Goal: Task Accomplishment & Management: Manage account settings

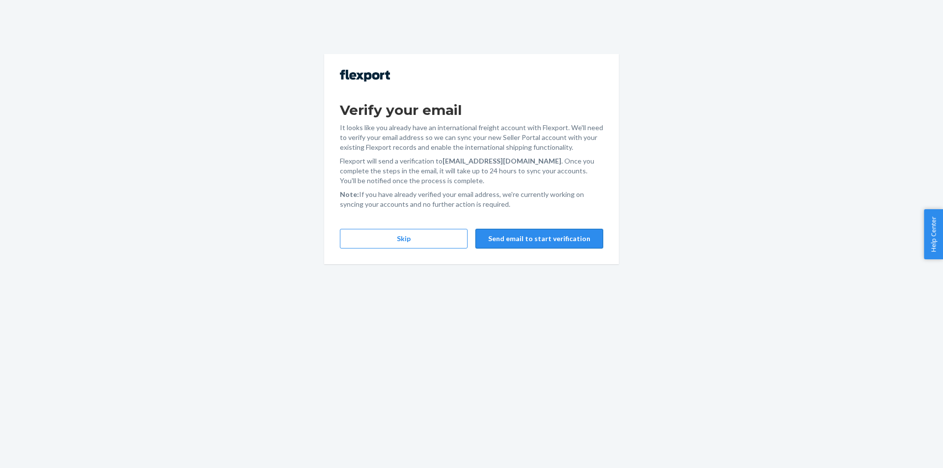
click at [526, 238] on button "Send email to start verification" at bounding box center [539, 239] width 128 height 20
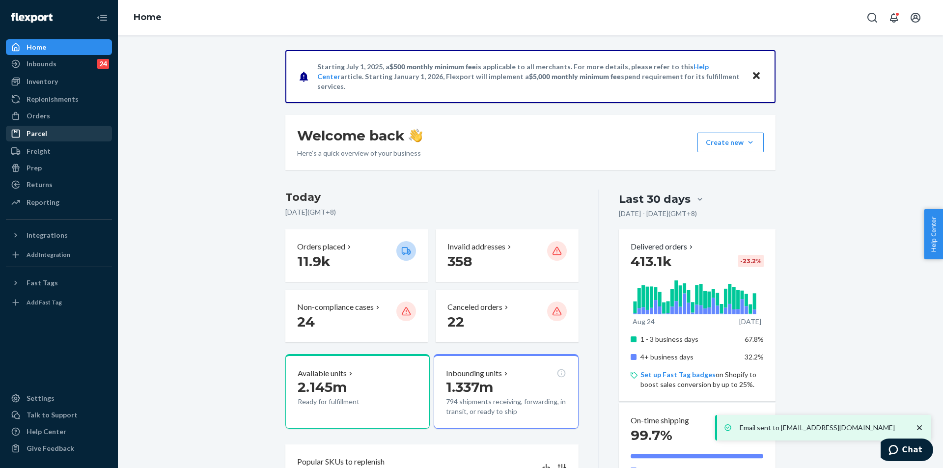
click at [48, 115] on div "Orders" at bounding box center [39, 116] width 24 height 10
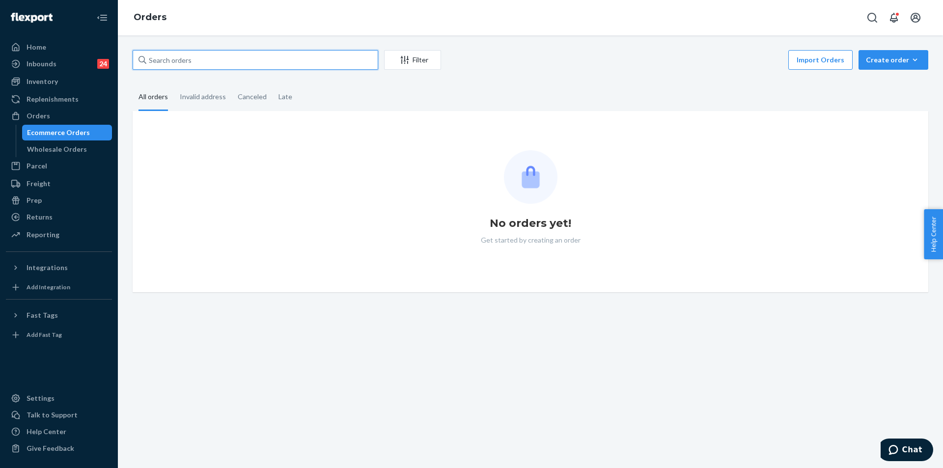
click at [290, 65] on input "text" at bounding box center [256, 60] width 246 height 20
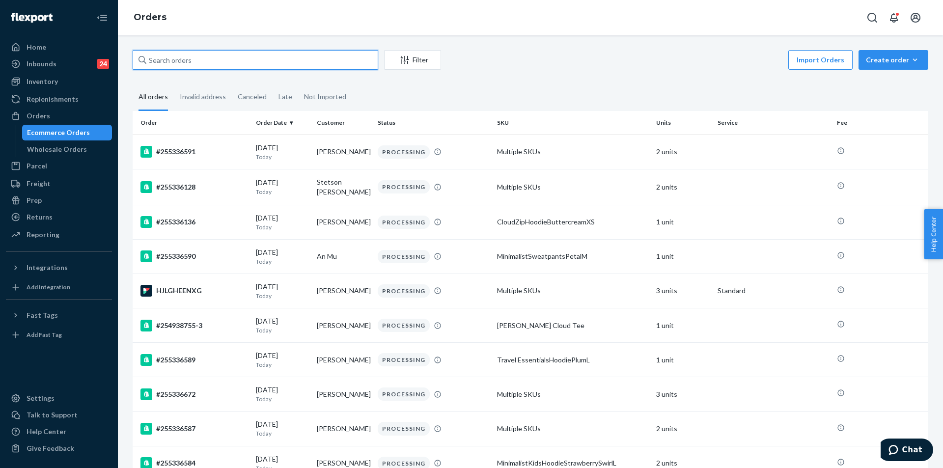
paste input "255066666"
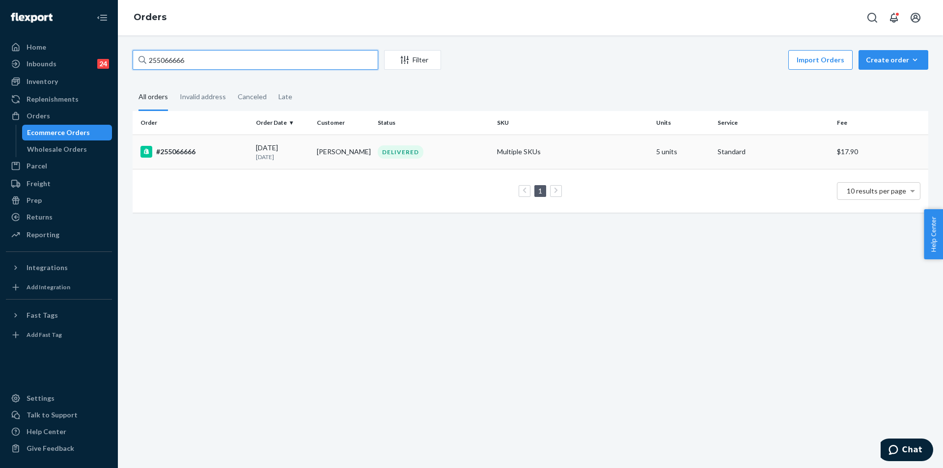
type input "255066666"
click at [438, 155] on div "DELIVERED" at bounding box center [433, 151] width 115 height 13
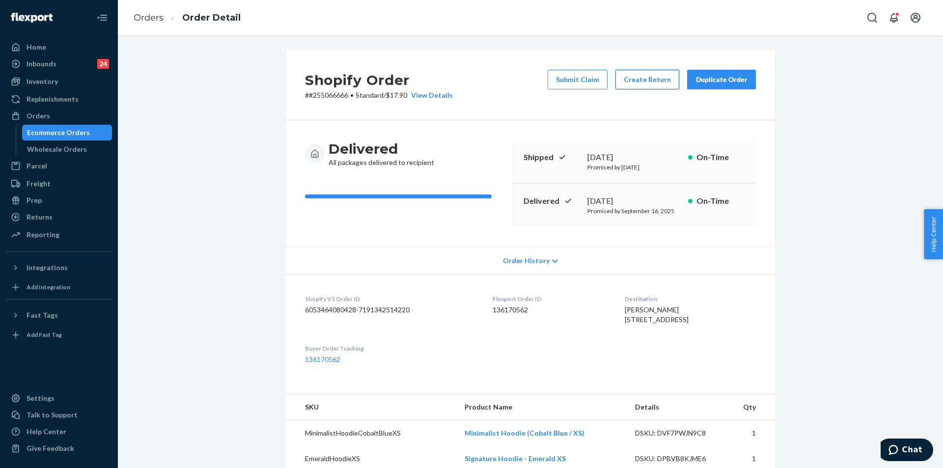
click at [635, 81] on button "Create Return" at bounding box center [647, 80] width 64 height 20
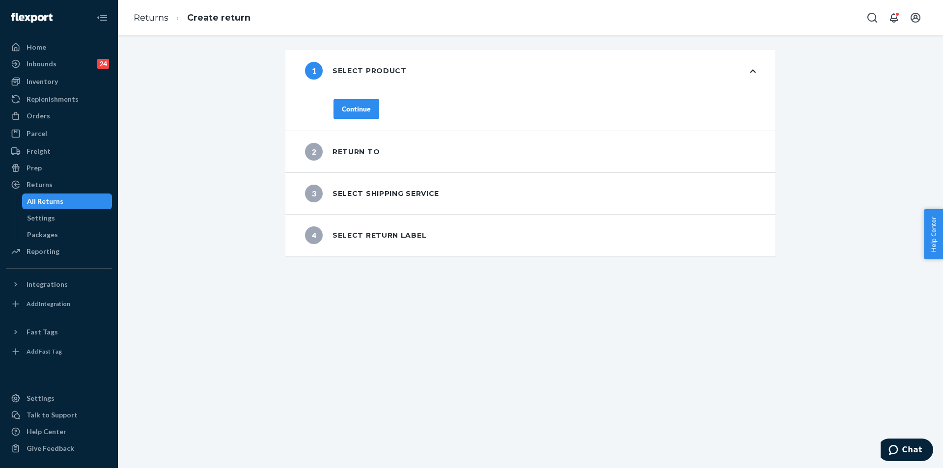
click at [342, 112] on div "Continue" at bounding box center [356, 109] width 29 height 10
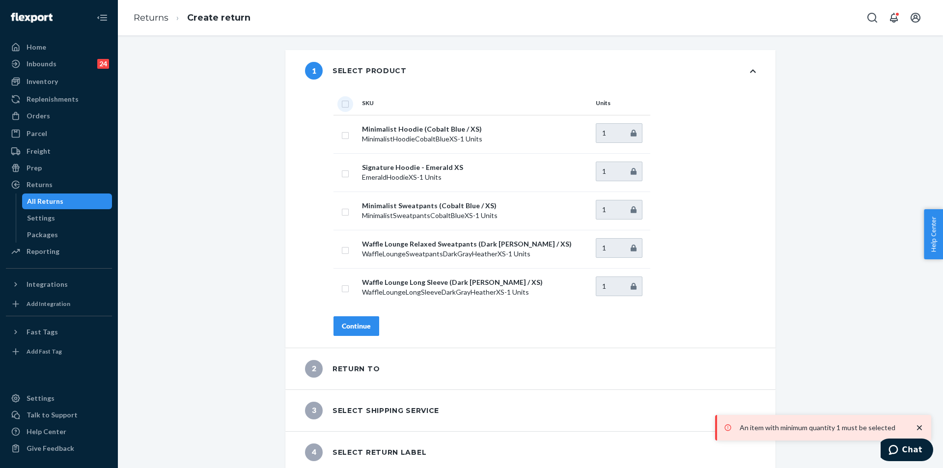
click at [345, 101] on input "checkbox" at bounding box center [345, 103] width 8 height 10
checkbox input "true"
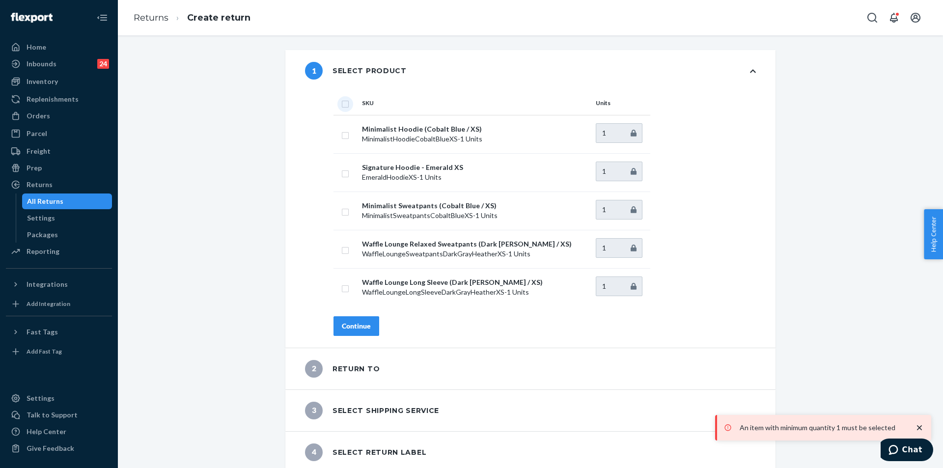
checkbox input "true"
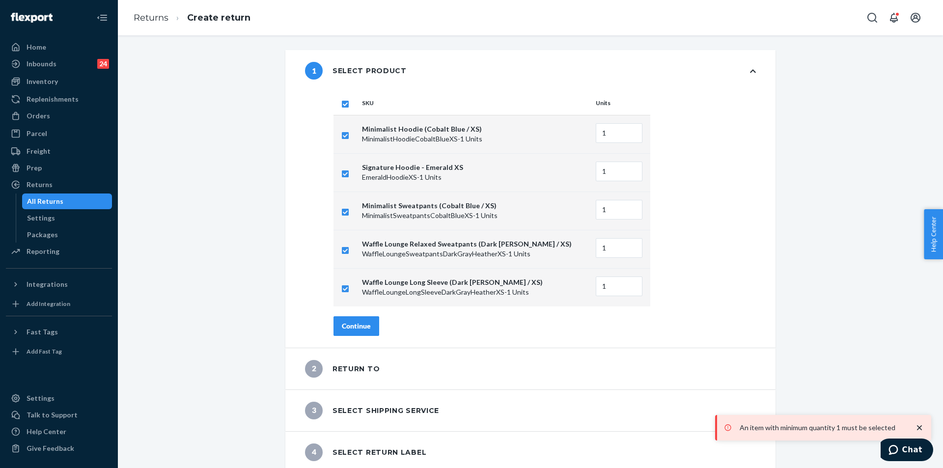
scroll to position [5, 0]
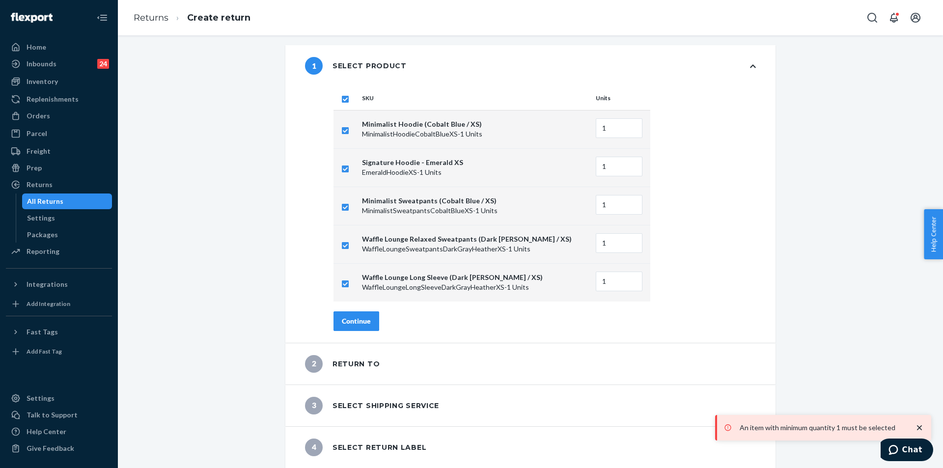
click at [362, 329] on button "Continue" at bounding box center [356, 321] width 46 height 20
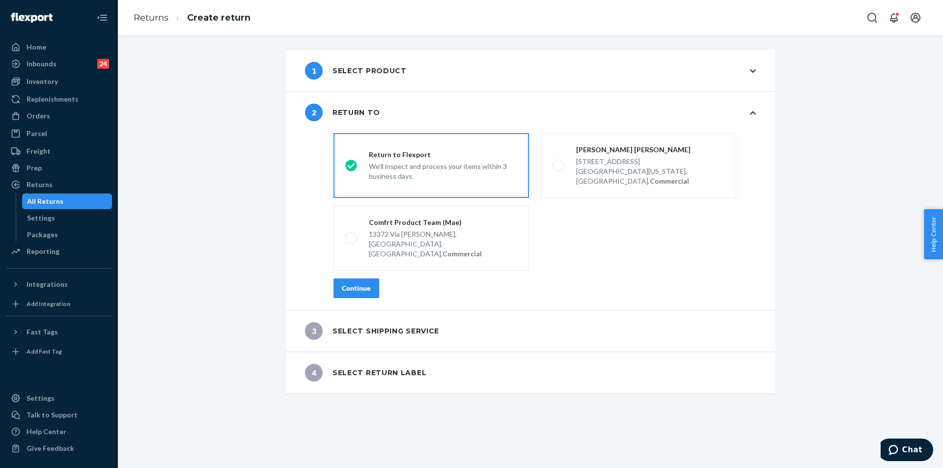
scroll to position [0, 0]
click at [361, 282] on div "destinationsRadioGroup Return to Flexport We'll inspect and process your items …" at bounding box center [545, 219] width 462 height 181
click at [362, 278] on button "Continue" at bounding box center [356, 288] width 46 height 20
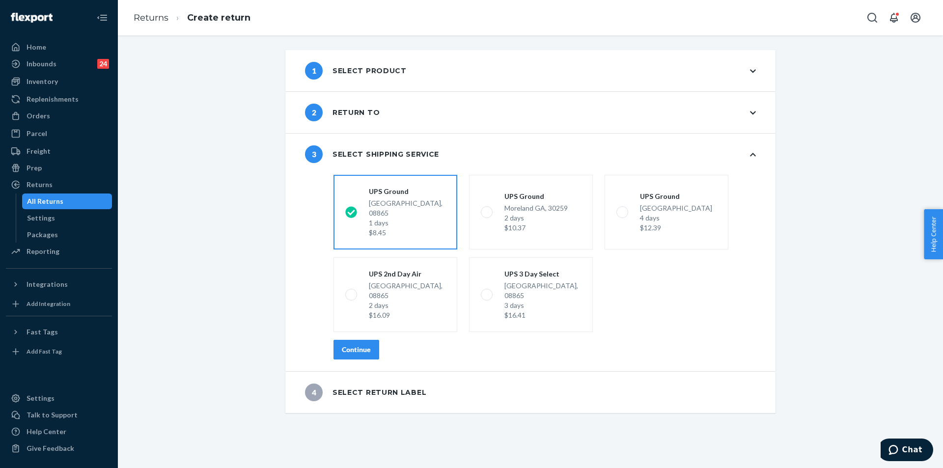
click at [360, 345] on div "Continue" at bounding box center [356, 350] width 29 height 10
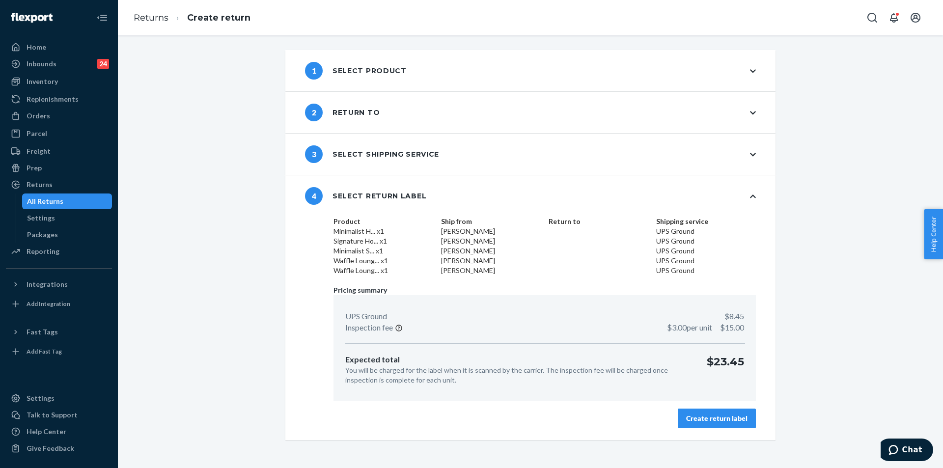
click at [736, 416] on div "Create return label" at bounding box center [716, 418] width 61 height 10
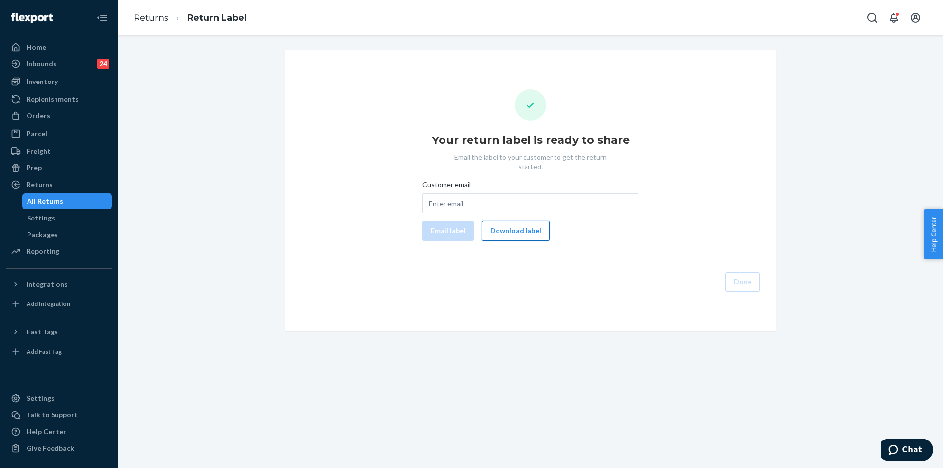
click at [514, 221] on button "Download label" at bounding box center [516, 231] width 68 height 20
click at [483, 193] on input "Customer email" at bounding box center [530, 203] width 216 height 20
paste input "[EMAIL_ADDRESS][DOMAIN_NAME]"
type input "[EMAIL_ADDRESS][DOMAIN_NAME]"
click at [454, 221] on button "Email label" at bounding box center [448, 231] width 52 height 20
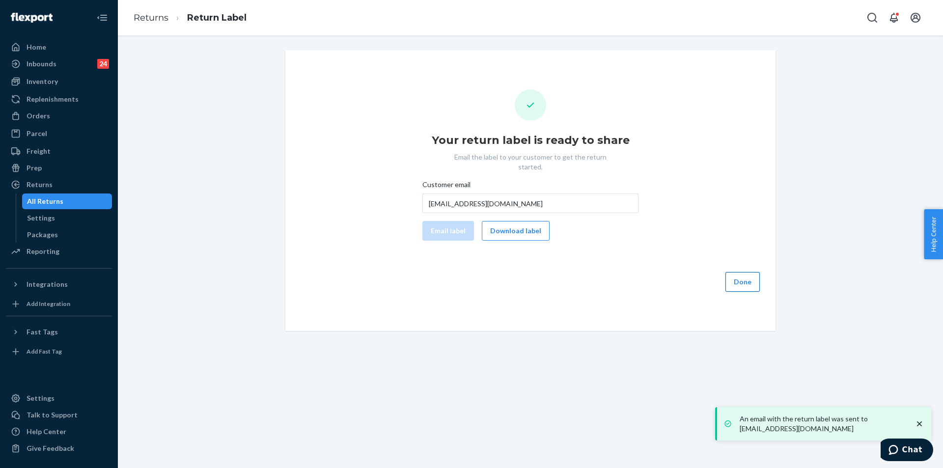
click at [737, 272] on button "Done" at bounding box center [742, 282] width 34 height 20
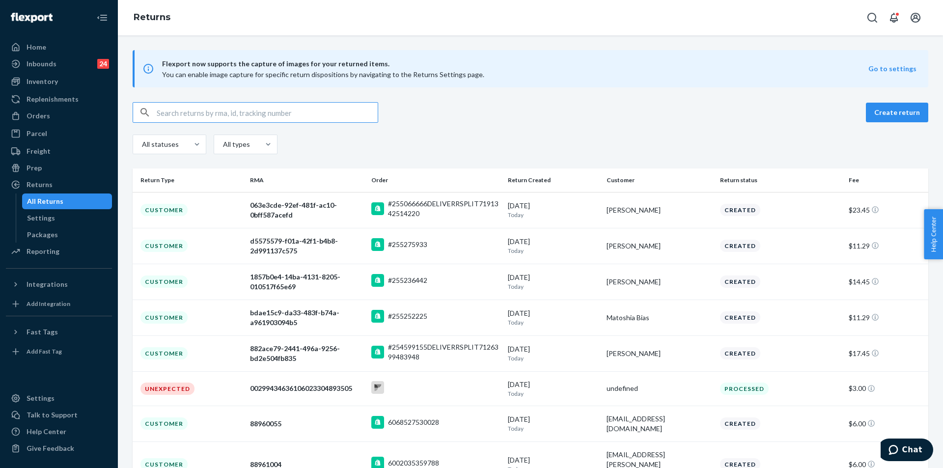
click at [177, 107] on input "text" at bounding box center [267, 113] width 221 height 20
click at [38, 117] on div "Orders" at bounding box center [39, 116] width 24 height 10
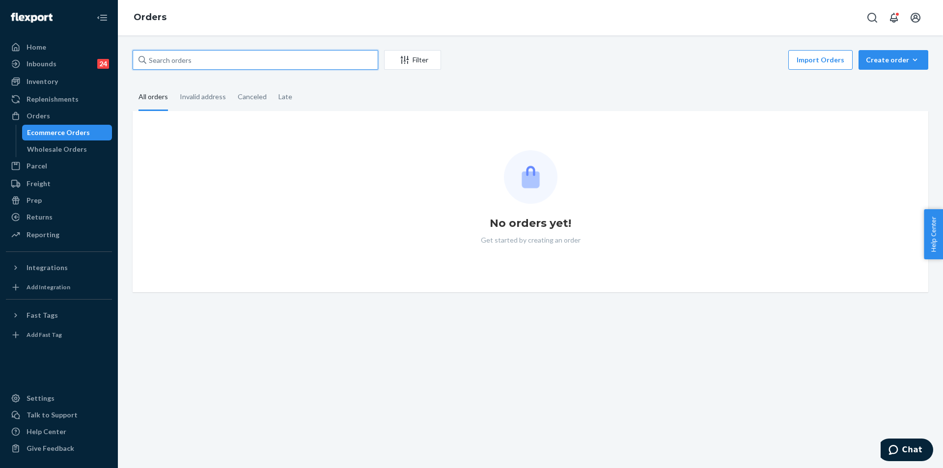
click at [239, 60] on input "text" at bounding box center [256, 60] width 246 height 20
paste input "donnalouisebowen@gmail.com"
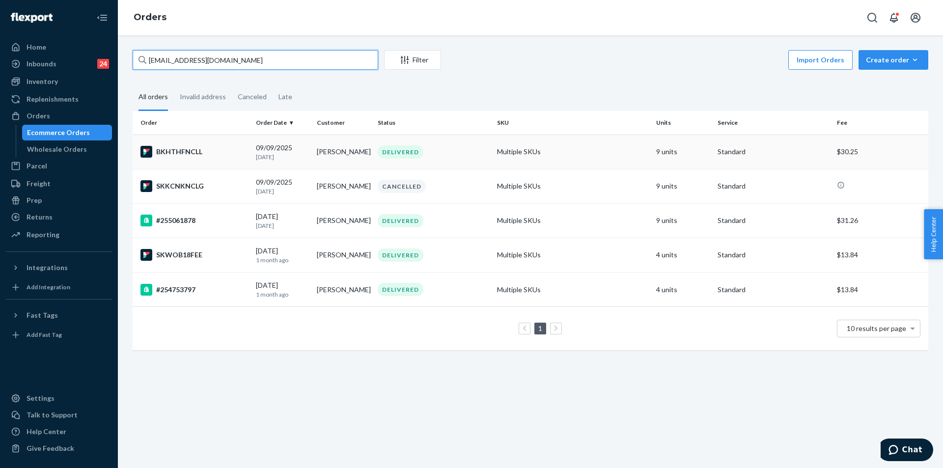
type input "donnalouisebowen@gmail.com"
click at [453, 158] on div "DELIVERED" at bounding box center [433, 151] width 115 height 13
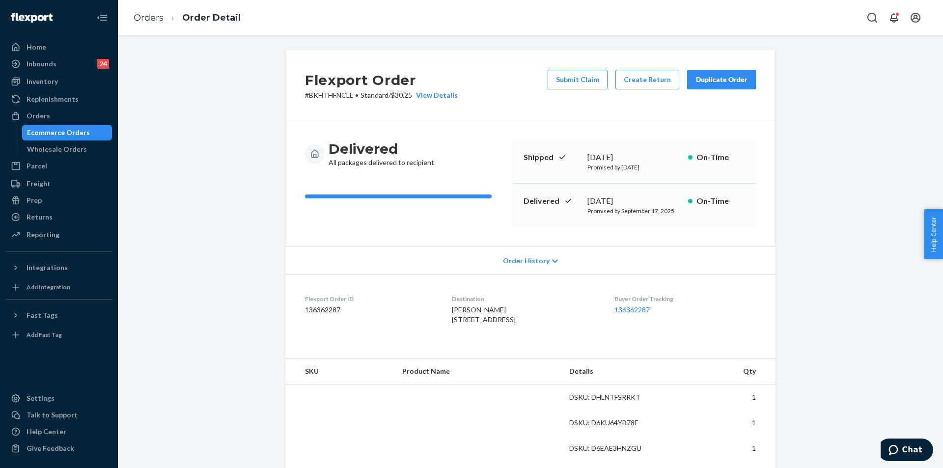
click at [722, 84] on button "Duplicate Order" at bounding box center [721, 80] width 69 height 20
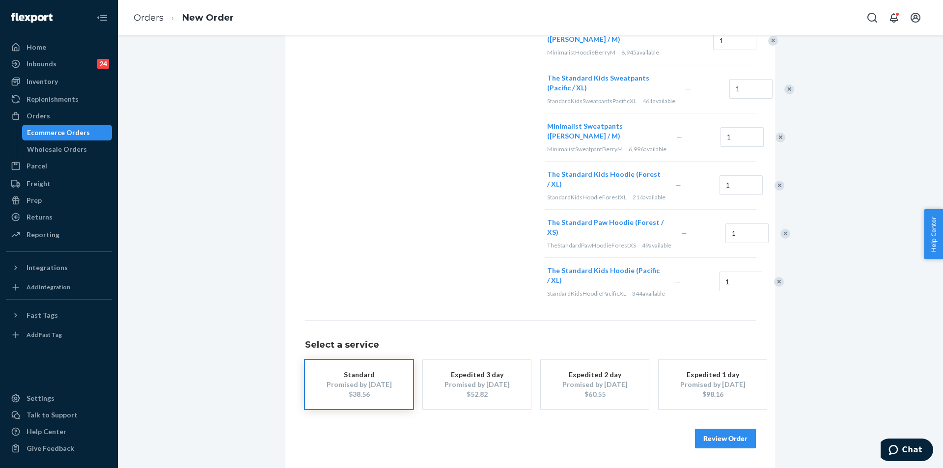
scroll to position [376, 0]
click at [729, 437] on button "Review Order" at bounding box center [725, 439] width 61 height 20
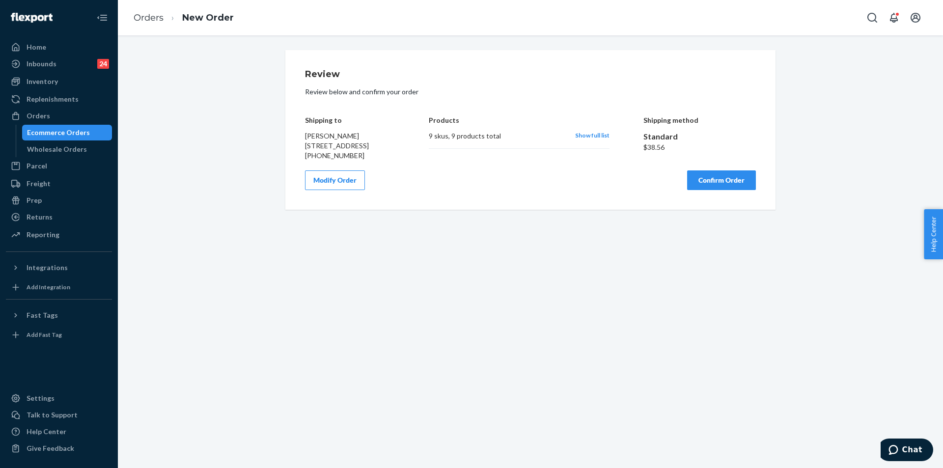
click at [709, 190] on button "Confirm Order" at bounding box center [721, 180] width 69 height 20
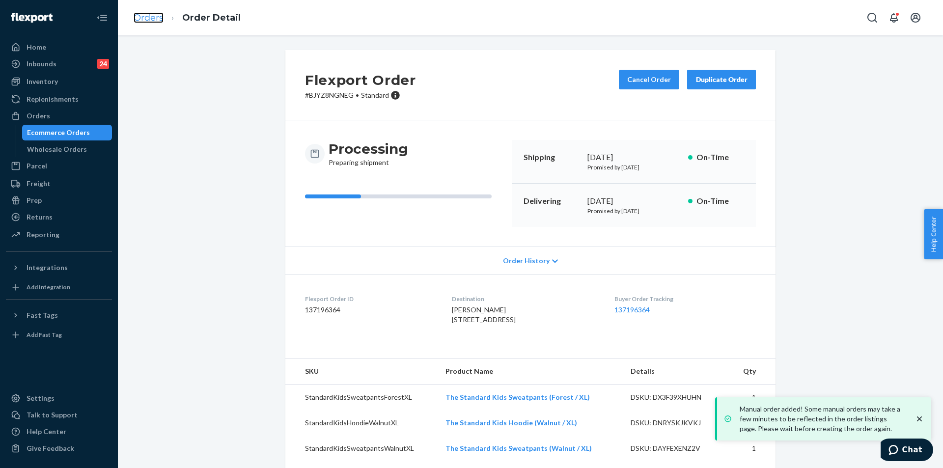
click at [150, 18] on link "Orders" at bounding box center [149, 17] width 30 height 11
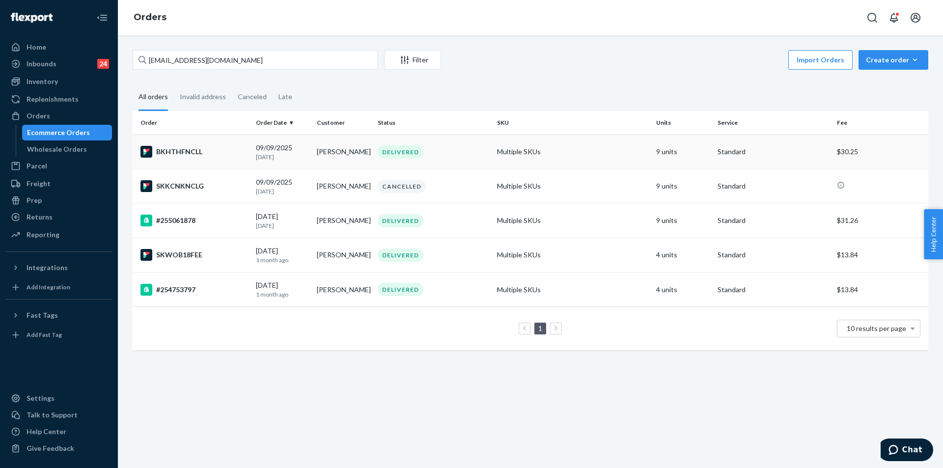
click at [461, 157] on div "DELIVERED" at bounding box center [433, 151] width 115 height 13
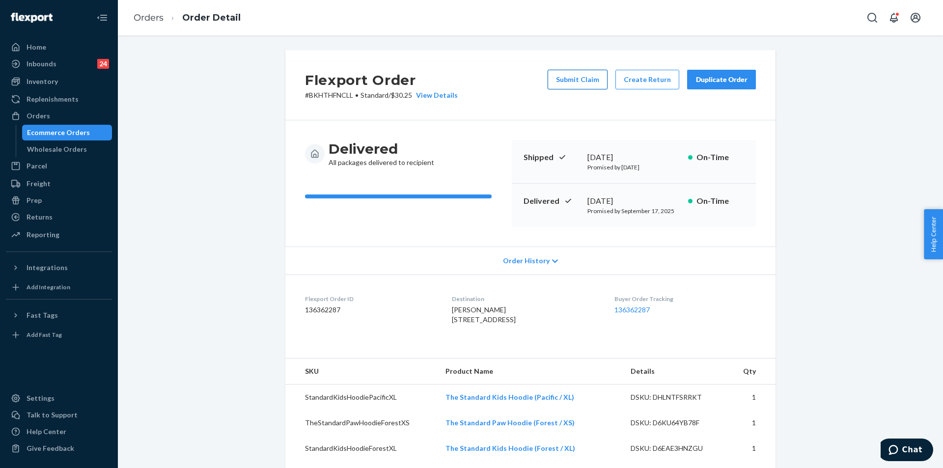
click at [590, 73] on button "Submit Claim" at bounding box center [578, 80] width 60 height 20
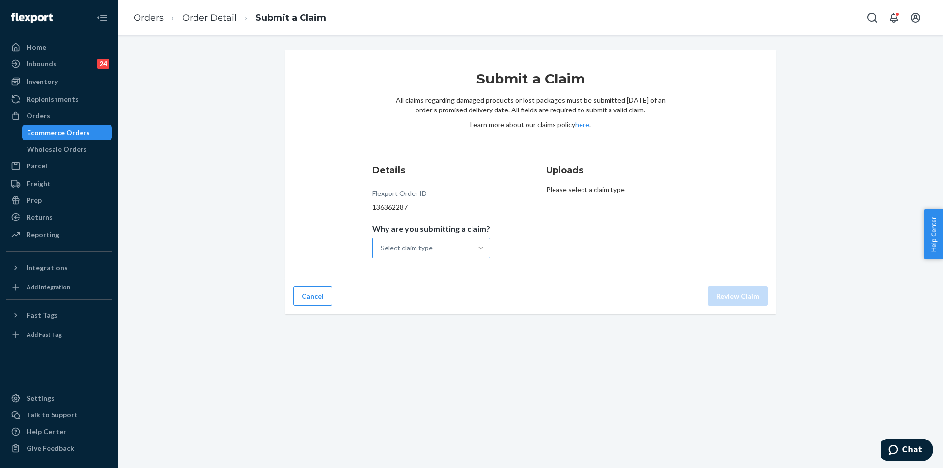
click at [472, 249] on div at bounding box center [481, 248] width 18 height 10
click at [382, 249] on input "Why are you submitting a claim? Select claim type" at bounding box center [381, 248] width 1 height 10
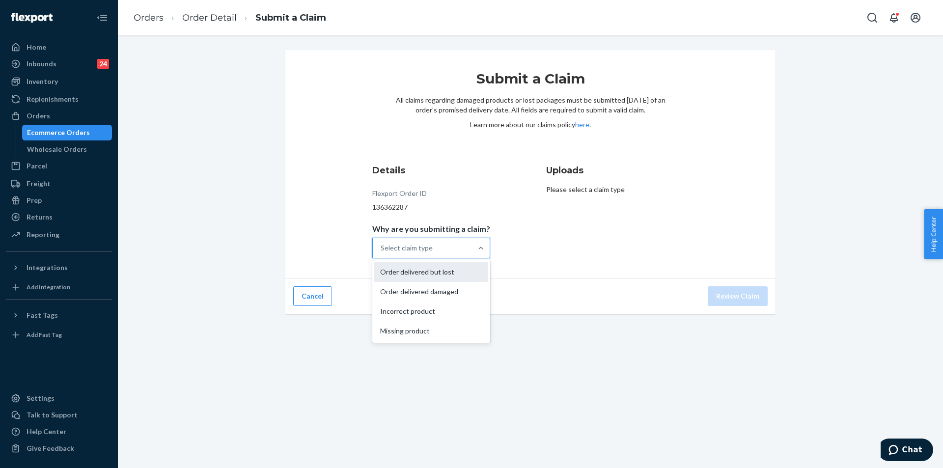
click at [456, 278] on div "Order delivered but lost" at bounding box center [431, 272] width 114 height 20
click at [382, 253] on input "Why are you submitting a claim? option Order delivered but lost focused, 1 of 4…" at bounding box center [381, 248] width 1 height 10
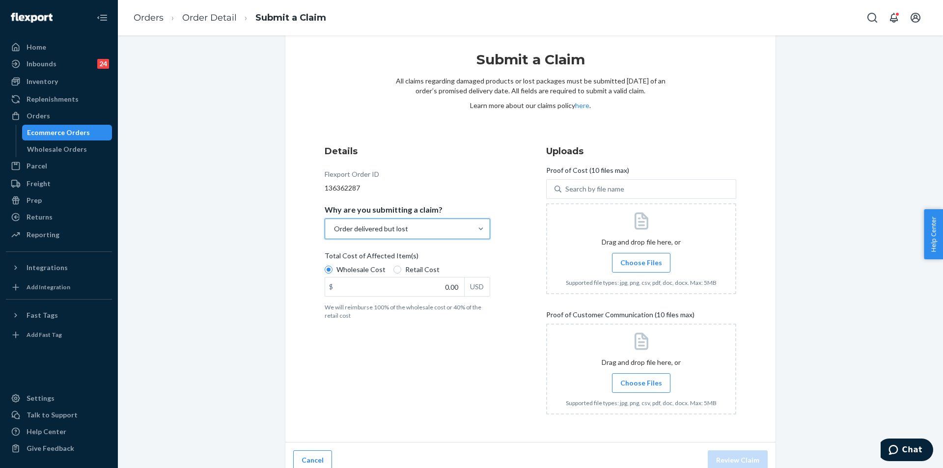
scroll to position [29, 0]
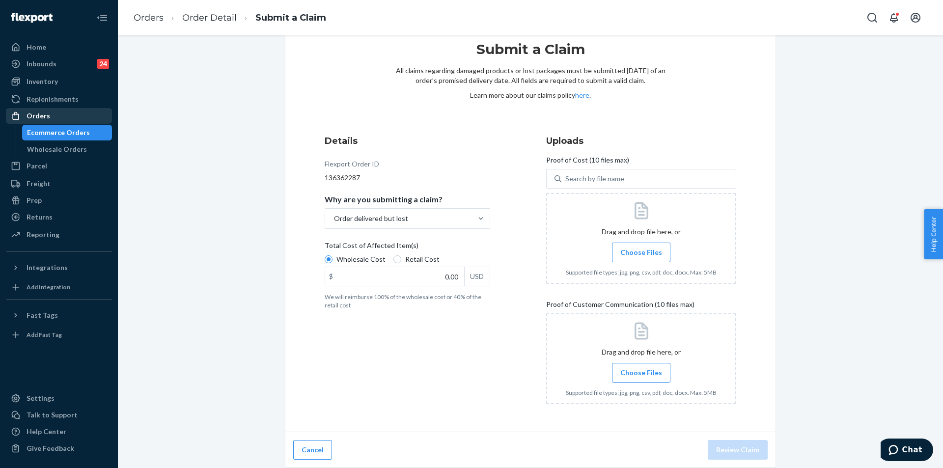
click at [64, 110] on div "Orders" at bounding box center [59, 116] width 104 height 14
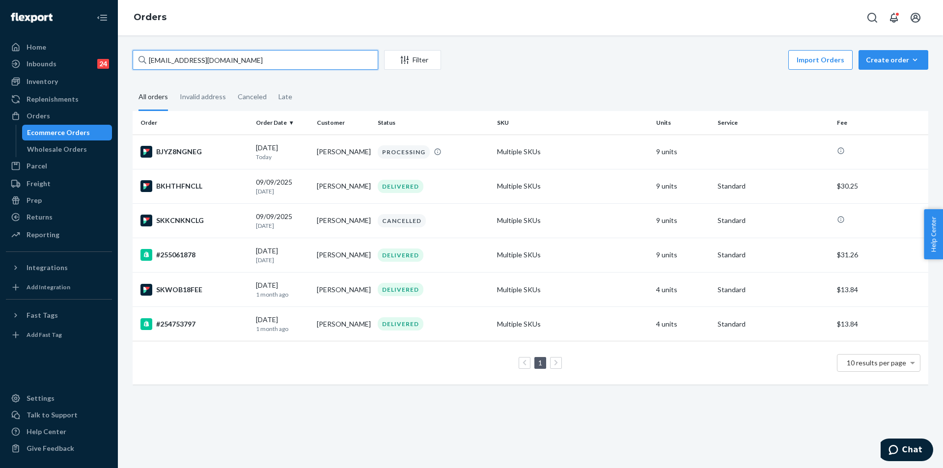
click at [276, 55] on input "donnalouisebowen@gmail.com" at bounding box center [256, 60] width 246 height 20
click at [484, 151] on div "PROCESSING" at bounding box center [433, 151] width 115 height 13
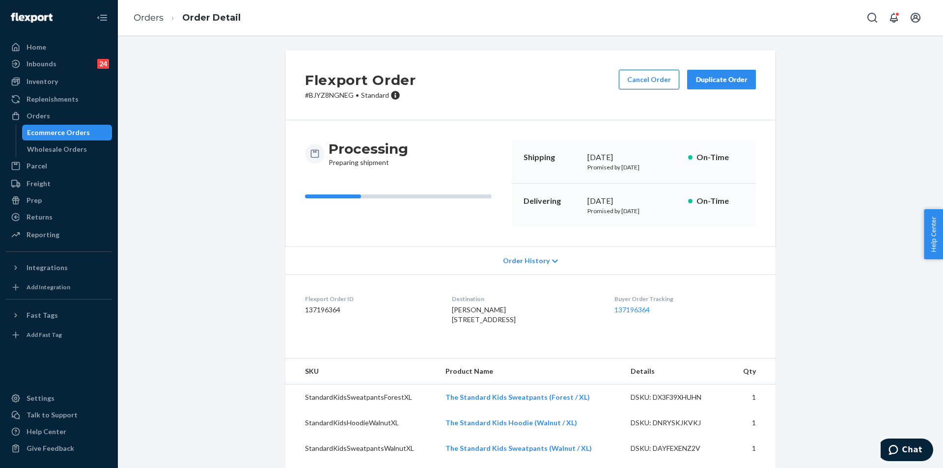
click at [641, 81] on button "Cancel Order" at bounding box center [649, 80] width 60 height 20
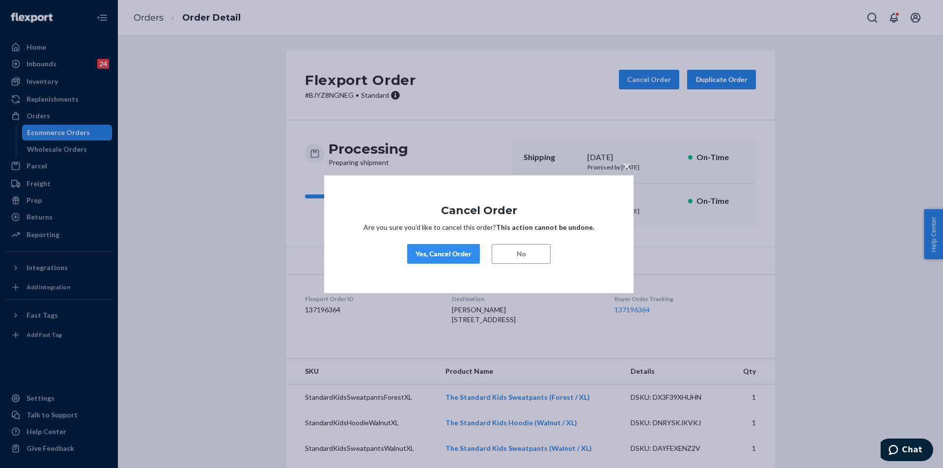
click at [466, 258] on div "Yes, Cancel Order" at bounding box center [443, 254] width 56 height 10
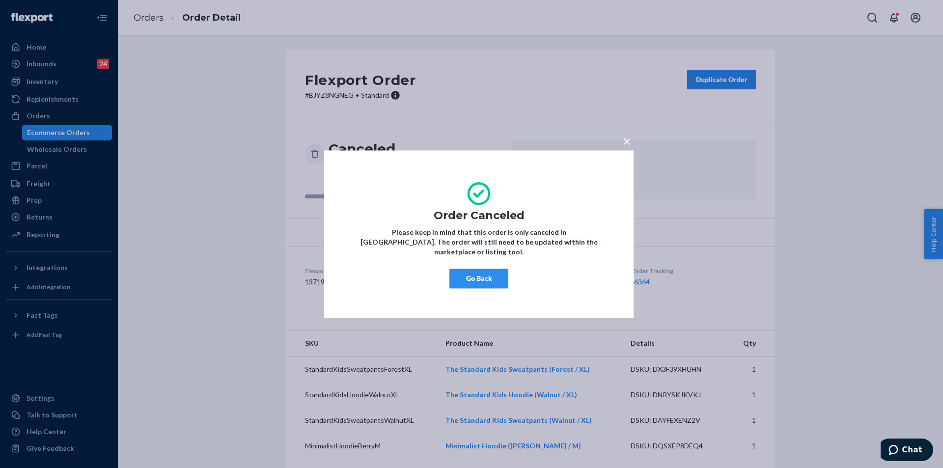
click at [482, 274] on button "Go Back" at bounding box center [478, 279] width 59 height 20
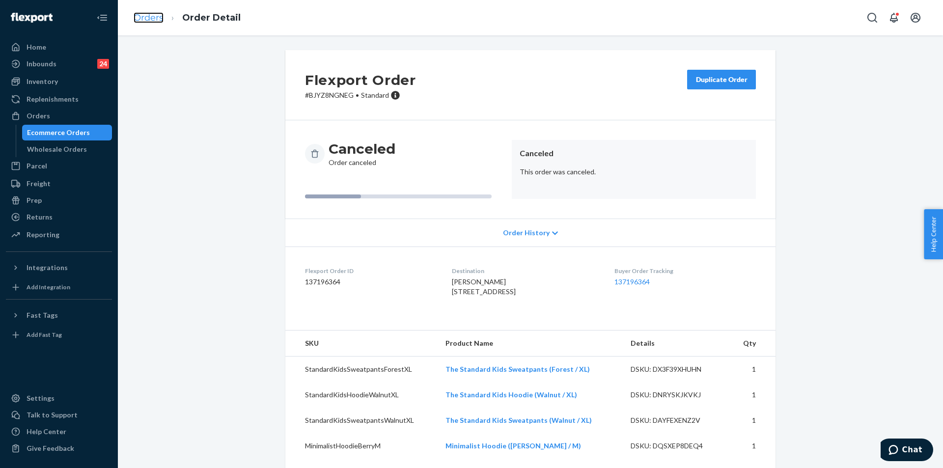
click at [154, 13] on link "Orders" at bounding box center [149, 17] width 30 height 11
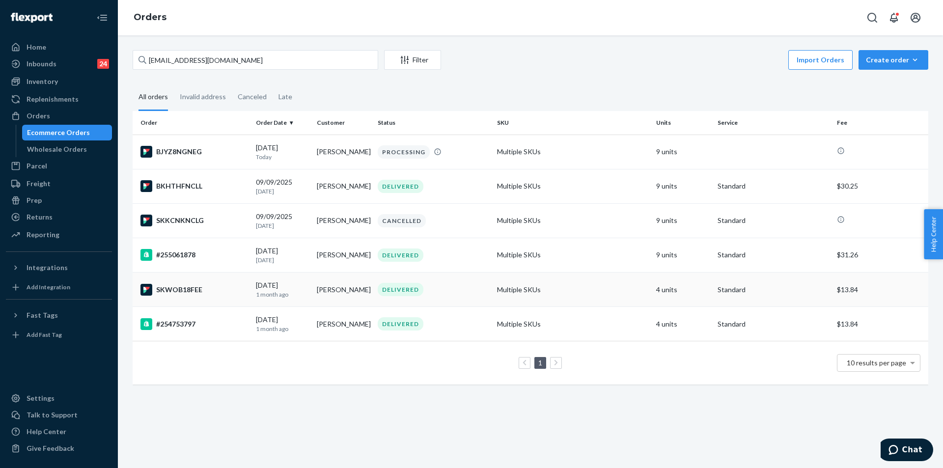
click at [447, 294] on div "DELIVERED" at bounding box center [433, 289] width 115 height 13
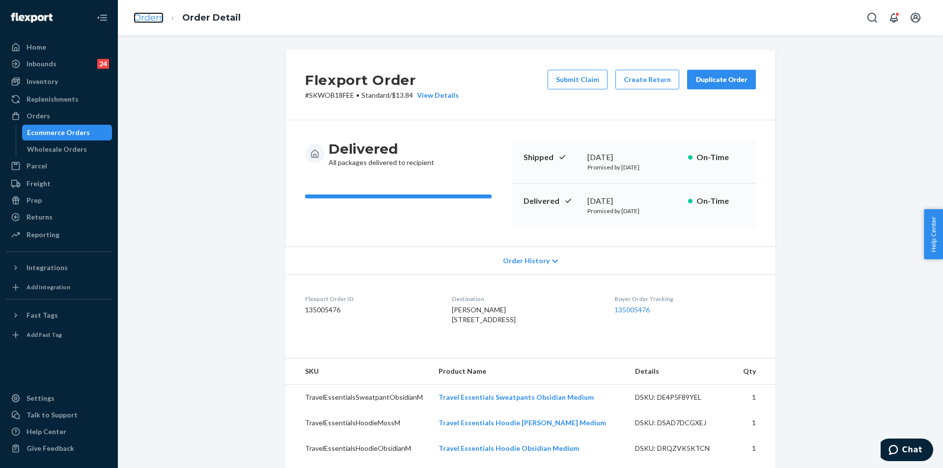
click at [151, 13] on link "Orders" at bounding box center [149, 17] width 30 height 11
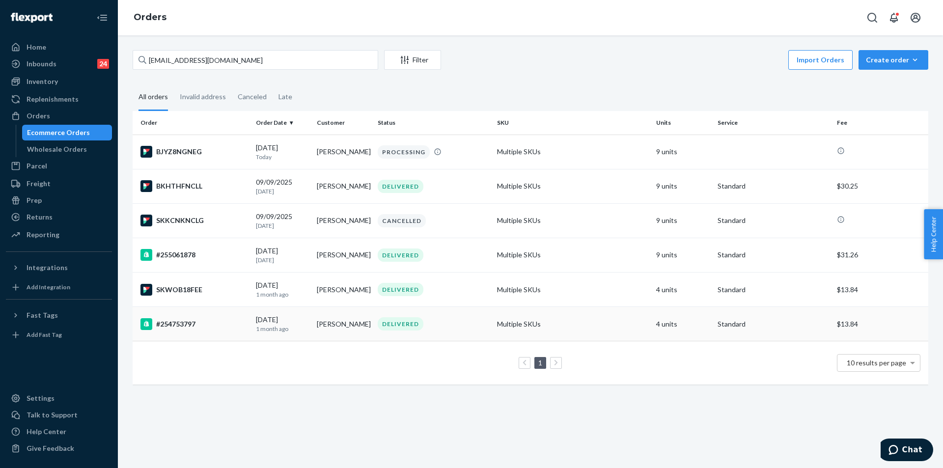
click at [483, 333] on td "DELIVERED" at bounding box center [433, 324] width 119 height 34
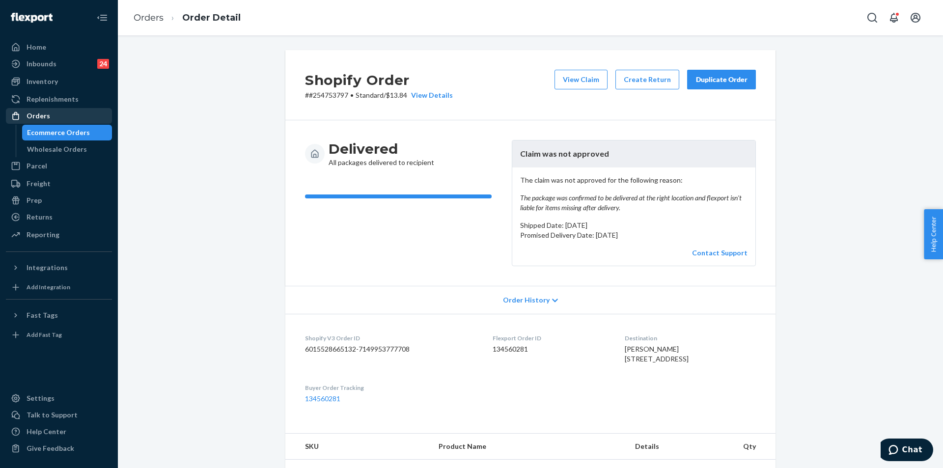
click at [62, 123] on link "Orders" at bounding box center [59, 116] width 106 height 16
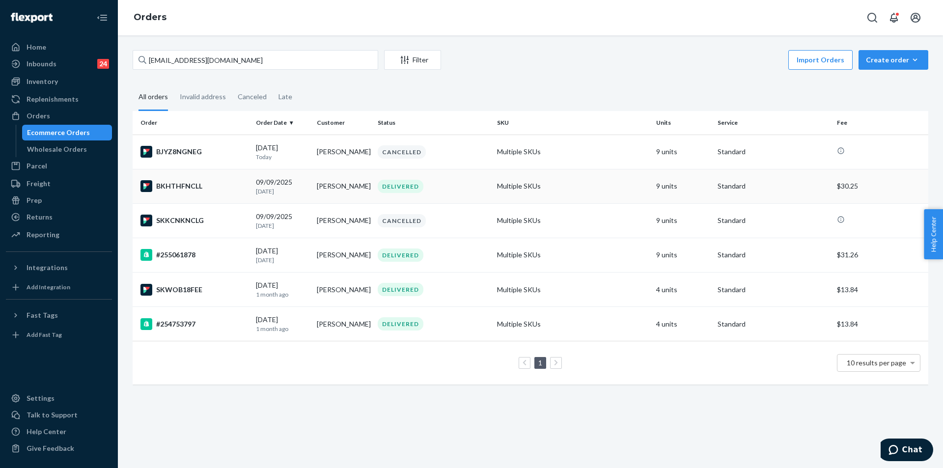
click at [635, 184] on td "Multiple SKUs" at bounding box center [572, 186] width 159 height 34
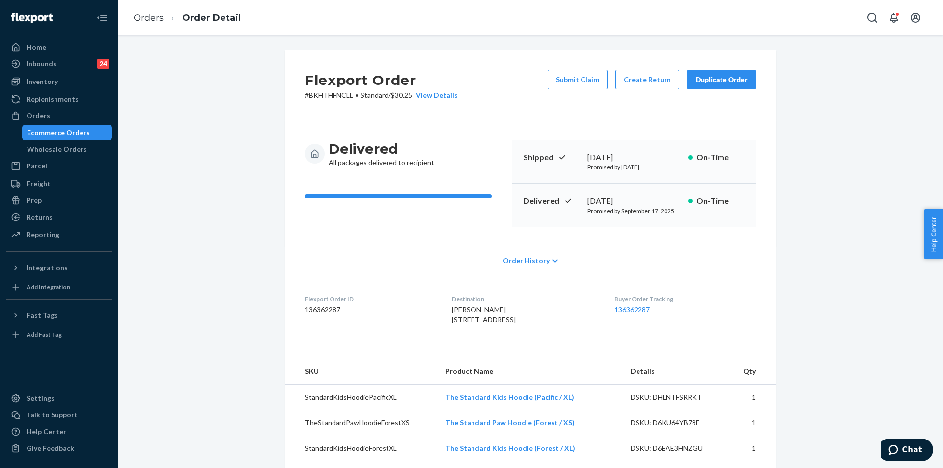
click at [724, 73] on button "Duplicate Order" at bounding box center [721, 80] width 69 height 20
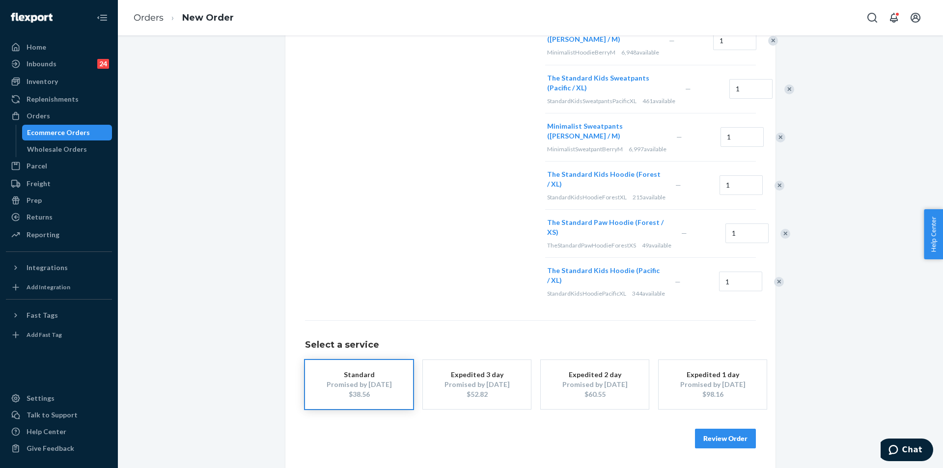
scroll to position [376, 0]
drag, startPoint x: 716, startPoint y: 441, endPoint x: 703, endPoint y: 441, distance: 13.3
click at [716, 440] on button "Review Order" at bounding box center [725, 439] width 61 height 20
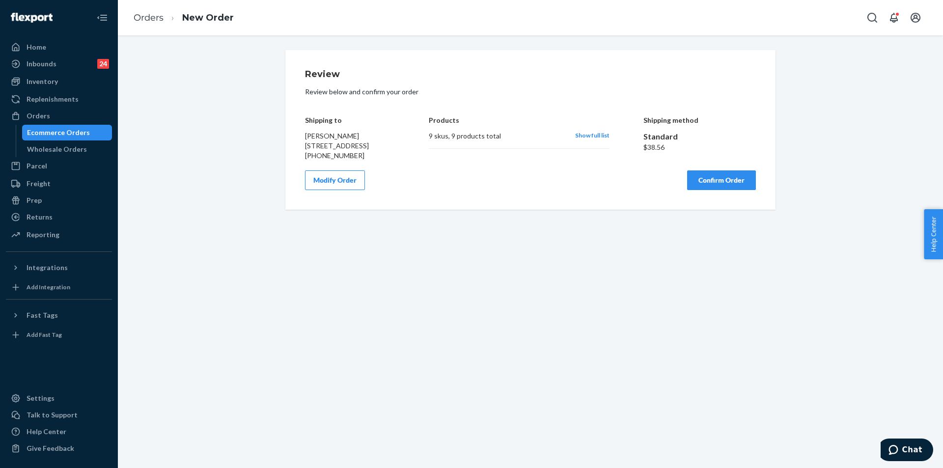
scroll to position [0, 0]
click at [730, 190] on button "Confirm Order" at bounding box center [721, 180] width 69 height 20
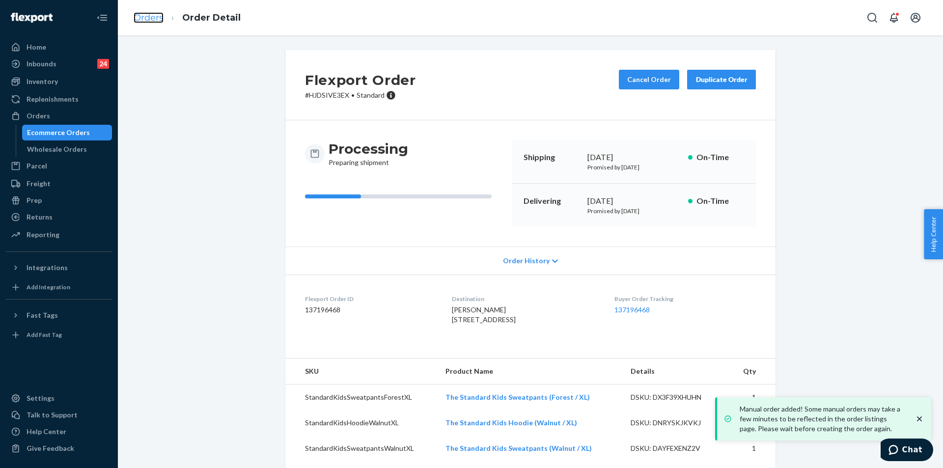
click at [156, 16] on link "Orders" at bounding box center [149, 17] width 30 height 11
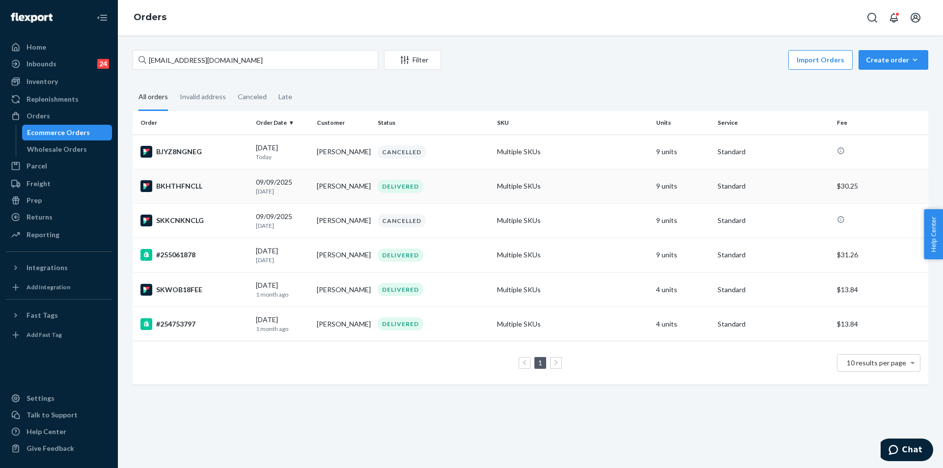
click at [437, 186] on div "DELIVERED" at bounding box center [433, 186] width 115 height 13
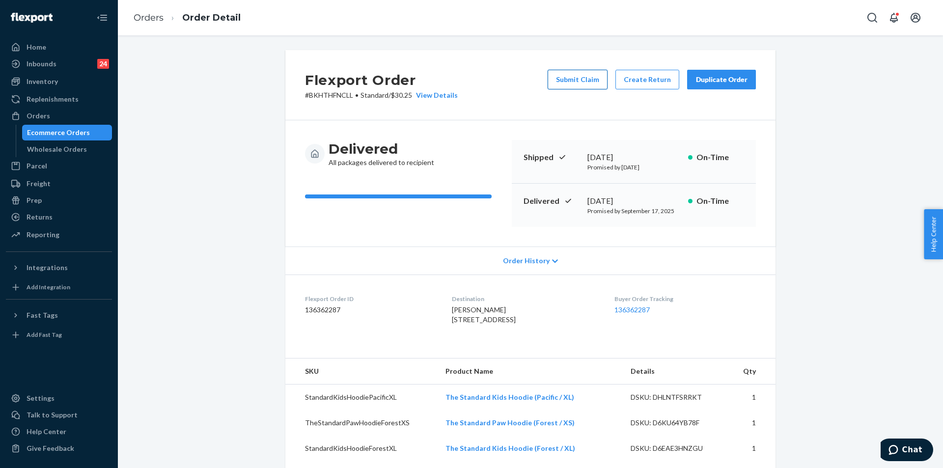
click at [592, 79] on button "Submit Claim" at bounding box center [578, 80] width 60 height 20
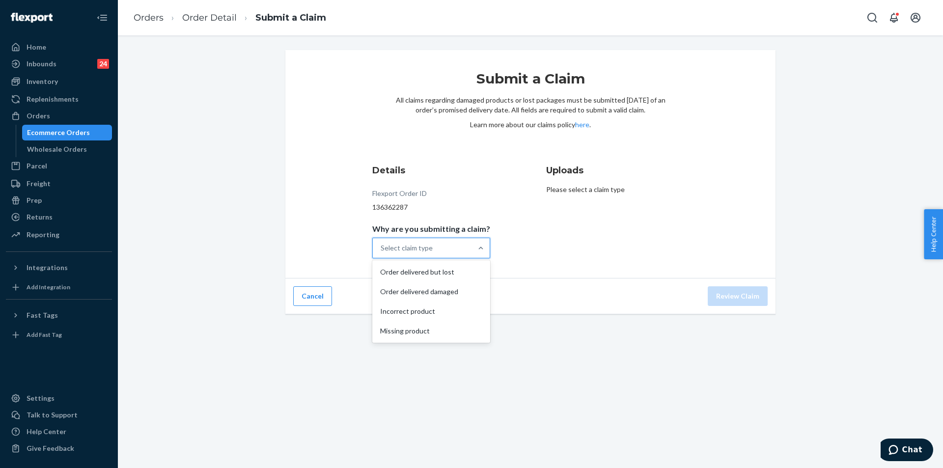
click at [413, 257] on div "Select claim type" at bounding box center [422, 248] width 99 height 20
click at [382, 253] on input "Why are you submitting a claim? option Order delivered but lost focused, 1 of 4…" at bounding box center [381, 248] width 1 height 10
click at [426, 272] on div "Order delivered but lost" at bounding box center [431, 272] width 114 height 20
click at [382, 253] on input "Why are you submitting a claim? option Order delivered but lost focused, 1 of 4…" at bounding box center [381, 248] width 1 height 10
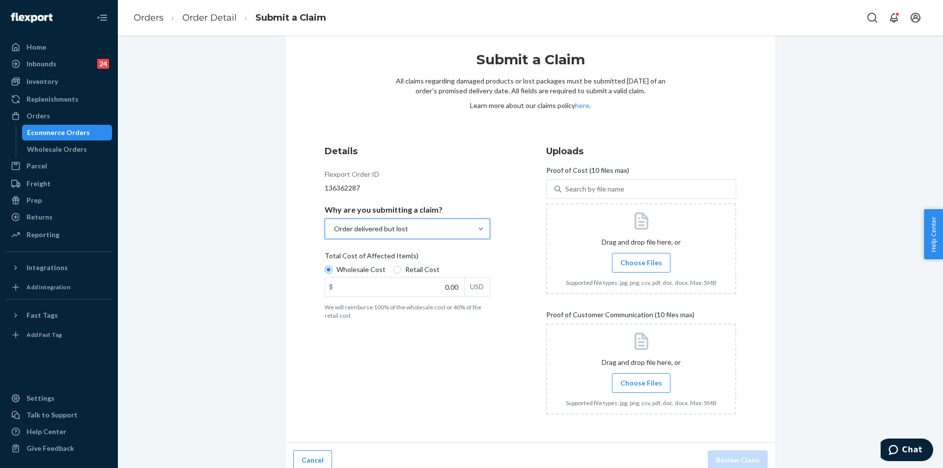
scroll to position [29, 0]
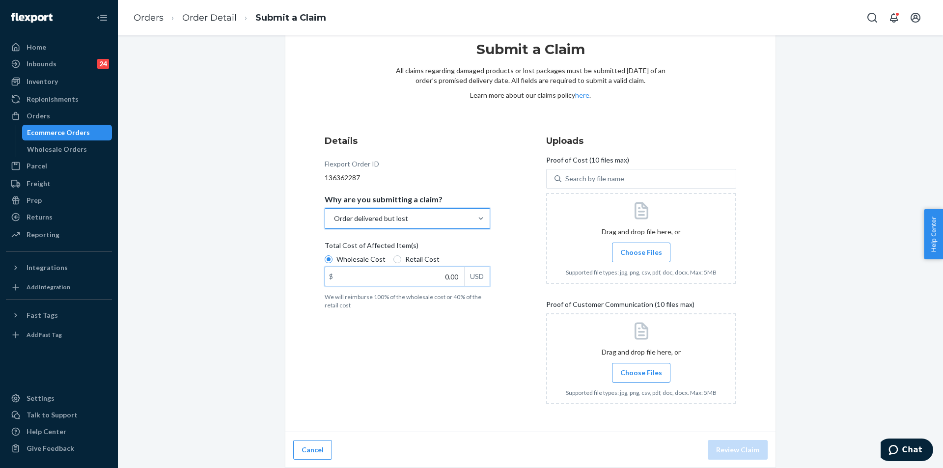
click at [445, 272] on input "0.00" at bounding box center [394, 276] width 139 height 19
type input "252.00"
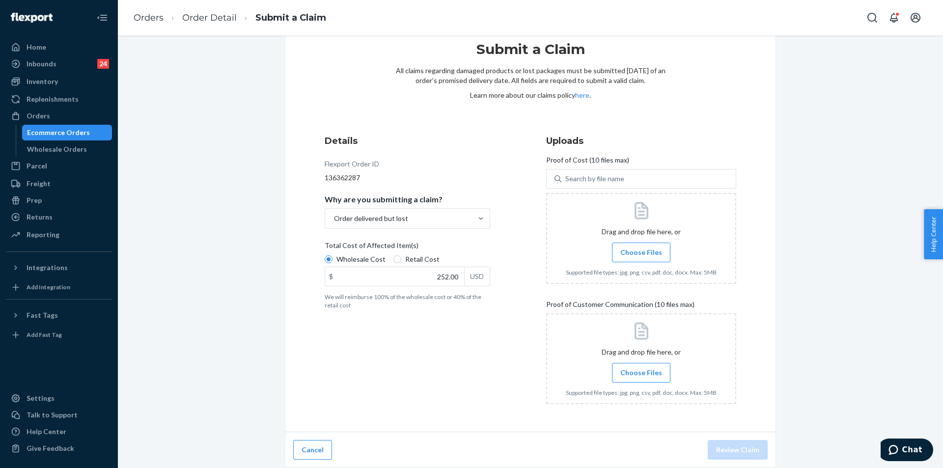
click at [650, 248] on span "Choose Files" at bounding box center [641, 253] width 42 height 10
click at [641, 247] on input "Choose Files" at bounding box center [641, 252] width 0 height 11
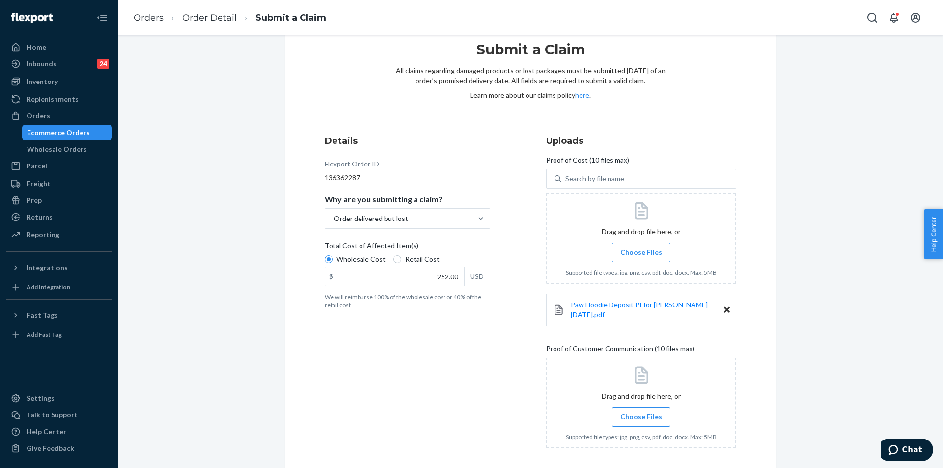
click at [636, 249] on span "Choose Files" at bounding box center [641, 253] width 42 height 10
click at [641, 249] on input "Choose Files" at bounding box center [641, 252] width 0 height 11
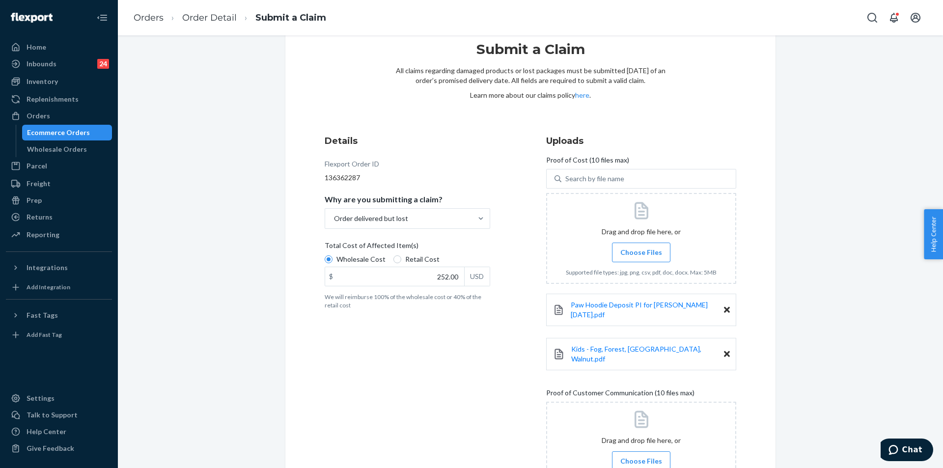
click at [630, 258] on label "Choose Files" at bounding box center [641, 253] width 58 height 20
click at [641, 258] on input "Choose Files" at bounding box center [641, 252] width 0 height 11
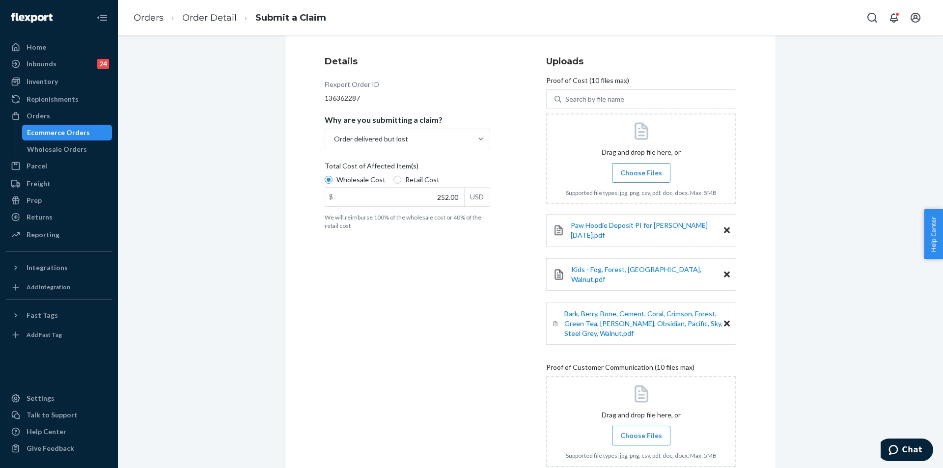
scroll to position [160, 0]
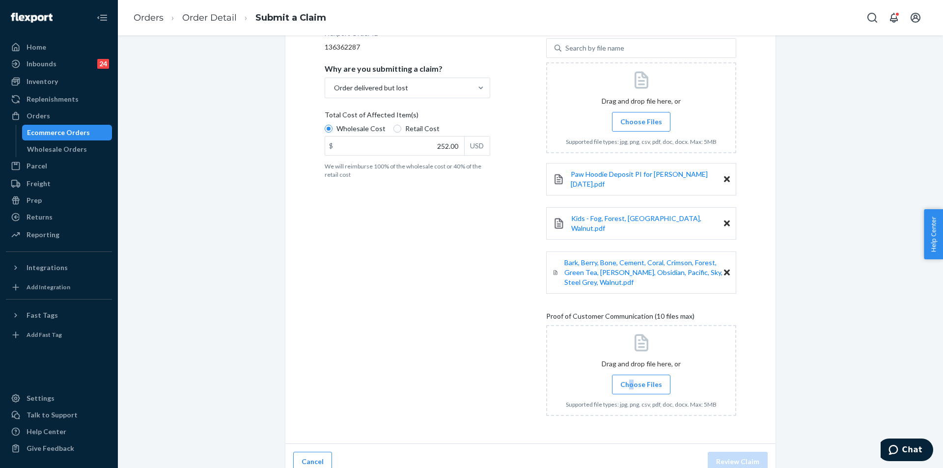
click at [629, 380] on span "Choose Files" at bounding box center [641, 385] width 42 height 10
click at [630, 375] on label "Choose Files" at bounding box center [641, 385] width 58 height 20
click at [641, 379] on input "Choose Files" at bounding box center [641, 384] width 0 height 11
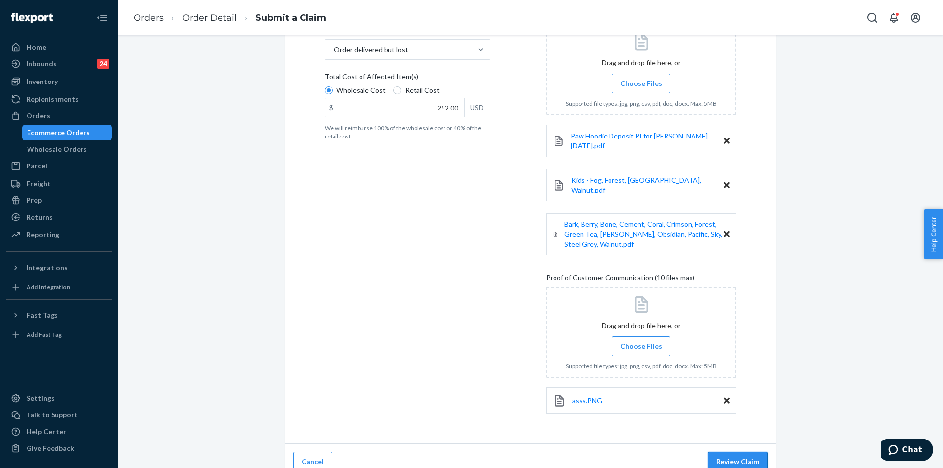
click at [735, 452] on button "Review Claim" at bounding box center [738, 462] width 60 height 20
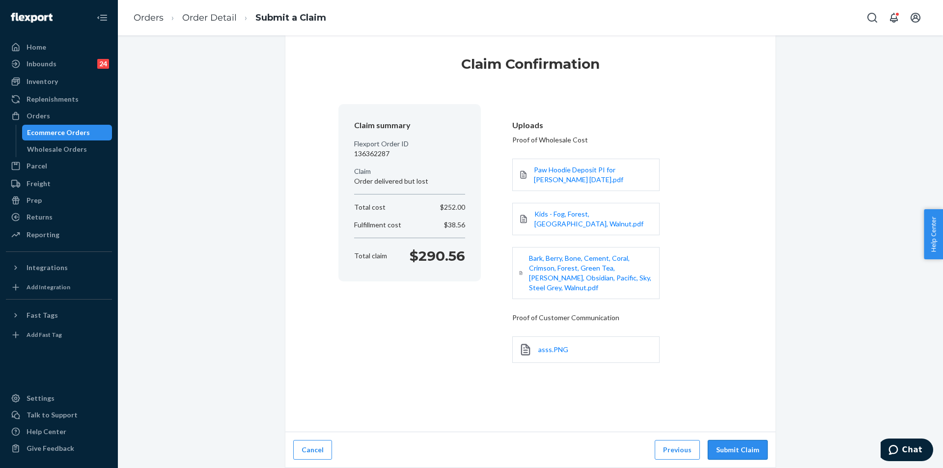
scroll to position [9, 0]
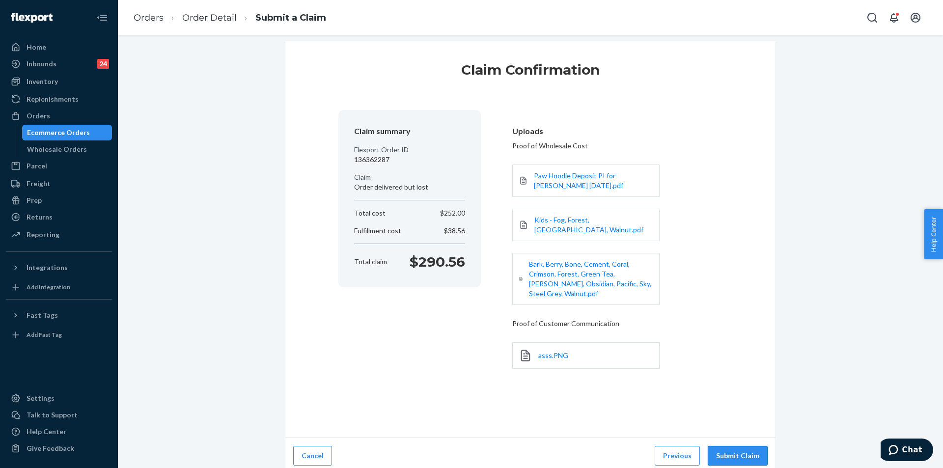
click at [756, 451] on button "Submit Claim" at bounding box center [738, 456] width 60 height 20
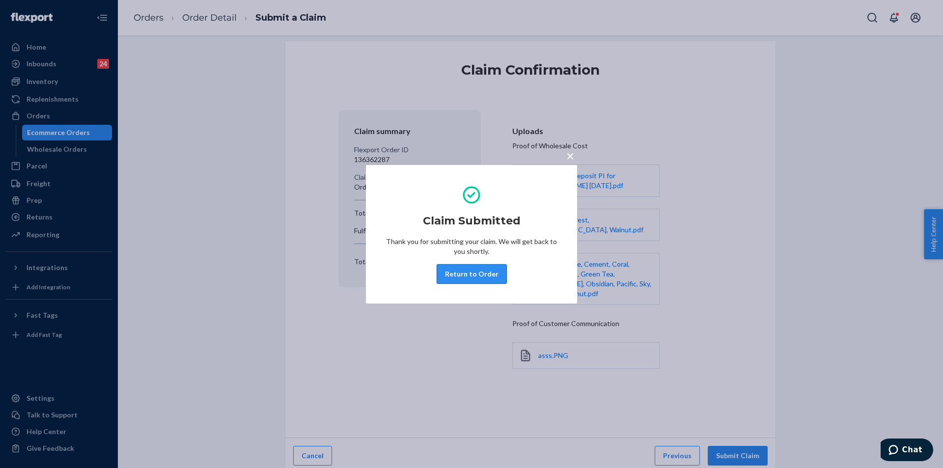
click at [450, 282] on button "Return to Order" at bounding box center [472, 274] width 70 height 20
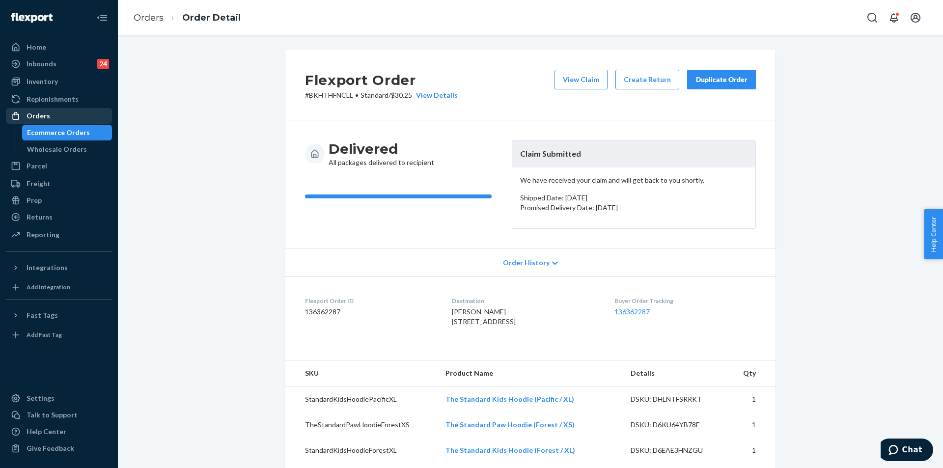
click at [59, 112] on div "Orders" at bounding box center [59, 116] width 104 height 14
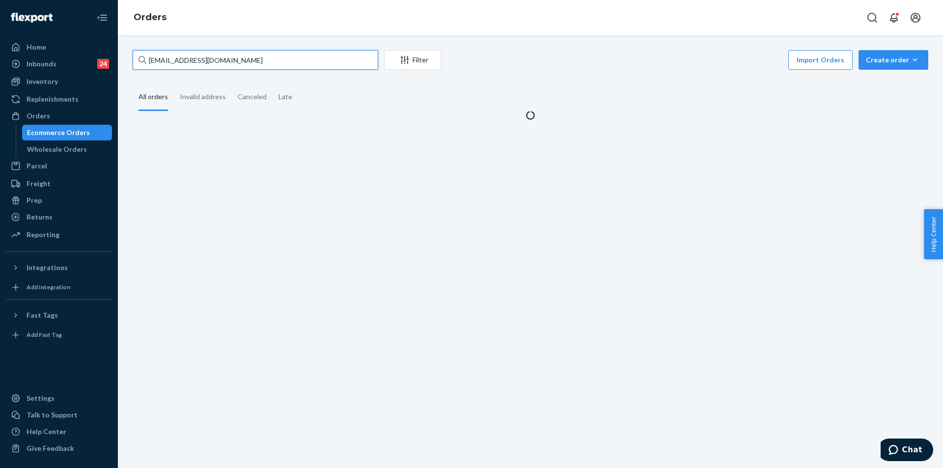
click at [281, 63] on input "donnalouisebowen@gmail.com" at bounding box center [256, 60] width 246 height 20
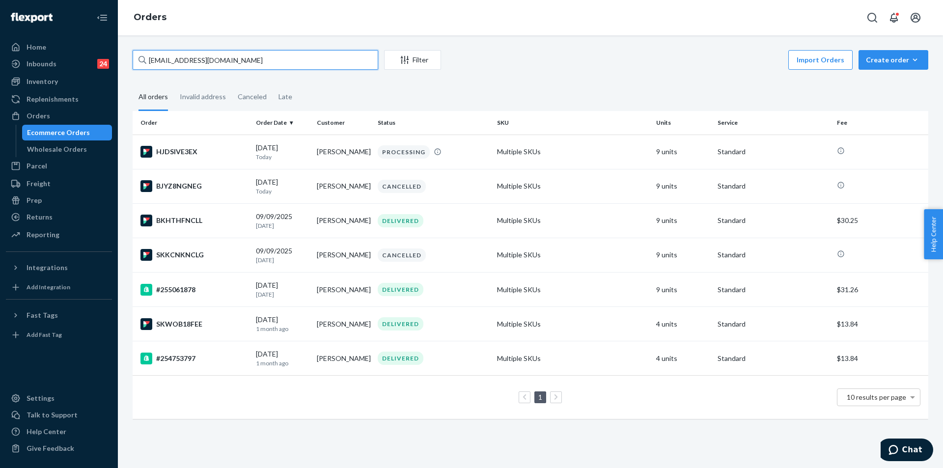
paste input "sethfeld"
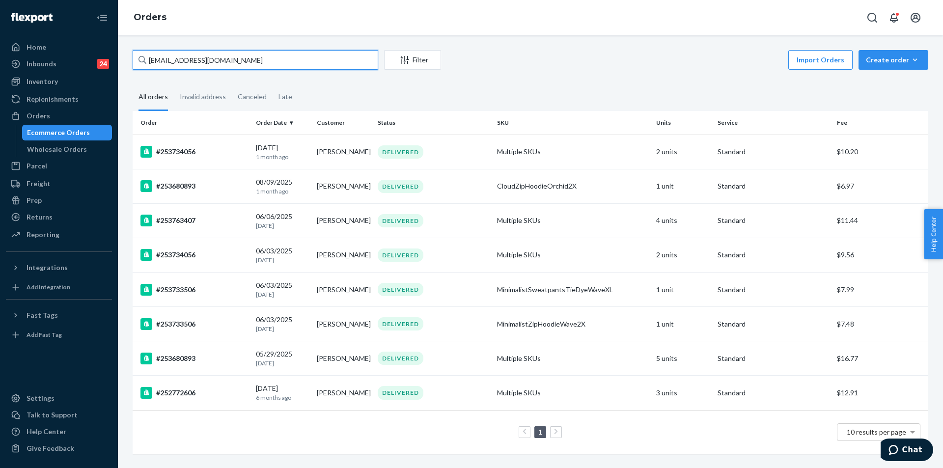
click at [247, 62] on input "sethfeld@gmail.com" at bounding box center [256, 60] width 246 height 20
paste input "253680893"
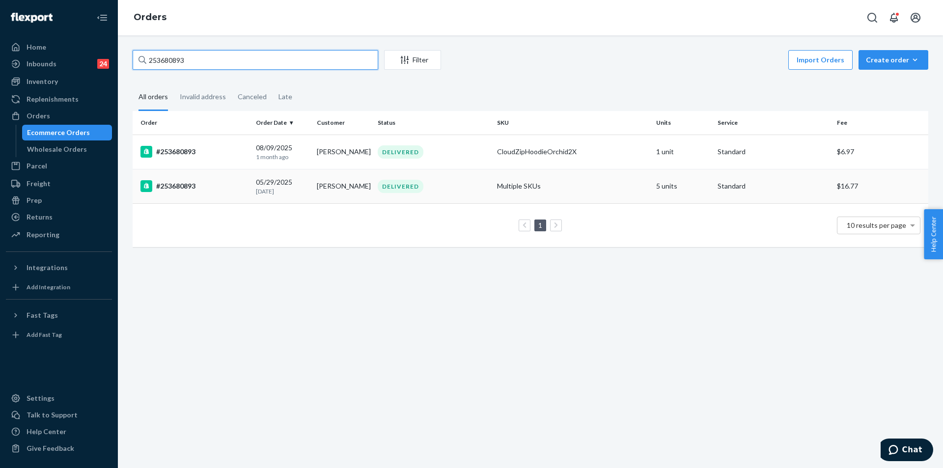
type input "253680893"
click at [448, 188] on div "DELIVERED" at bounding box center [433, 186] width 115 height 13
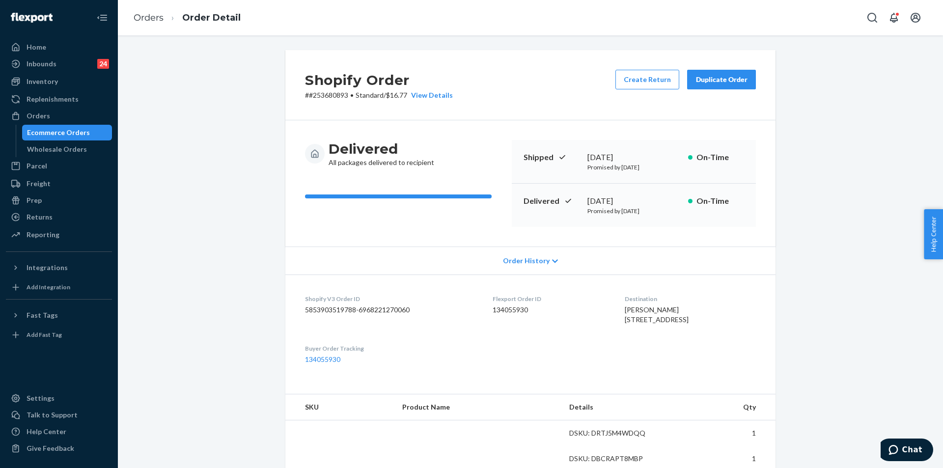
click at [730, 80] on div "Duplicate Order" at bounding box center [721, 80] width 52 height 10
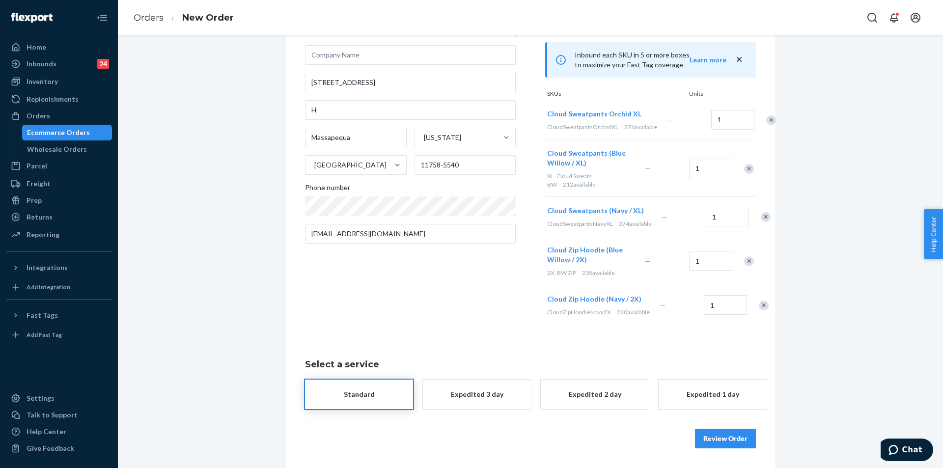
scroll to position [132, 0]
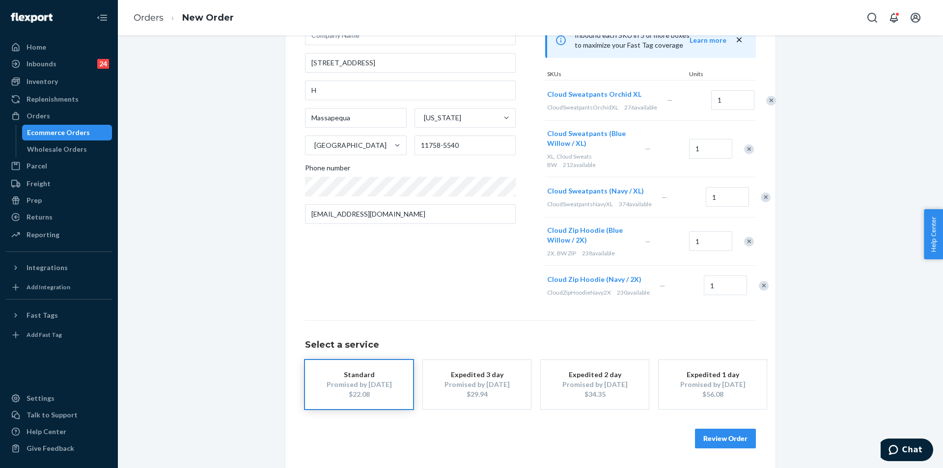
click at [718, 448] on button "Review Order" at bounding box center [725, 439] width 61 height 20
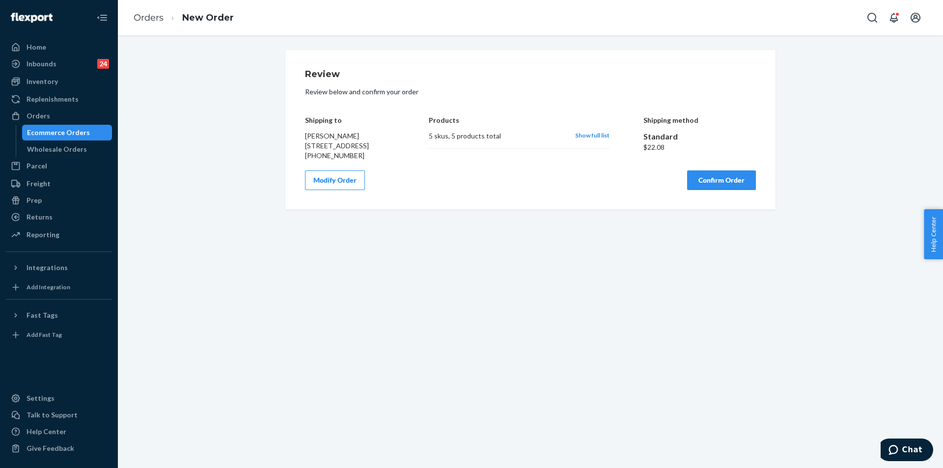
click at [731, 190] on button "Confirm Order" at bounding box center [721, 180] width 69 height 20
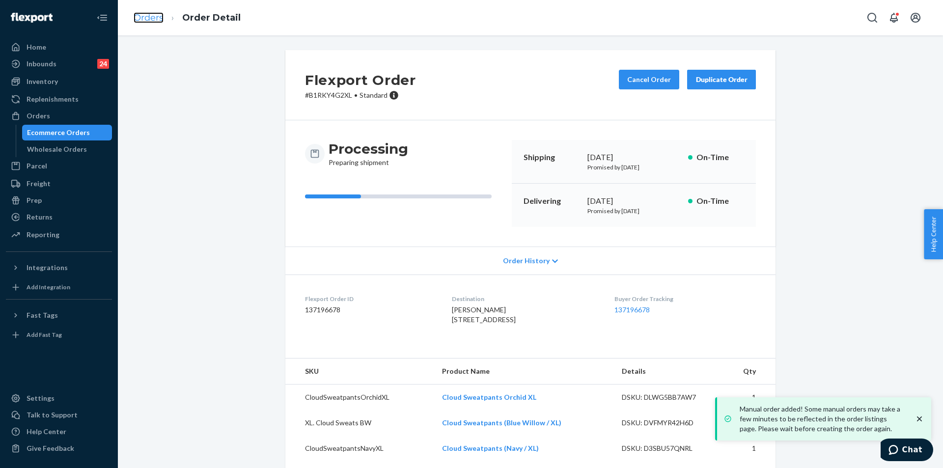
click at [146, 18] on link "Orders" at bounding box center [149, 17] width 30 height 11
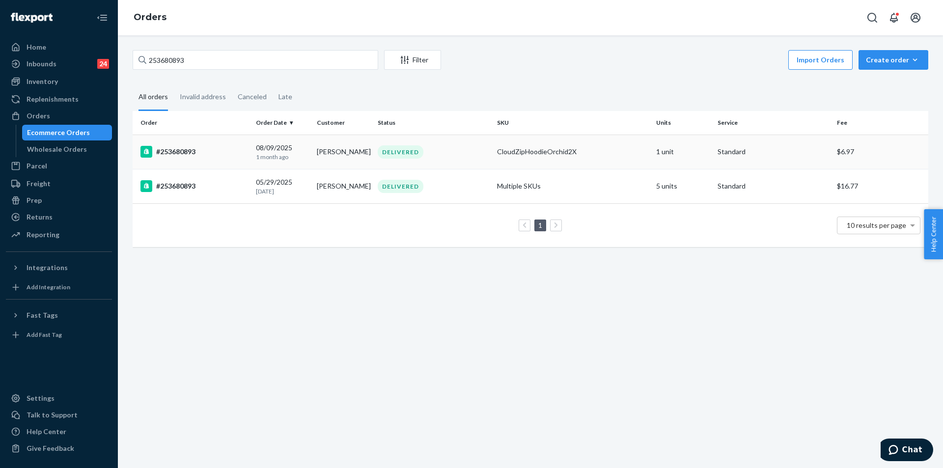
click at [515, 148] on div "CloudZipHoodieOrchid2X" at bounding box center [572, 152] width 151 height 10
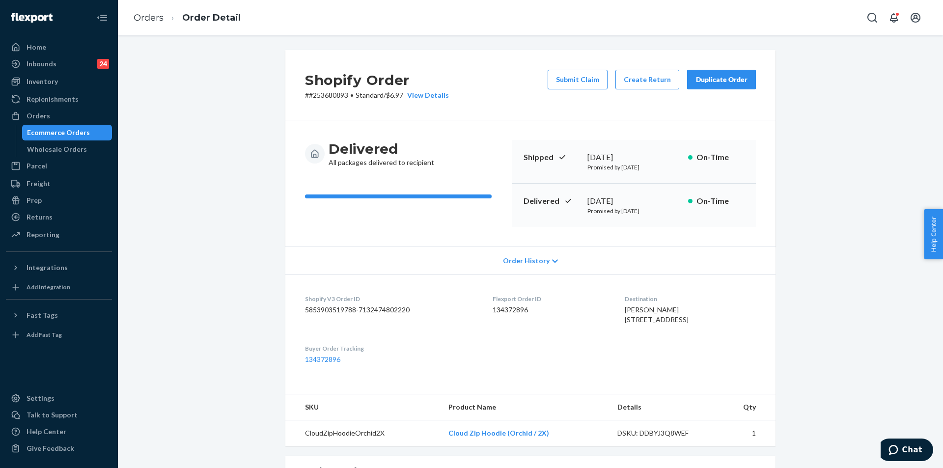
click at [717, 85] on button "Duplicate Order" at bounding box center [721, 80] width 69 height 20
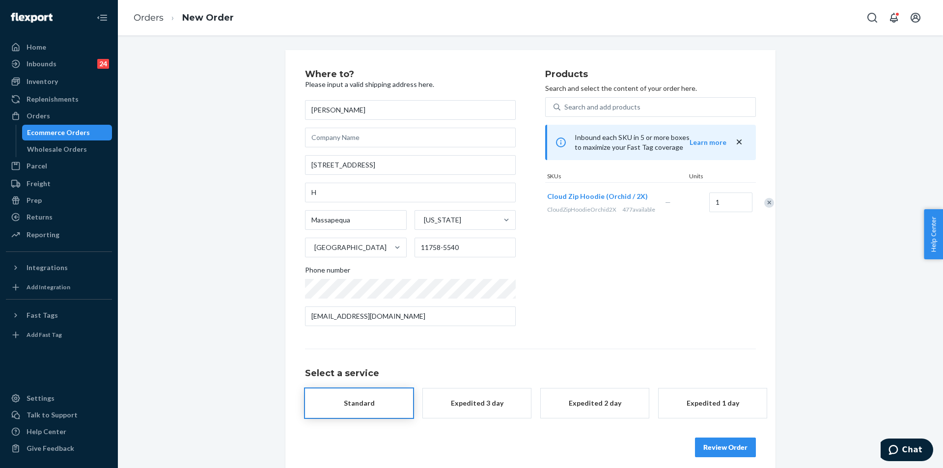
scroll to position [9, 0]
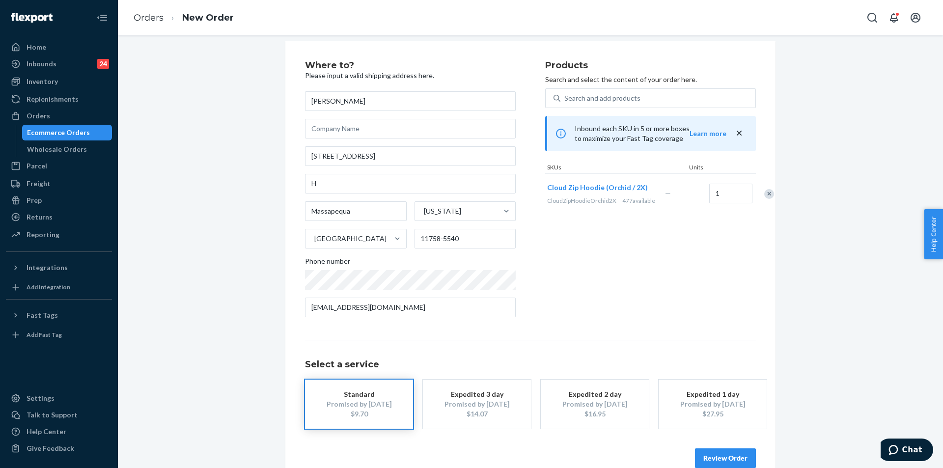
click at [733, 460] on button "Review Order" at bounding box center [725, 458] width 61 height 20
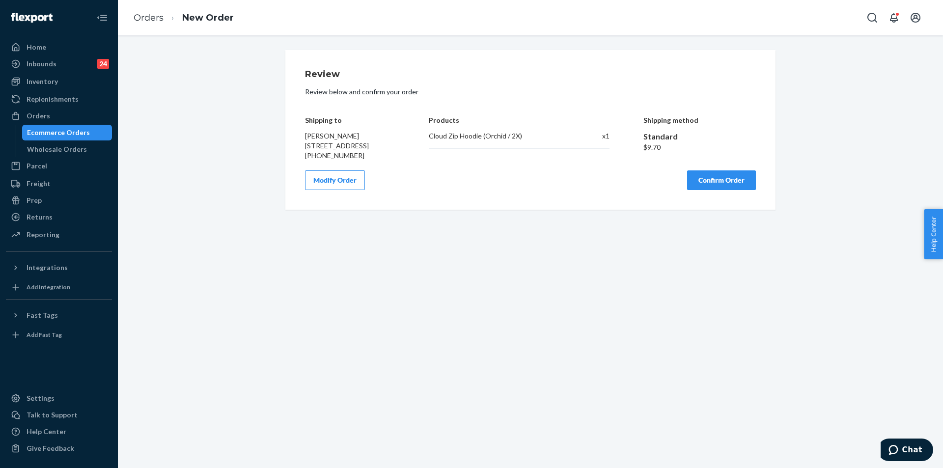
click at [726, 190] on button "Confirm Order" at bounding box center [721, 180] width 69 height 20
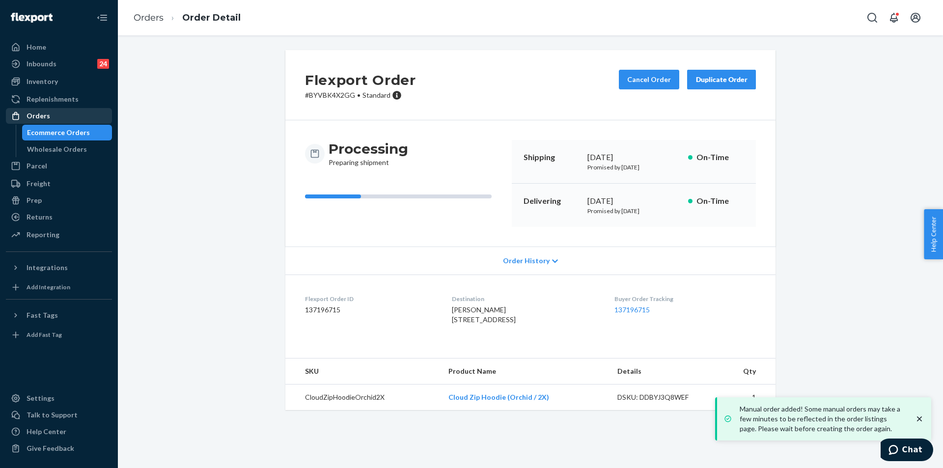
click at [79, 115] on div "Orders" at bounding box center [59, 116] width 104 height 14
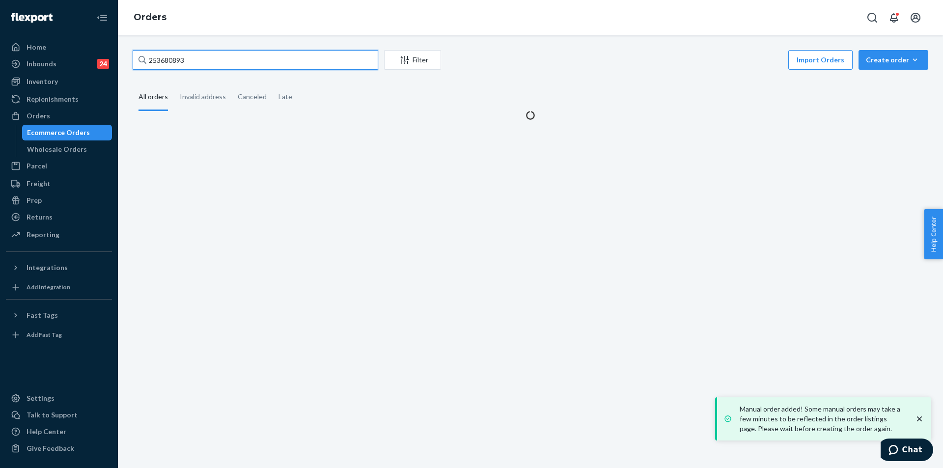
click at [234, 64] on input "253680893" at bounding box center [256, 60] width 246 height 20
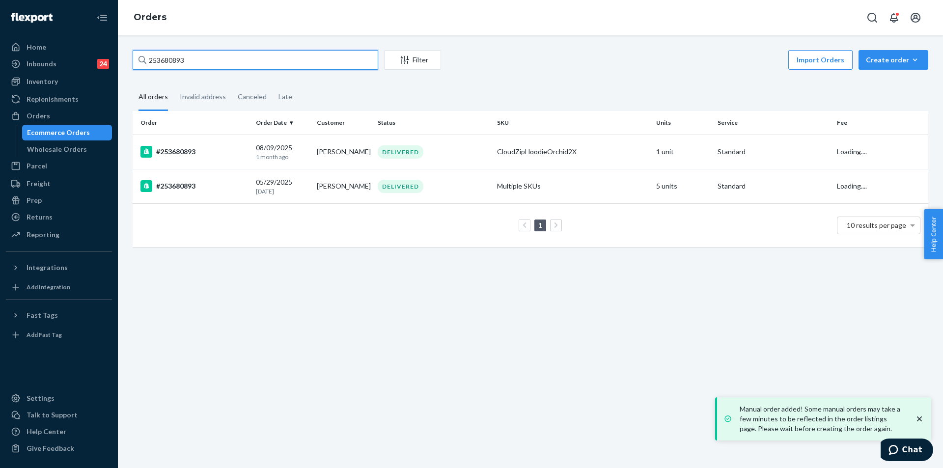
click at [234, 64] on input "253680893" at bounding box center [256, 60] width 246 height 20
paste input "5177720"
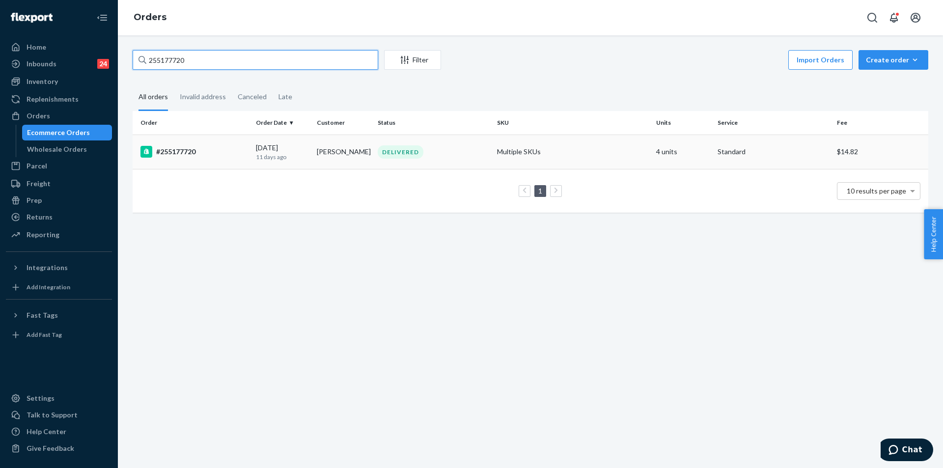
type input "255177720"
click at [461, 150] on div "DELIVERED" at bounding box center [433, 151] width 115 height 13
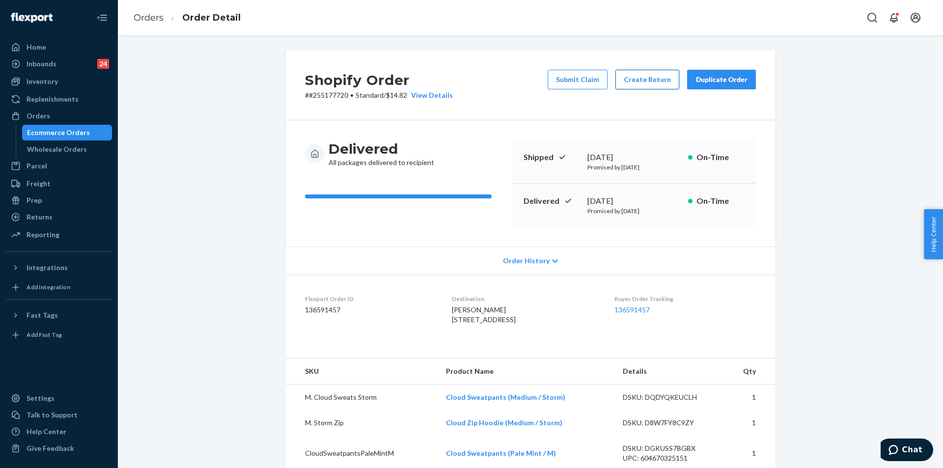
click at [649, 86] on button "Create Return" at bounding box center [647, 80] width 64 height 20
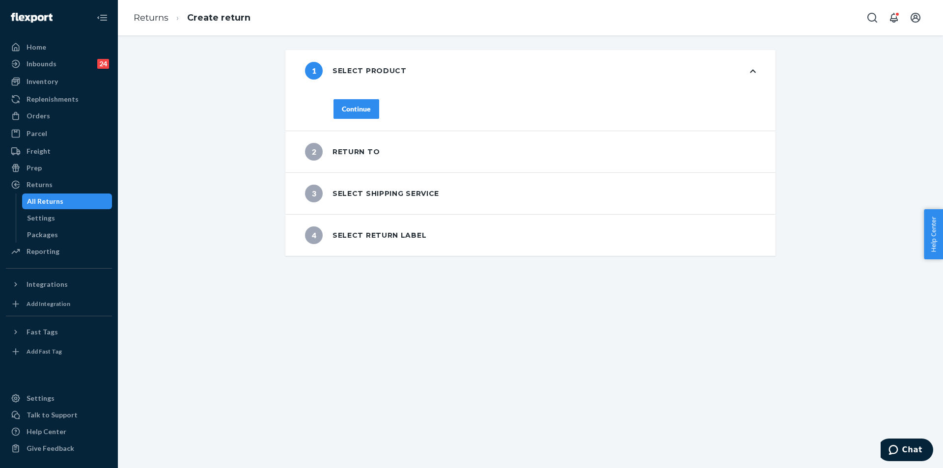
click at [348, 113] on div "Continue" at bounding box center [356, 109] width 29 height 10
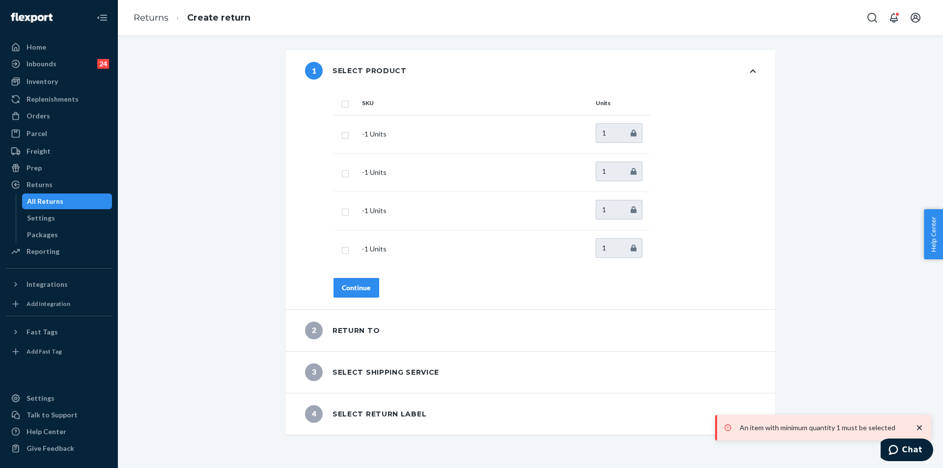
drag, startPoint x: 382, startPoint y: 129, endPoint x: 364, endPoint y: 112, distance: 24.3
click at [365, 111] on th "SKU" at bounding box center [475, 103] width 234 height 24
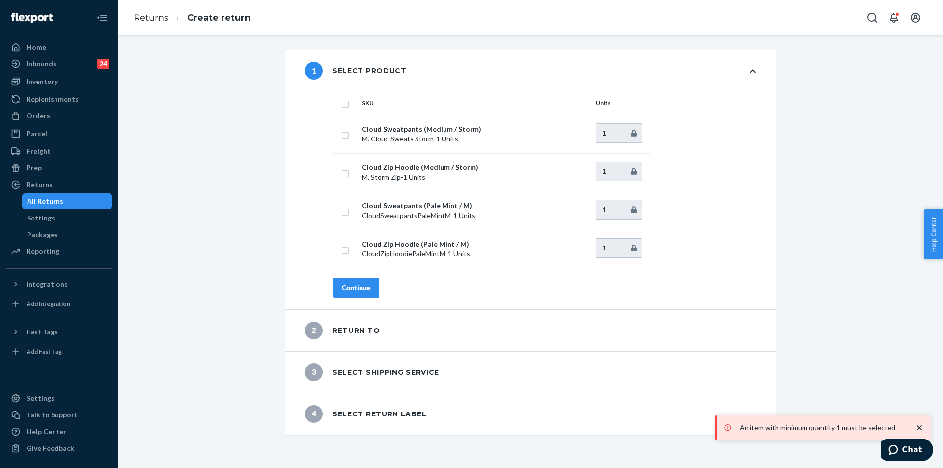
click at [343, 103] on input "checkbox" at bounding box center [345, 103] width 8 height 10
checkbox input "true"
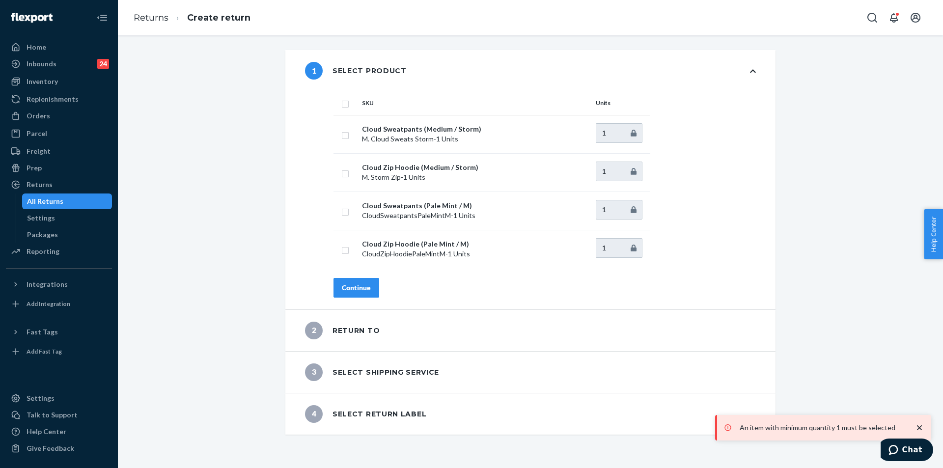
checkbox input "true"
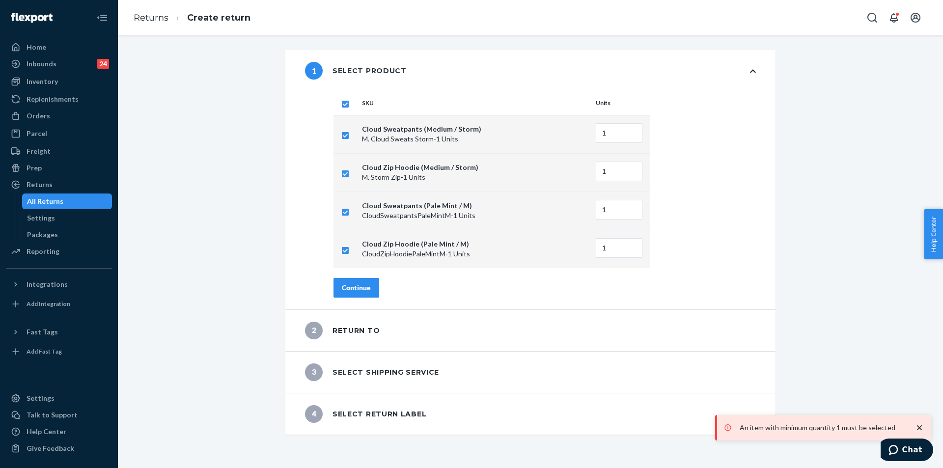
click at [350, 303] on div "SKU Units Cloud Sweatpants (Medium / Storm) M. Cloud Sweats Storm - 1 Units 1 C…" at bounding box center [545, 200] width 462 height 218
click at [362, 286] on div "Continue" at bounding box center [356, 288] width 29 height 10
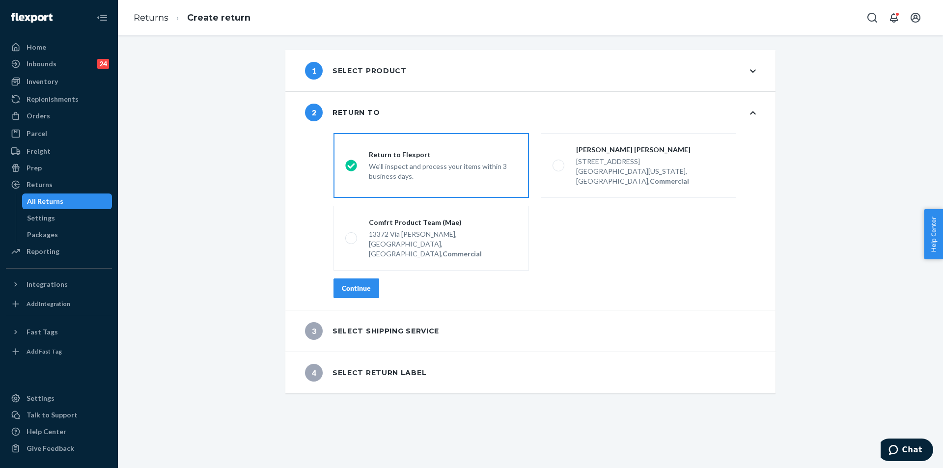
click at [360, 278] on div "destinationsRadioGroup Return to Flexport We'll inspect and process your items …" at bounding box center [545, 219] width 462 height 181
click at [363, 279] on div "destinationsRadioGroup Return to Flexport We'll inspect and process your items …" at bounding box center [545, 219] width 462 height 181
click at [366, 278] on button "Continue" at bounding box center [356, 288] width 46 height 20
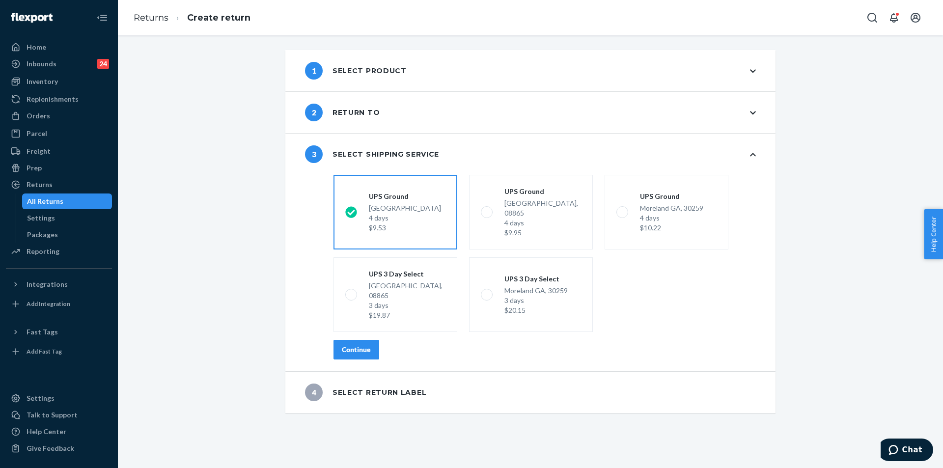
click at [355, 345] on div "Continue" at bounding box center [356, 350] width 29 height 10
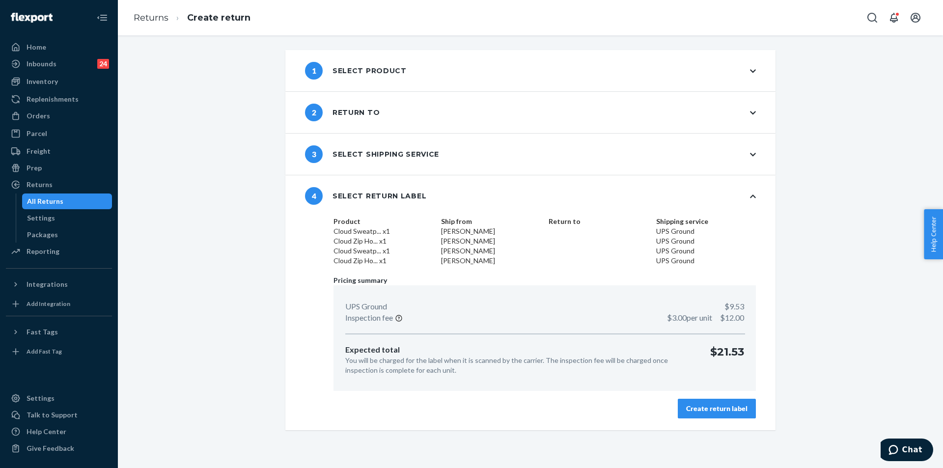
click at [712, 401] on button "Create return label" at bounding box center [717, 409] width 78 height 20
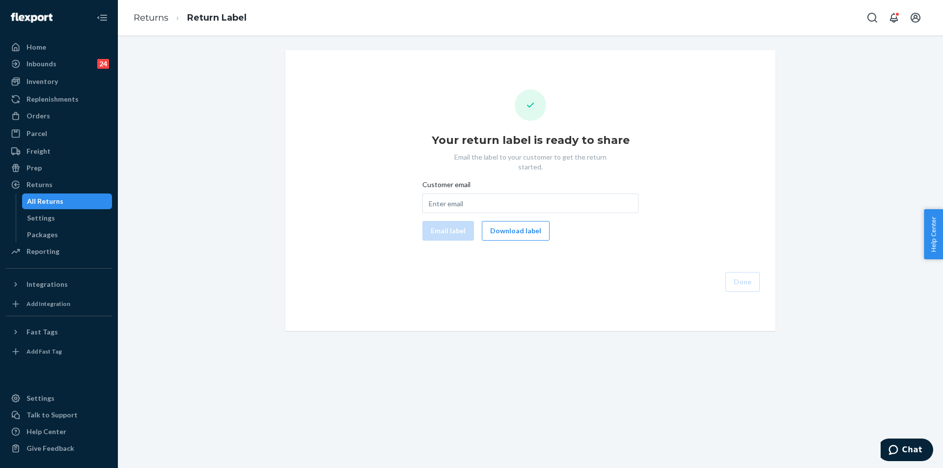
drag, startPoint x: 522, startPoint y: 221, endPoint x: 519, endPoint y: 265, distance: 43.3
click at [522, 221] on button "Download label" at bounding box center [516, 231] width 68 height 20
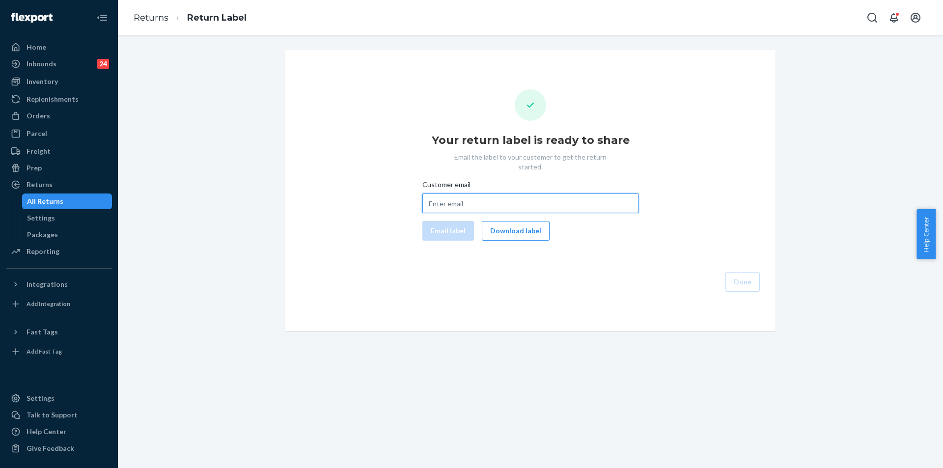
click at [469, 193] on input "Customer email" at bounding box center [530, 203] width 216 height 20
paste input "karenlfish170@gmail.com"
type input "karenlfish170@gmail.com"
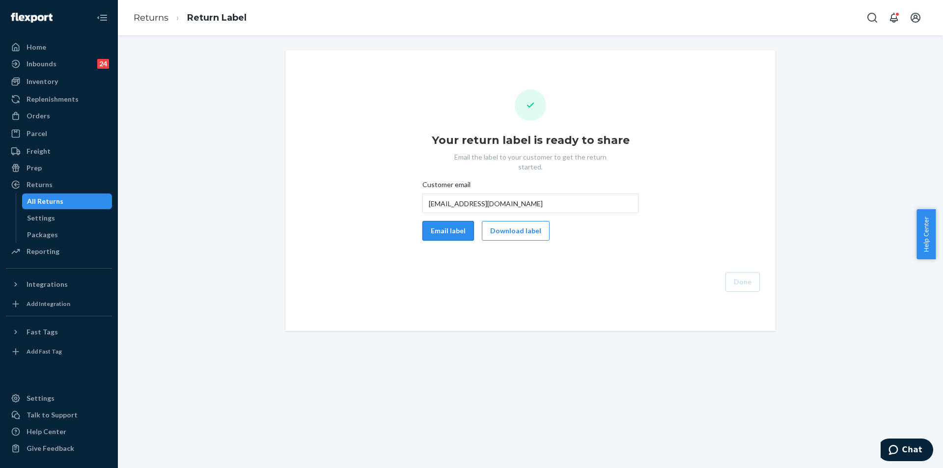
click at [454, 228] on button "Email label" at bounding box center [448, 231] width 52 height 20
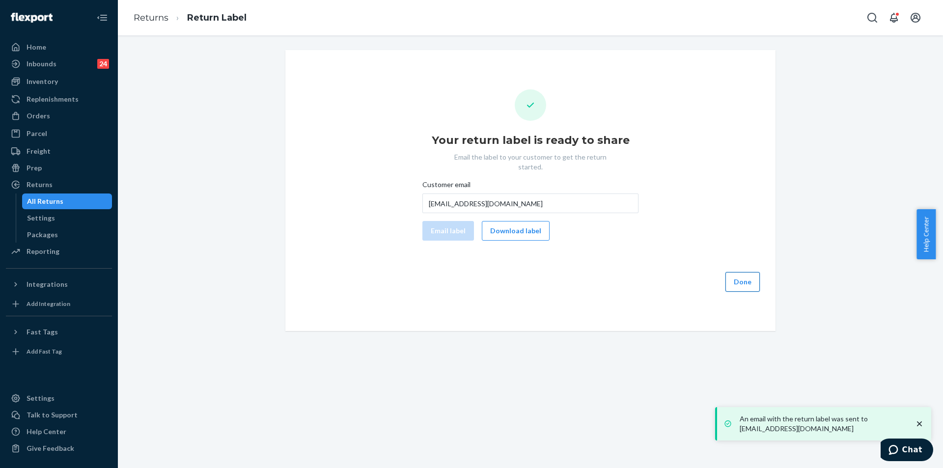
click at [745, 272] on button "Done" at bounding box center [742, 282] width 34 height 20
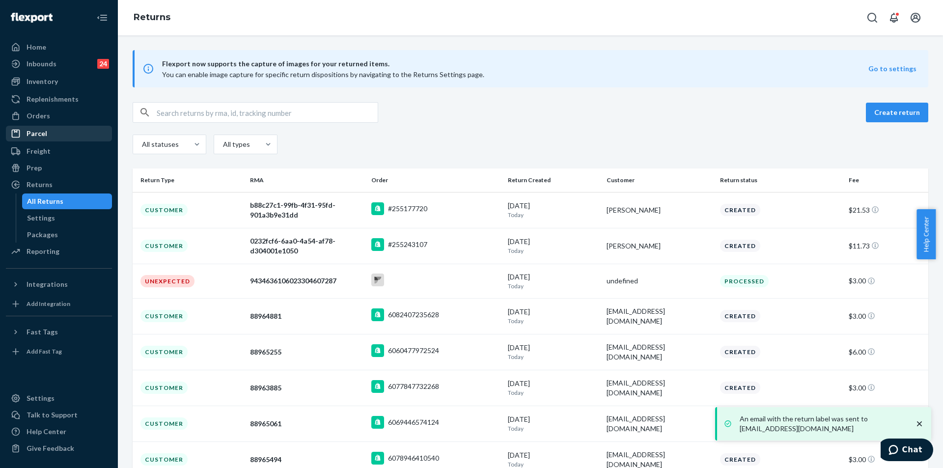
click at [60, 132] on div "Parcel" at bounding box center [59, 134] width 104 height 14
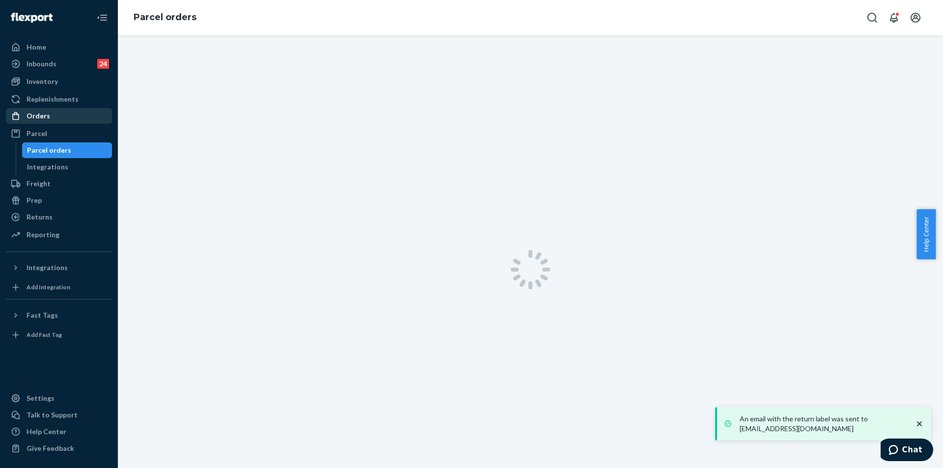
click at [60, 123] on link "Orders" at bounding box center [59, 116] width 106 height 16
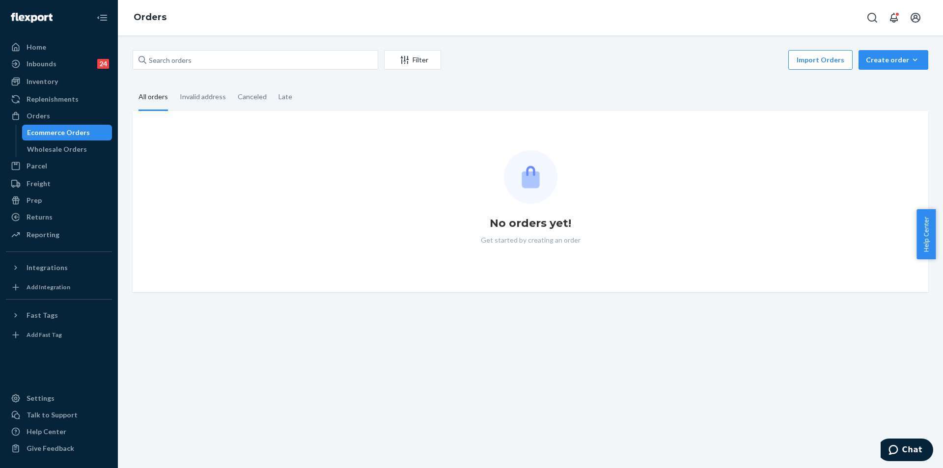
drag, startPoint x: 216, startPoint y: 79, endPoint x: 220, endPoint y: 77, distance: 5.3
click at [219, 78] on div "Filter Import Orders Create order Ecommerce order Removal order All orders Inva…" at bounding box center [530, 171] width 810 height 242
click at [244, 61] on input "text" at bounding box center [256, 60] width 246 height 20
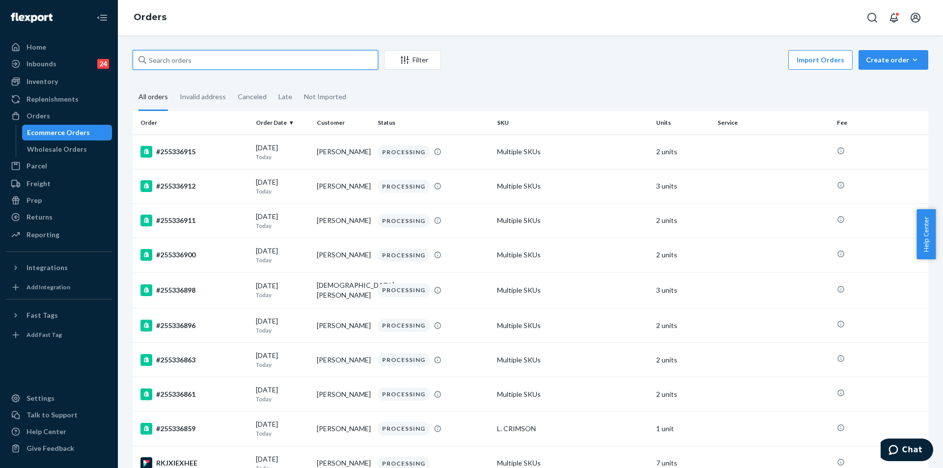
click at [244, 61] on input "text" at bounding box center [256, 60] width 246 height 20
paste input "255305115"
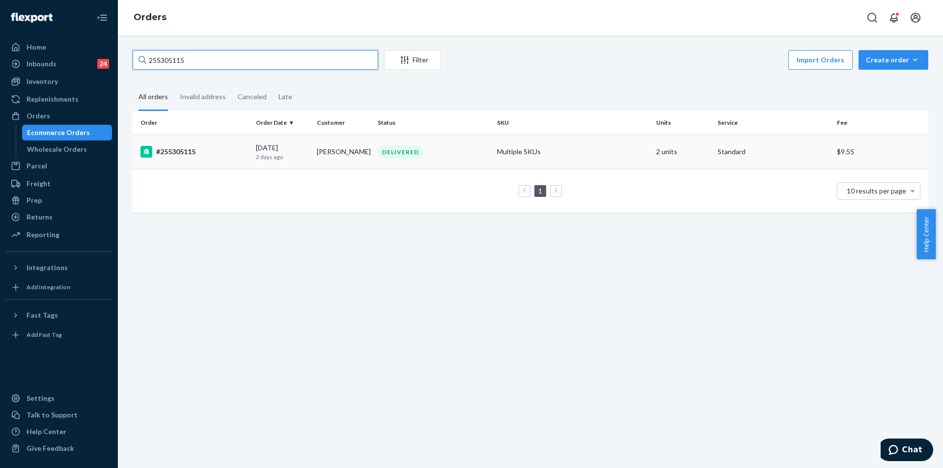
type input "255305115"
click at [451, 155] on div "DELIVERED" at bounding box center [433, 151] width 115 height 13
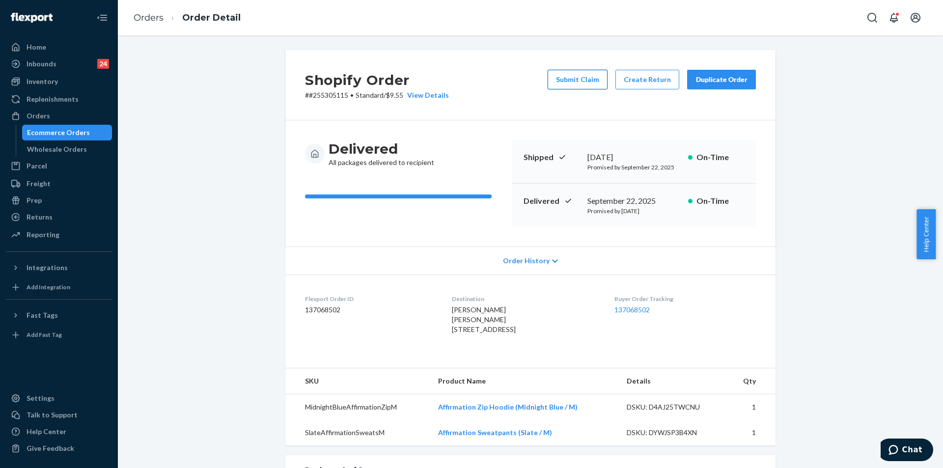
click at [567, 83] on button "Submit Claim" at bounding box center [578, 80] width 60 height 20
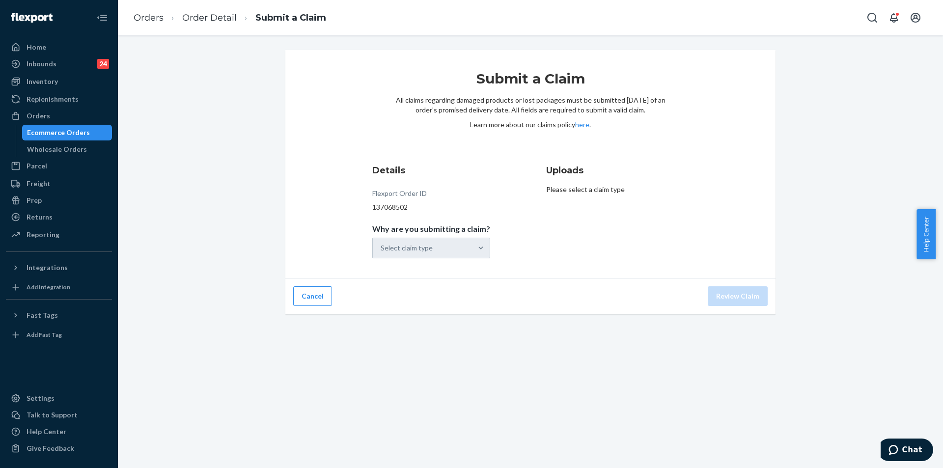
click at [430, 248] on div "Select claim type" at bounding box center [431, 248] width 118 height 21
click at [486, 251] on div at bounding box center [481, 248] width 18 height 10
click at [382, 251] on input "Why are you submitting a claim? Select claim type" at bounding box center [381, 248] width 1 height 10
click at [432, 329] on div "Missing product" at bounding box center [431, 331] width 114 height 20
click at [382, 253] on input "Why are you submitting a claim? option Missing product focused, 0 of 4. 4 resul…" at bounding box center [381, 248] width 1 height 10
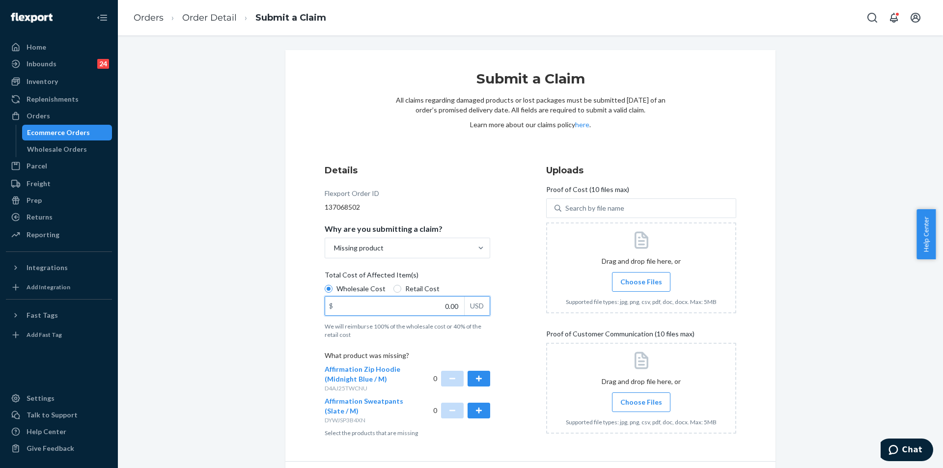
click at [449, 309] on input "0.00" at bounding box center [394, 306] width 139 height 19
type input "60.00"
drag, startPoint x: 483, startPoint y: 380, endPoint x: 489, endPoint y: 380, distance: 5.4
click at [483, 380] on button "button" at bounding box center [479, 379] width 23 height 16
click at [655, 281] on span "Choose Files" at bounding box center [641, 282] width 42 height 10
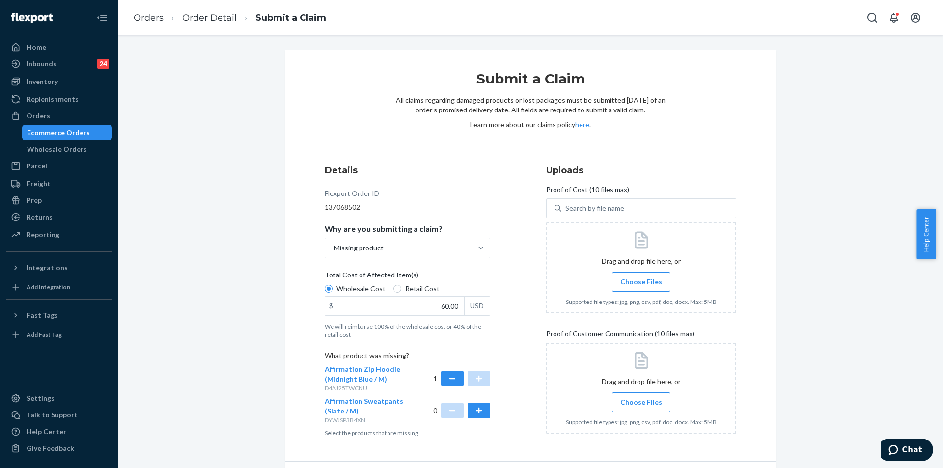
click at [641, 281] on input "Choose Files" at bounding box center [641, 281] width 0 height 11
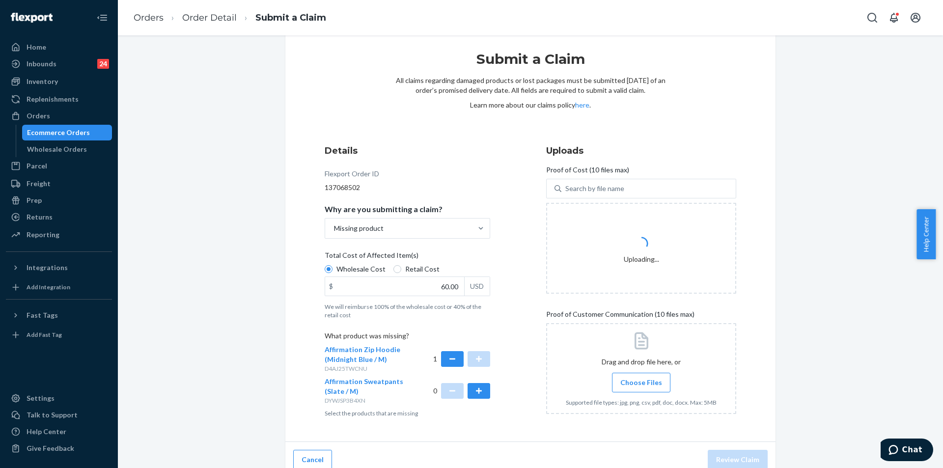
scroll to position [29, 0]
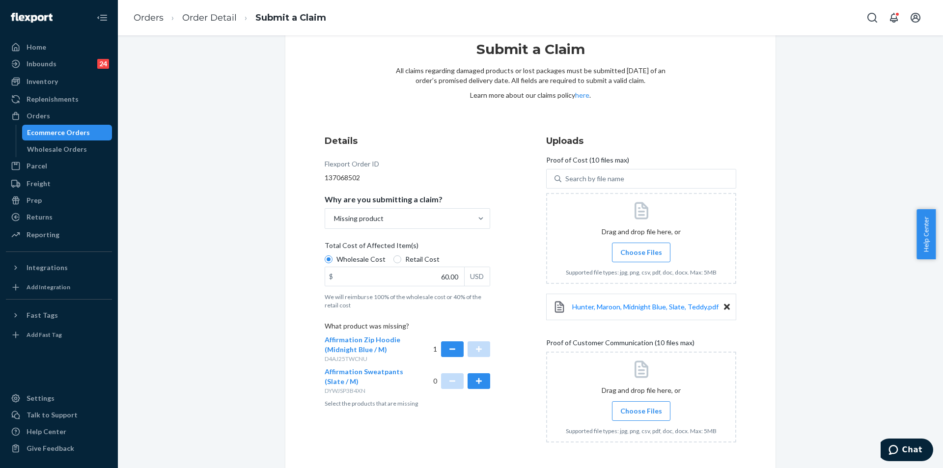
click at [641, 411] on input "Choose Files" at bounding box center [641, 411] width 0 height 11
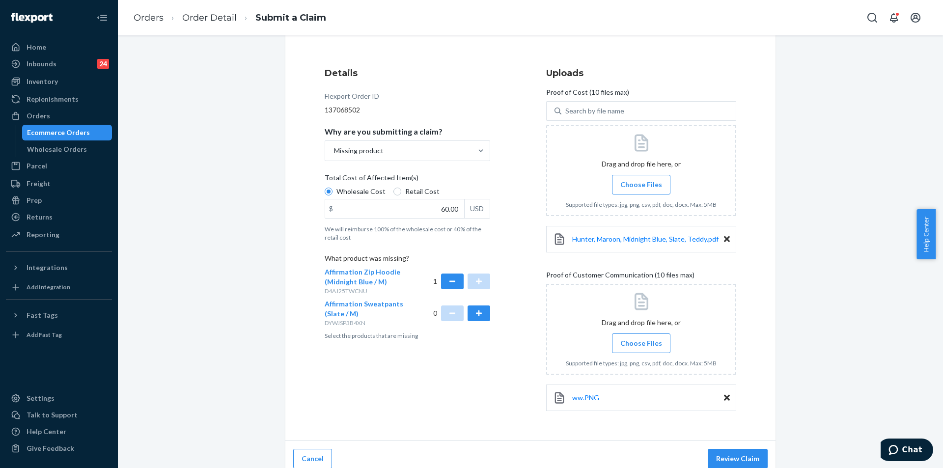
scroll to position [106, 0]
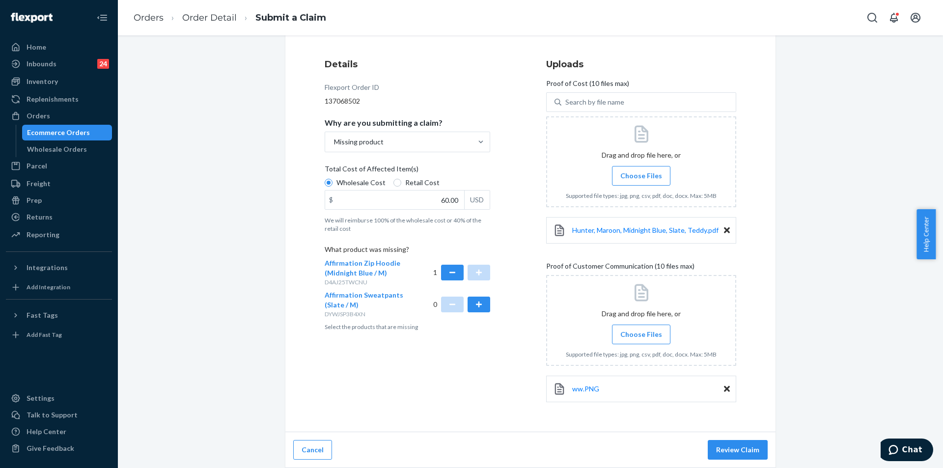
click at [641, 329] on input "Choose Files" at bounding box center [641, 334] width 0 height 11
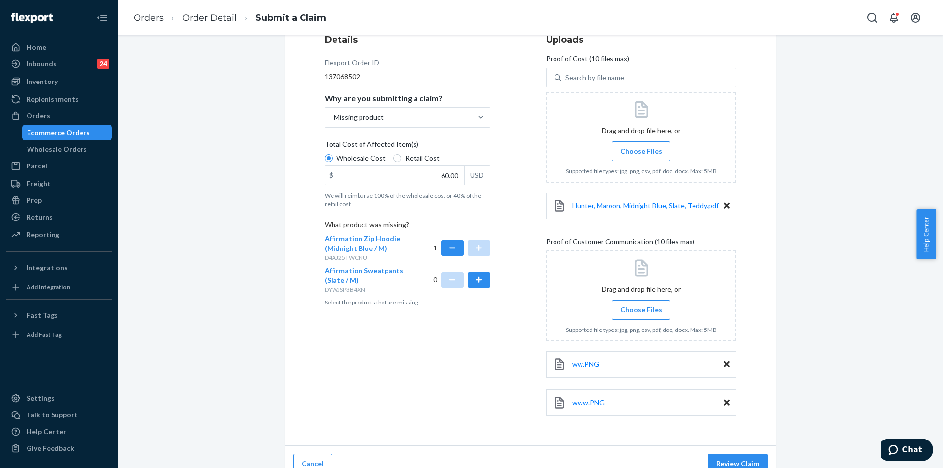
scroll to position [144, 0]
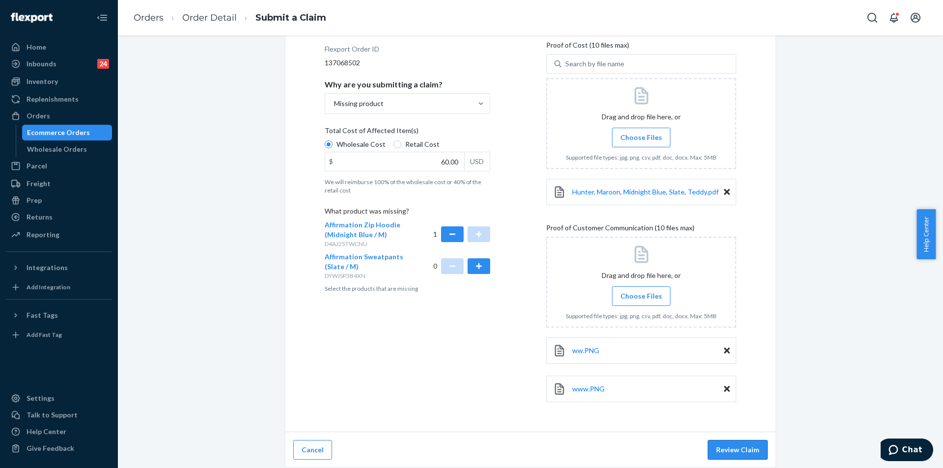
click at [734, 448] on button "Review Claim" at bounding box center [738, 450] width 60 height 20
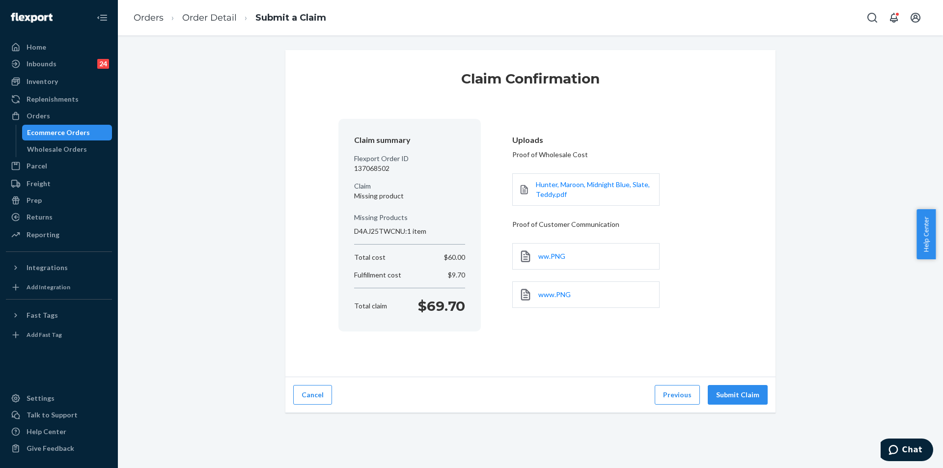
scroll to position [0, 0]
click at [738, 448] on div "Claim Confirmation Claim summary Flexport Order ID 137068502 Claim Missing prod…" at bounding box center [530, 251] width 825 height 433
click at [741, 404] on div "Cancel Previous Submit Claim" at bounding box center [530, 395] width 490 height 36
click at [742, 396] on button "Submit Claim" at bounding box center [738, 395] width 60 height 20
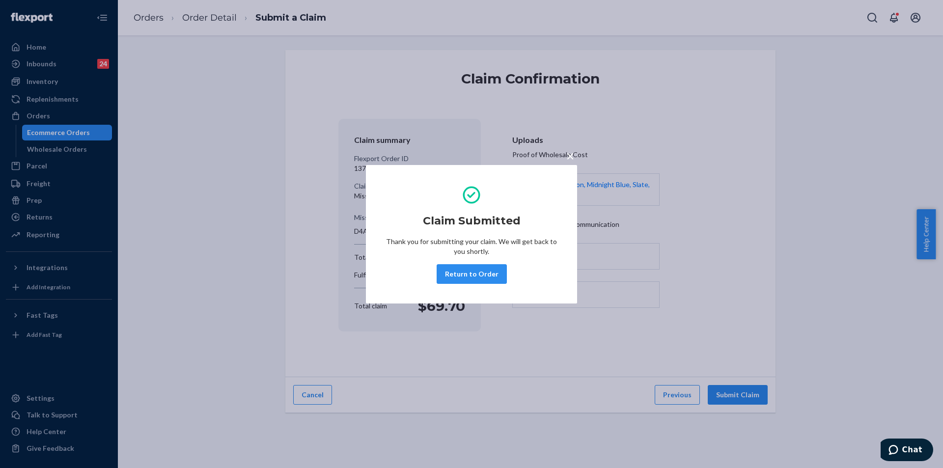
click at [473, 274] on button "Return to Order" at bounding box center [472, 274] width 70 height 20
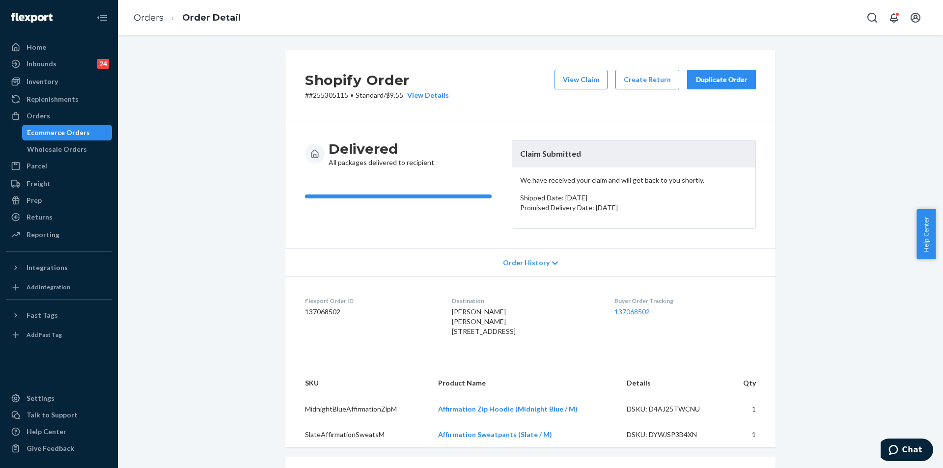
click at [716, 87] on button "Duplicate Order" at bounding box center [721, 80] width 69 height 20
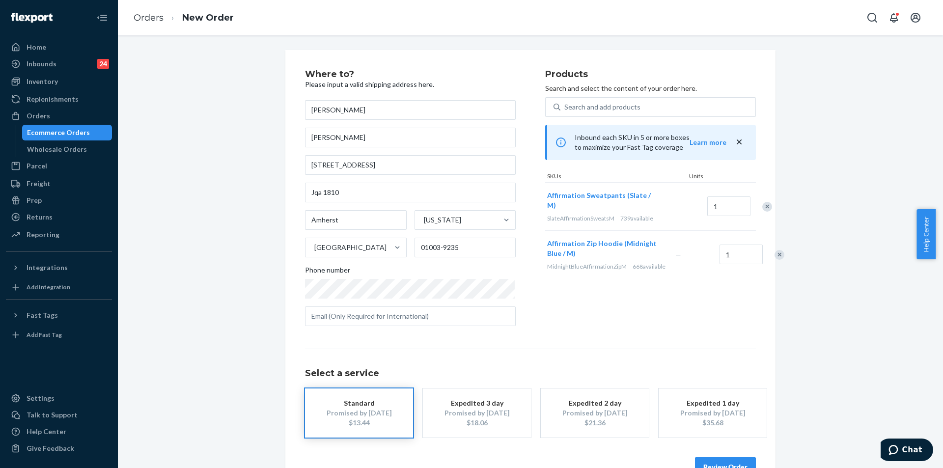
click at [762, 208] on div "Remove Item" at bounding box center [767, 207] width 10 height 10
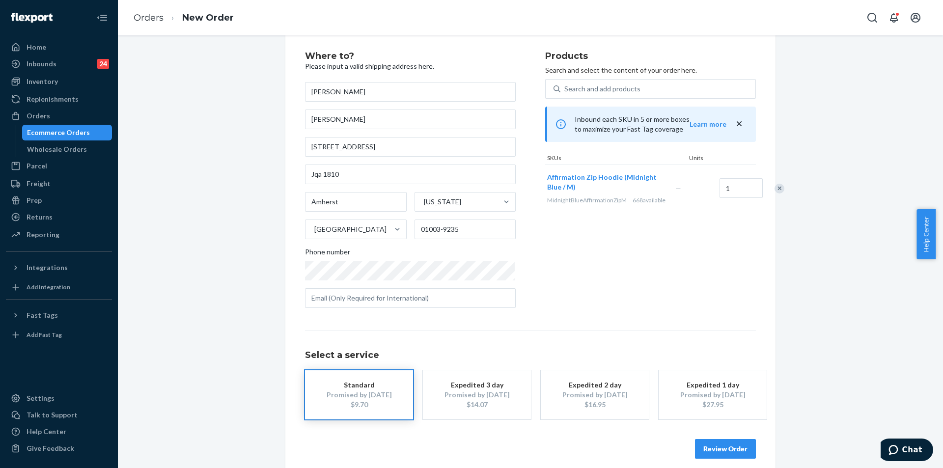
scroll to position [28, 0]
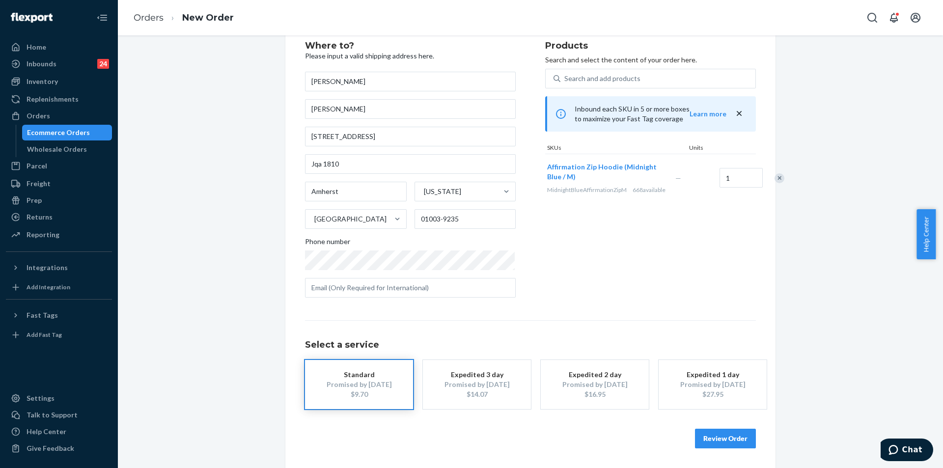
click at [734, 435] on button "Review Order" at bounding box center [725, 439] width 61 height 20
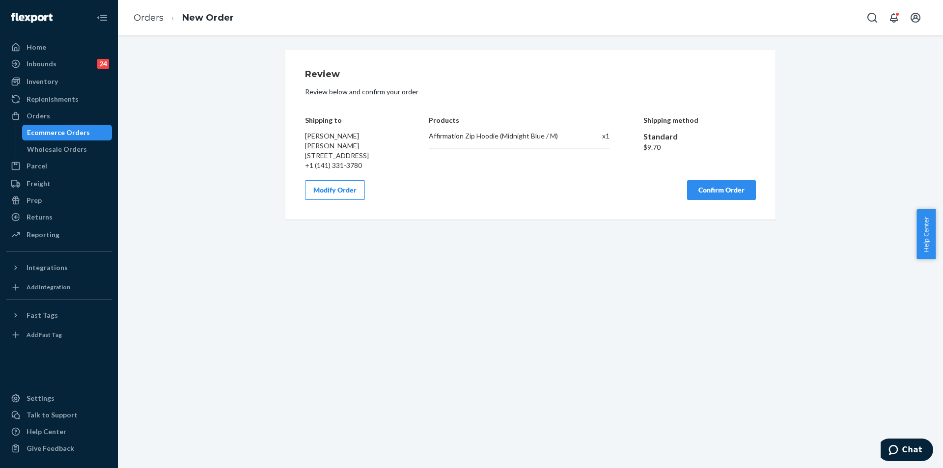
scroll to position [0, 0]
click at [711, 200] on button "Confirm Order" at bounding box center [721, 190] width 69 height 20
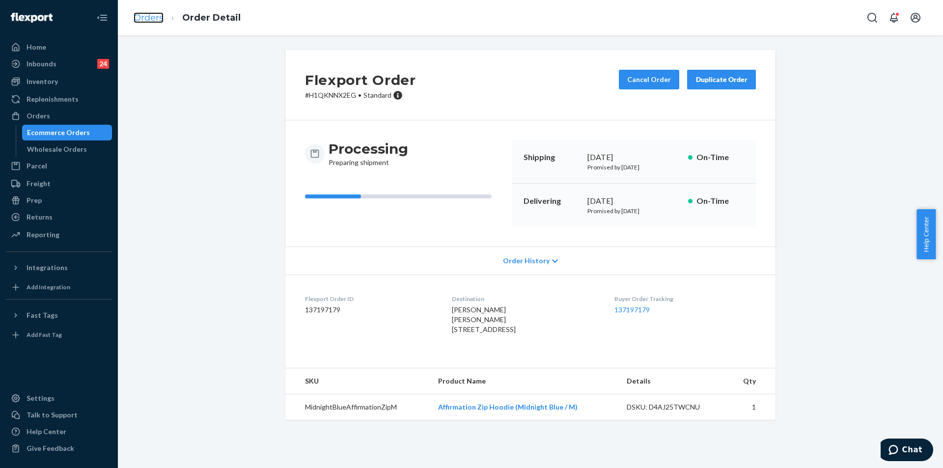
click at [160, 16] on link "Orders" at bounding box center [149, 17] width 30 height 11
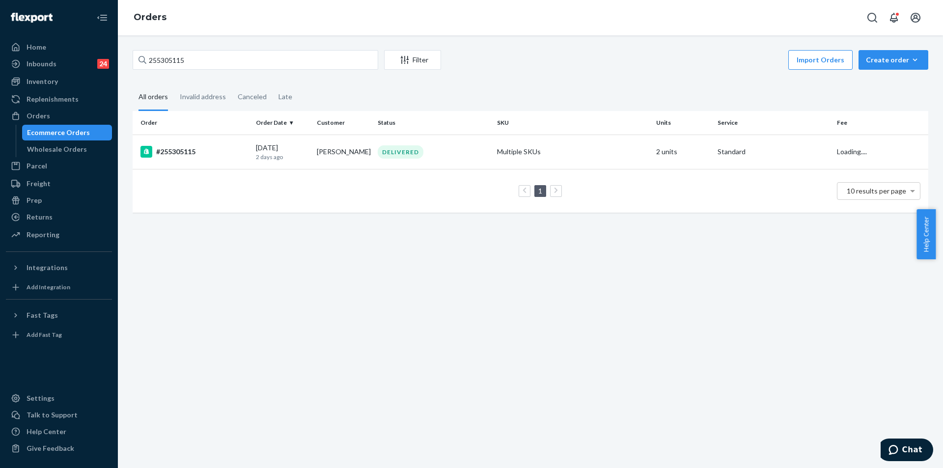
click at [312, 73] on div "255305115 Filter Import Orders Create order Ecommerce order Removal order All o…" at bounding box center [530, 136] width 810 height 172
click at [309, 61] on input "255305115" at bounding box center [256, 60] width 246 height 20
paste input "jasmine.lopez@cbrands.com"
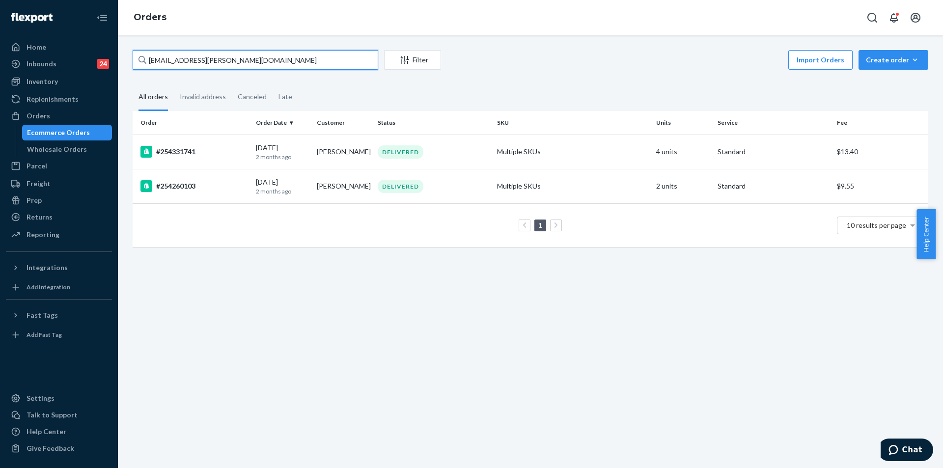
click at [272, 52] on input "jasmine.lopez@cbrands.com" at bounding box center [256, 60] width 246 height 20
paste input "254260103"
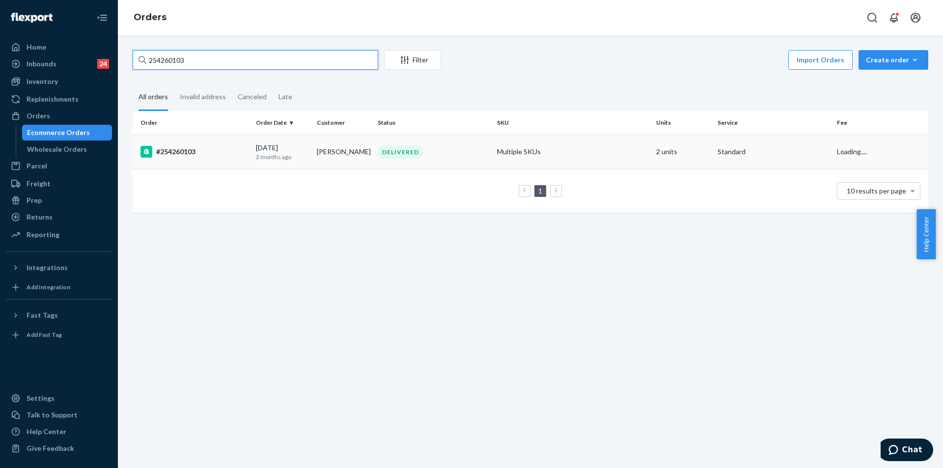
type input "254260103"
click at [460, 145] on div "DELIVERED" at bounding box center [433, 151] width 115 height 13
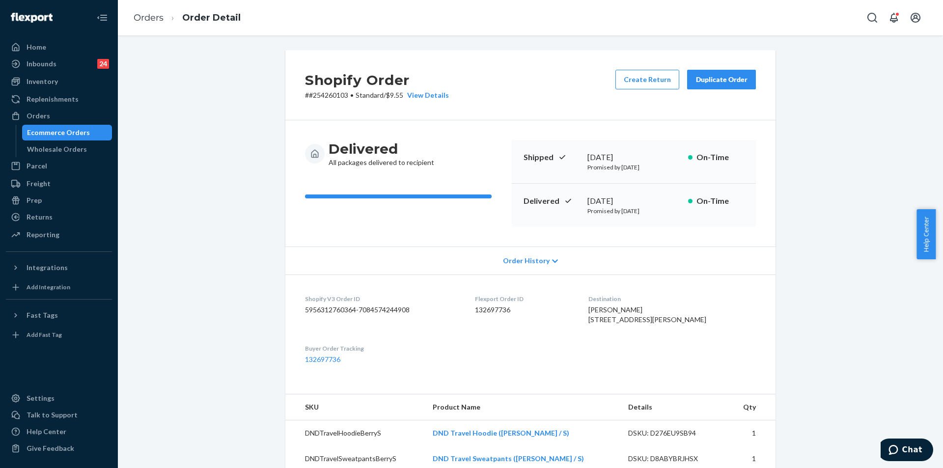
click at [729, 77] on div "Duplicate Order" at bounding box center [721, 80] width 52 height 10
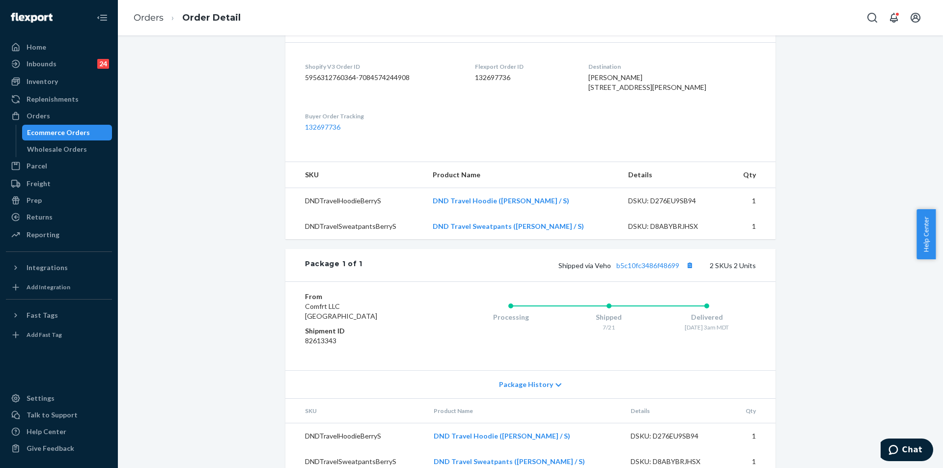
scroll to position [246, 0]
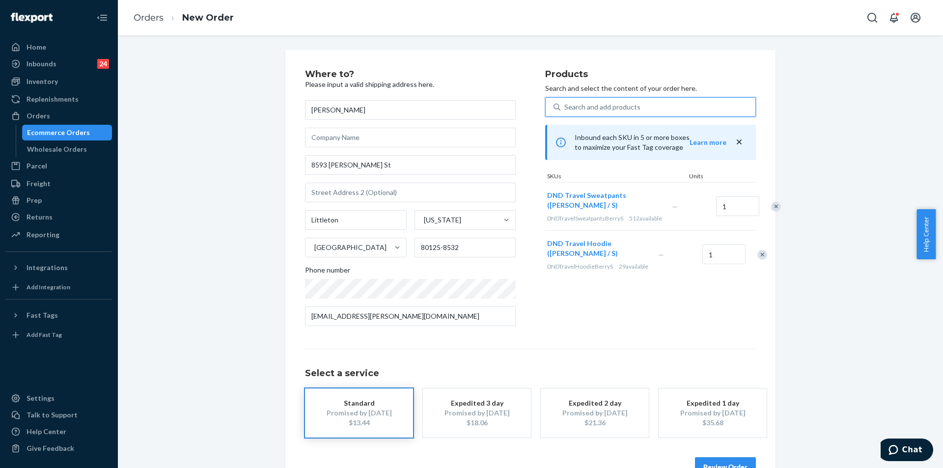
click at [606, 105] on div "Search and add products" at bounding box center [602, 107] width 76 height 10
click at [565, 105] on input "0 results available. Use Up and Down to choose options, press Enter to select t…" at bounding box center [564, 107] width 1 height 10
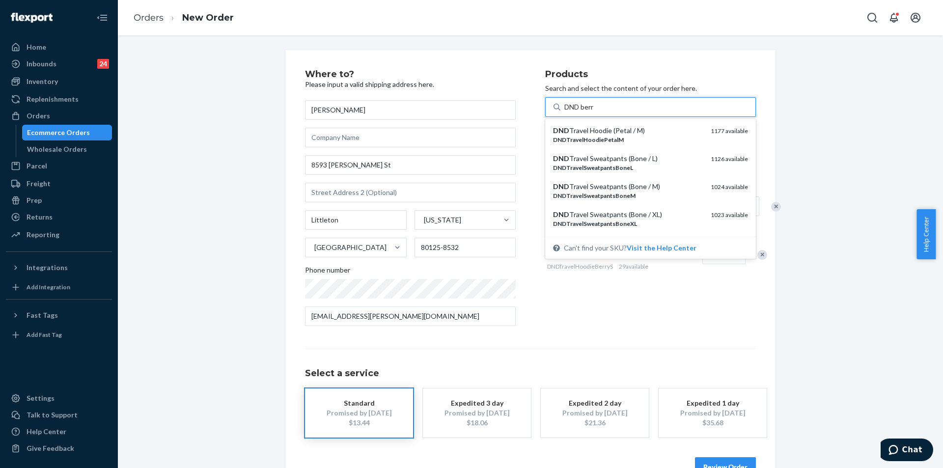
type input "DND berry"
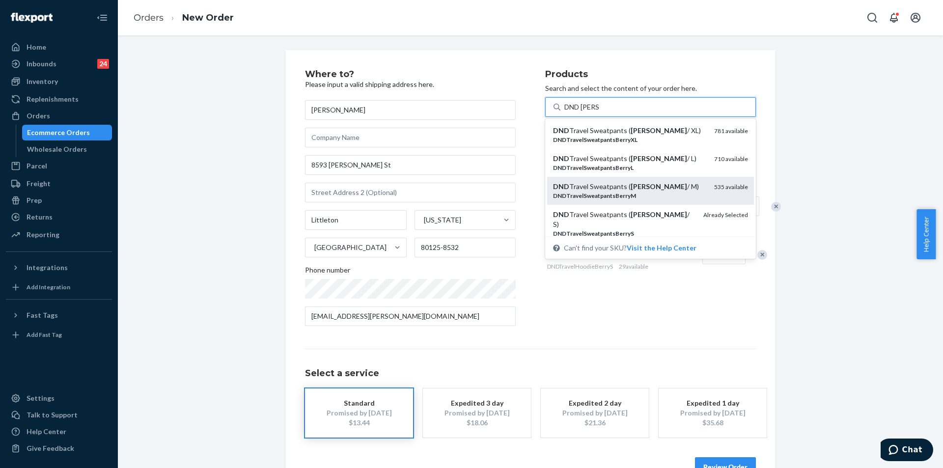
click at [675, 190] on div "DND Travel Sweatpants ( Berry / M)" at bounding box center [629, 187] width 153 height 10
click at [599, 112] on input "DND berry" at bounding box center [581, 107] width 34 height 10
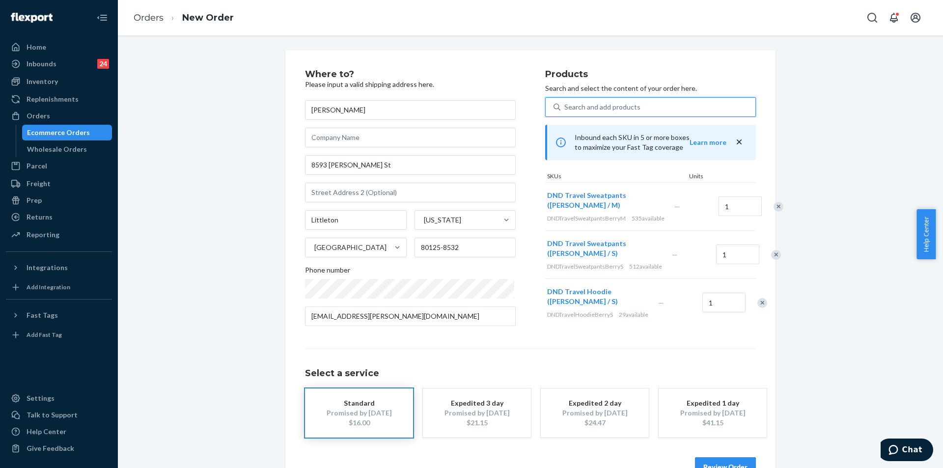
click at [616, 104] on div "Search and add products" at bounding box center [602, 107] width 76 height 10
click at [565, 104] on input "0 results available. Select is focused ,type to refine list, press Down to open…" at bounding box center [564, 107] width 1 height 10
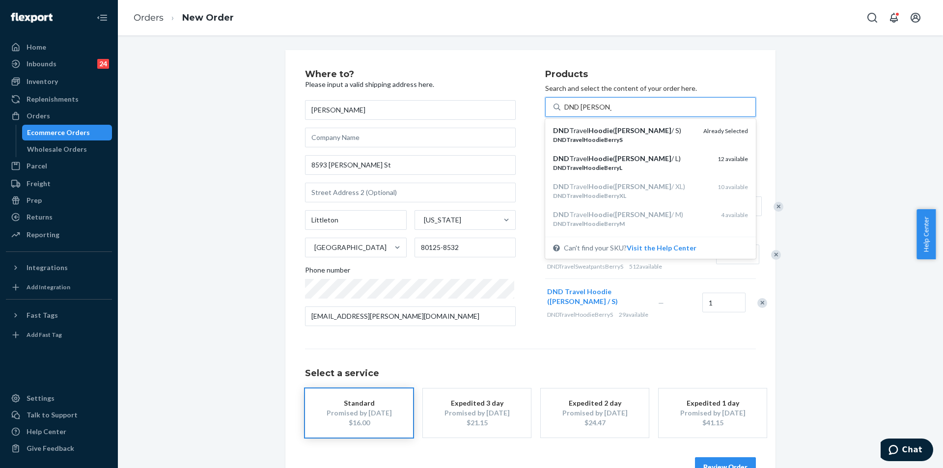
type input "DND berry hood"
click at [646, 219] on div "DND Travel Hoodie ( Berry / M)" at bounding box center [633, 215] width 160 height 10
click at [615, 112] on input "DND berry hood" at bounding box center [589, 107] width 51 height 10
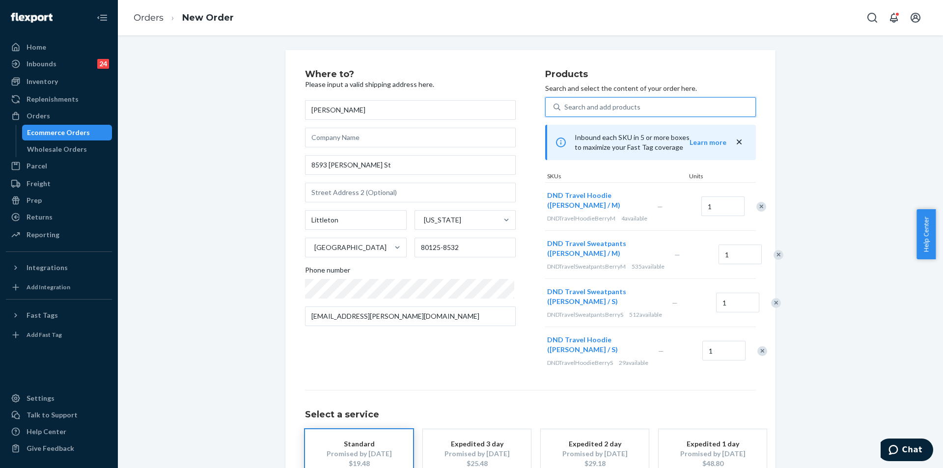
click at [771, 308] on div "Remove Item" at bounding box center [776, 303] width 10 height 10
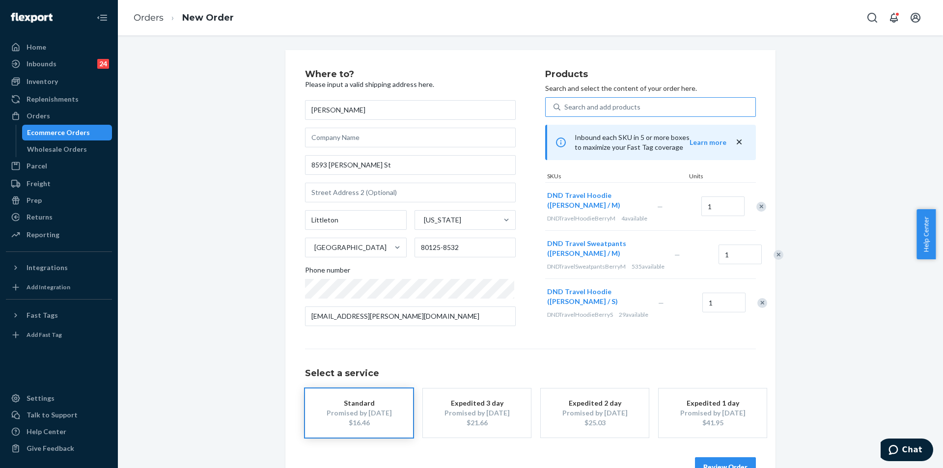
click at [748, 316] on div at bounding box center [756, 303] width 25 height 26
click at [757, 308] on div "Remove Item" at bounding box center [762, 303] width 10 height 10
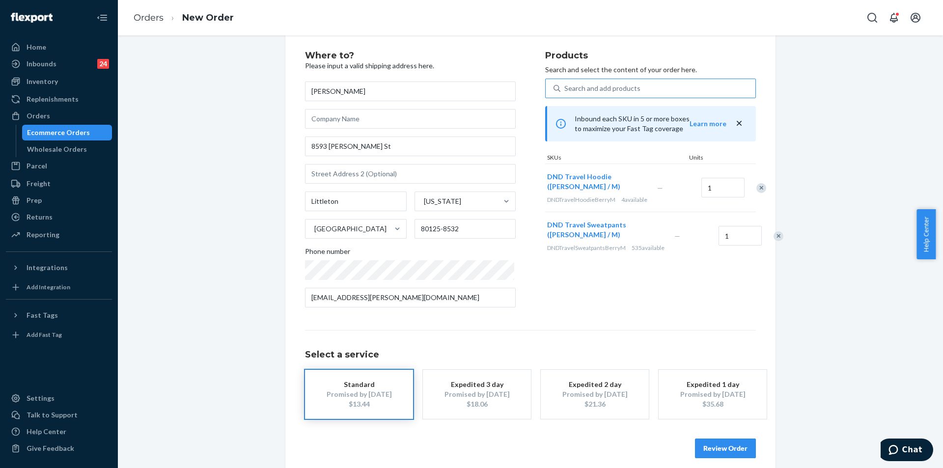
scroll to position [28, 0]
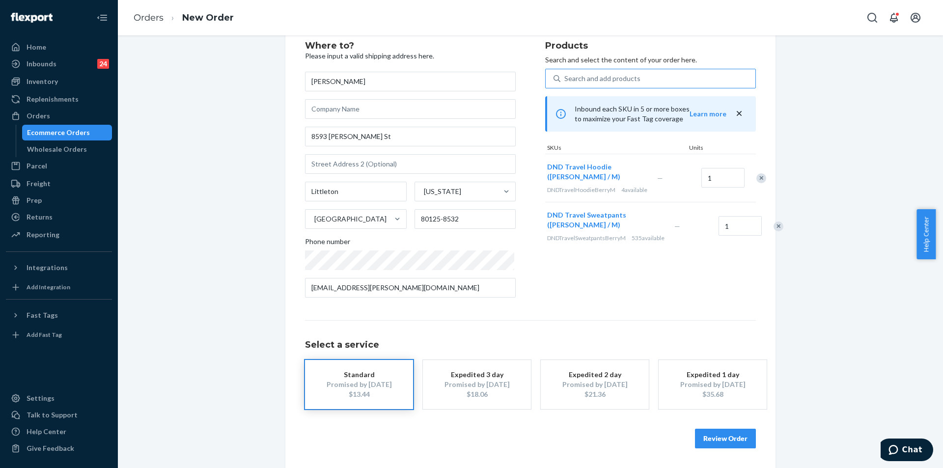
click at [745, 435] on button "Review Order" at bounding box center [725, 439] width 61 height 20
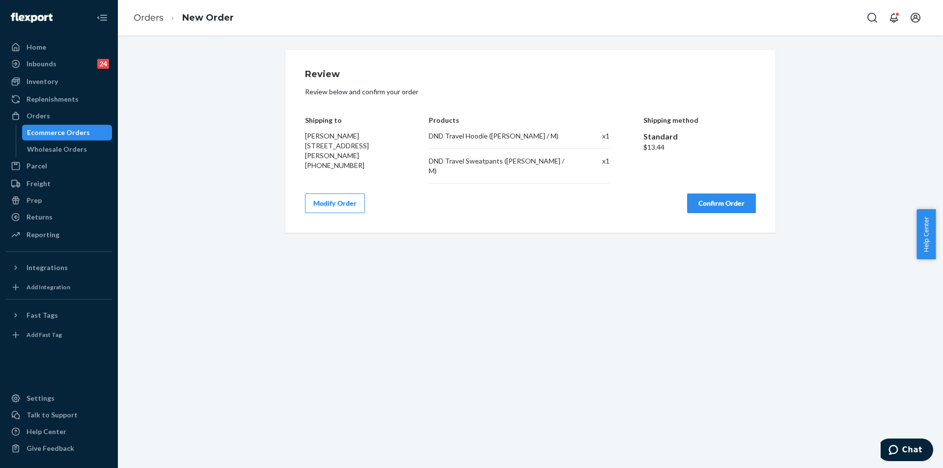
scroll to position [0, 0]
click at [722, 193] on button "Confirm Order" at bounding box center [721, 203] width 69 height 20
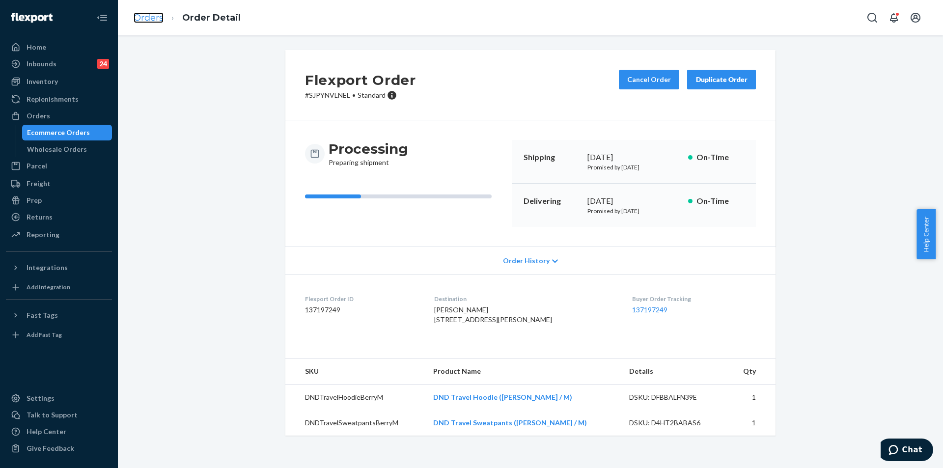
click at [145, 13] on link "Orders" at bounding box center [149, 17] width 30 height 11
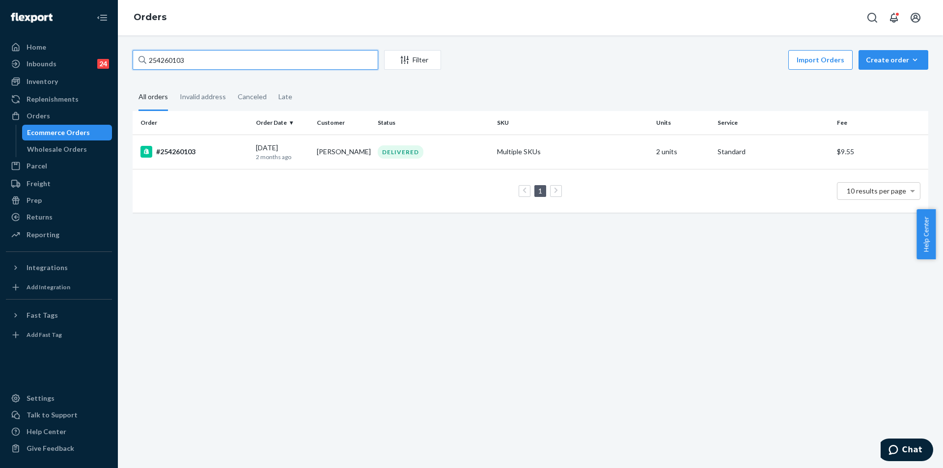
click at [296, 63] on input "254260103" at bounding box center [256, 60] width 246 height 20
paste input "255018460"
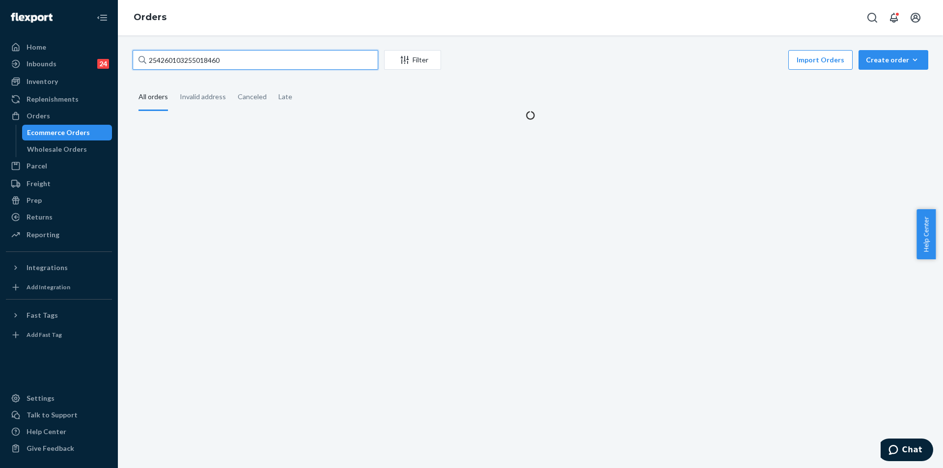
paste input "text"
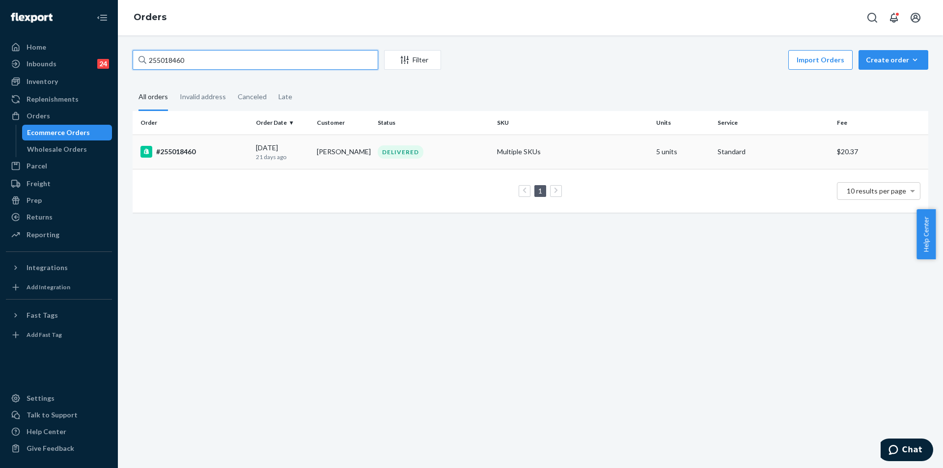
type input "255018460"
click at [580, 155] on td "Multiple SKUs" at bounding box center [572, 152] width 159 height 34
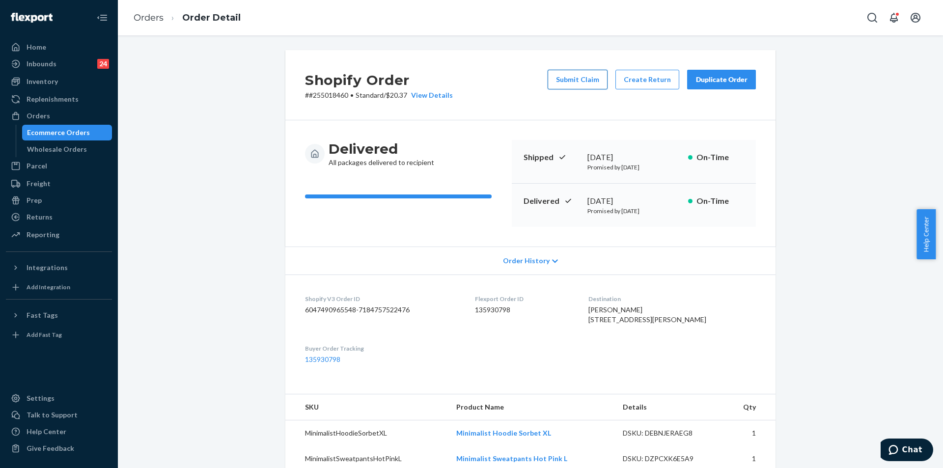
click at [577, 78] on button "Submit Claim" at bounding box center [578, 80] width 60 height 20
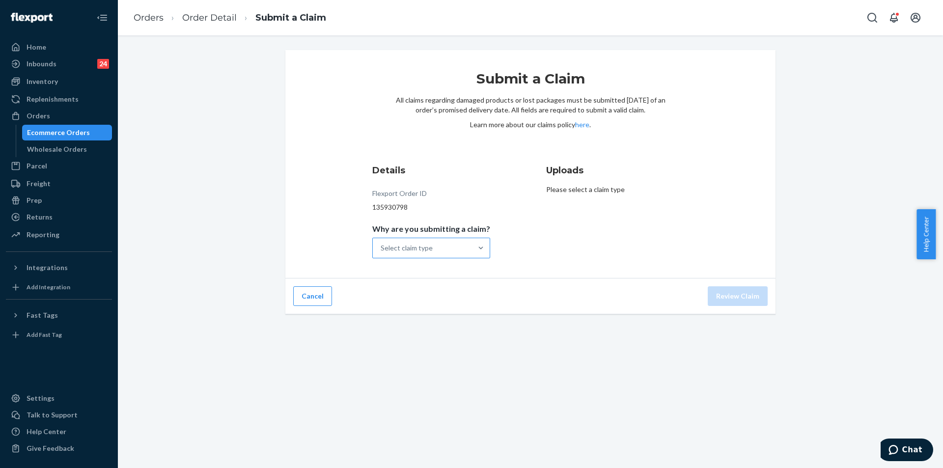
click at [432, 251] on div "Select claim type" at bounding box center [407, 248] width 52 height 10
click at [382, 251] on input "Why are you submitting a claim? Select claim type" at bounding box center [381, 248] width 1 height 10
click at [428, 293] on div "Order delivered damaged" at bounding box center [431, 292] width 114 height 20
click at [382, 253] on input "Why are you submitting a claim? option Order delivered damaged focused, 2 of 4.…" at bounding box center [381, 248] width 1 height 10
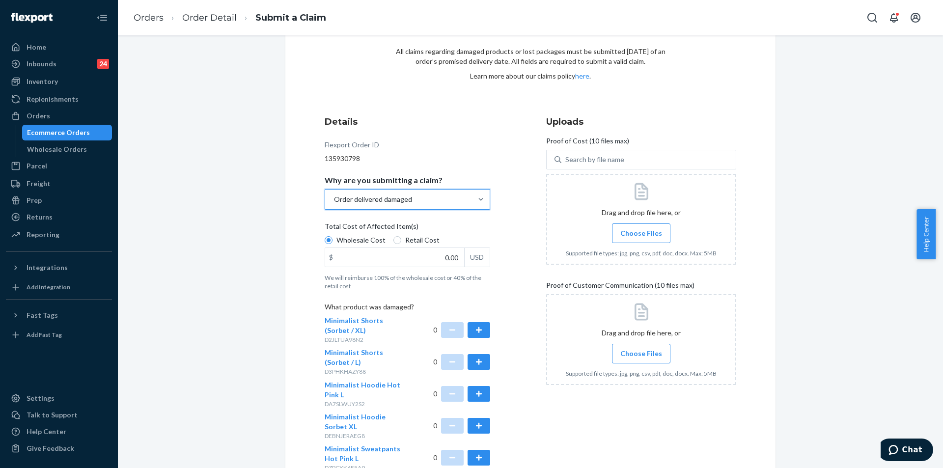
scroll to position [49, 0]
click at [446, 257] on input "0.00" at bounding box center [394, 257] width 139 height 19
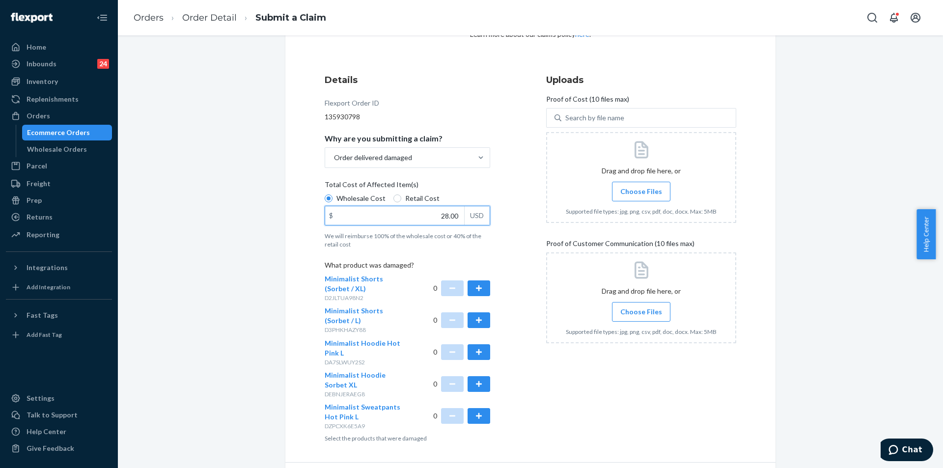
scroll to position [121, 0]
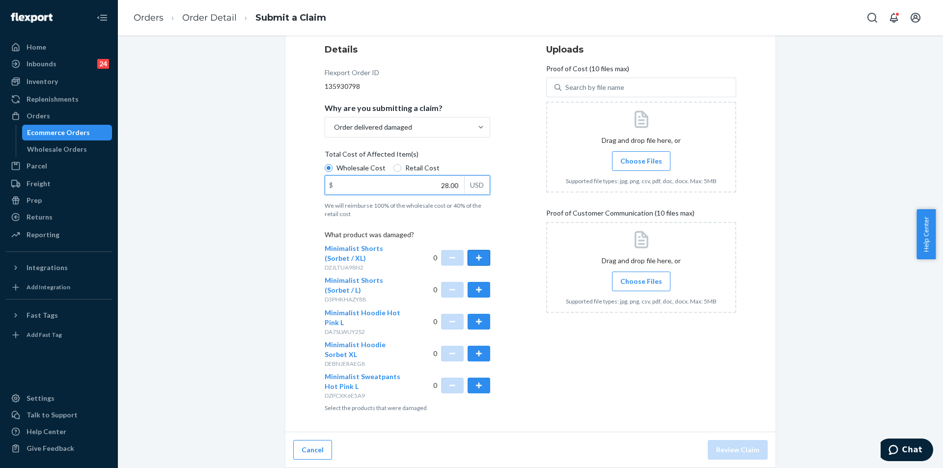
type input "28.00"
click at [471, 259] on button "button" at bounding box center [479, 258] width 23 height 16
click at [632, 155] on label "Choose Files" at bounding box center [641, 161] width 58 height 20
click at [641, 156] on input "Choose Files" at bounding box center [641, 161] width 0 height 11
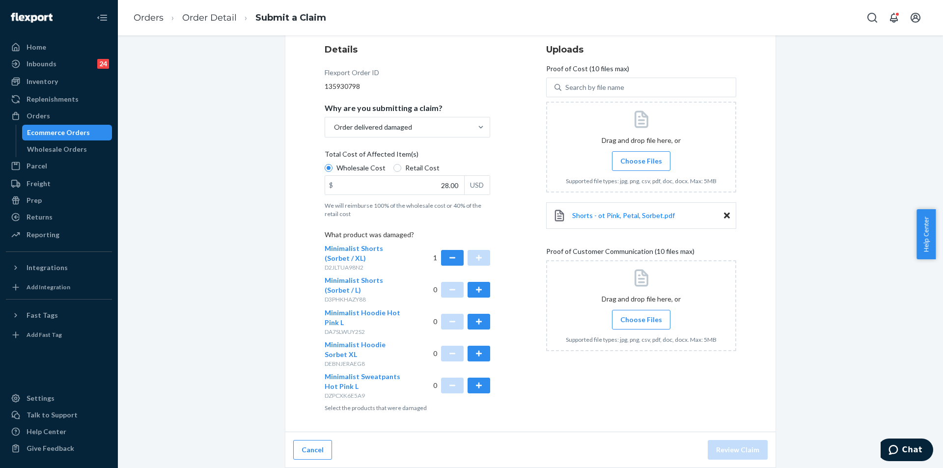
click at [651, 319] on span "Choose Files" at bounding box center [641, 320] width 42 height 10
click at [641, 319] on input "Choose Files" at bounding box center [641, 319] width 0 height 11
click at [745, 443] on button "Review Claim" at bounding box center [738, 450] width 60 height 20
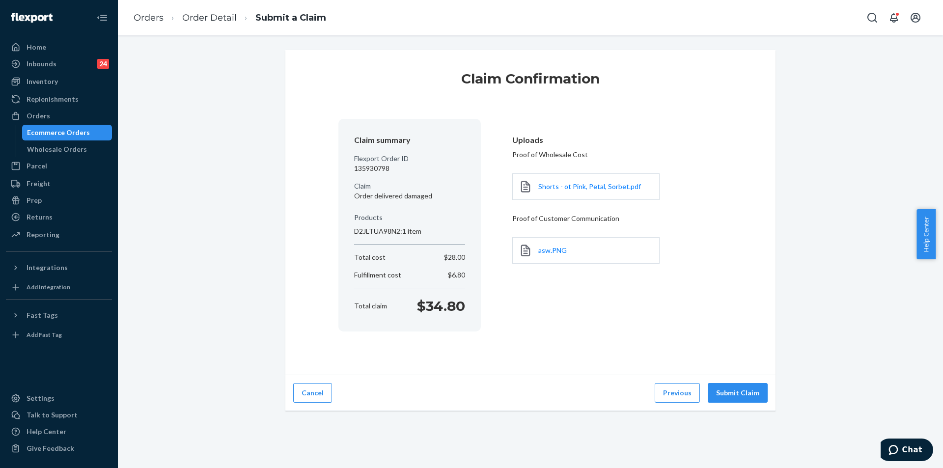
scroll to position [0, 0]
click at [750, 396] on button "Submit Claim" at bounding box center [738, 393] width 60 height 20
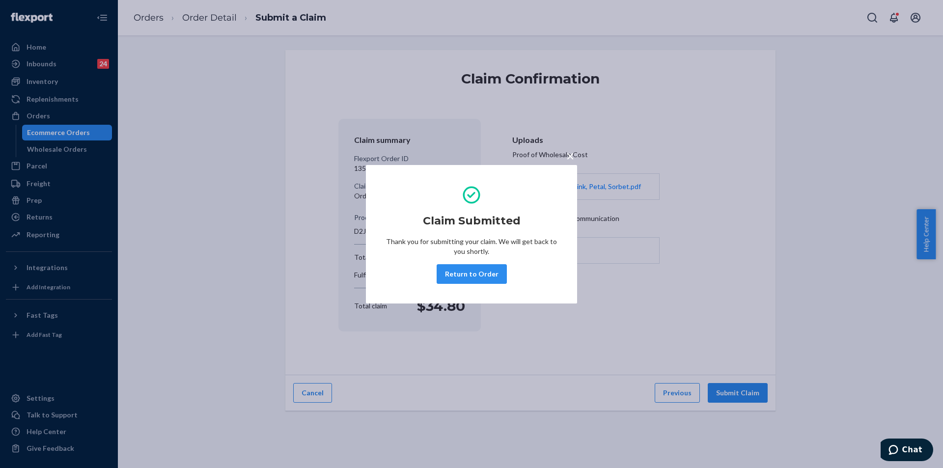
drag, startPoint x: 464, startPoint y: 269, endPoint x: 458, endPoint y: 270, distance: 5.9
click at [464, 270] on button "Return to Order" at bounding box center [472, 274] width 70 height 20
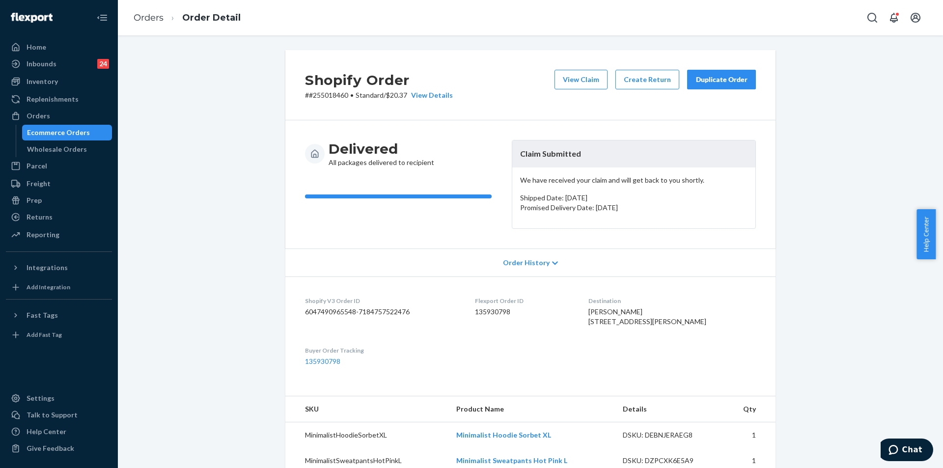
click at [719, 77] on div "Duplicate Order" at bounding box center [721, 80] width 52 height 10
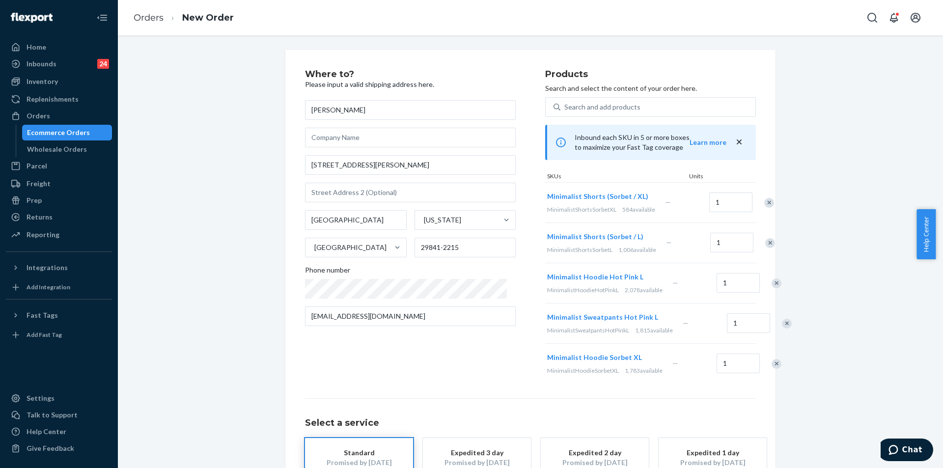
click at [765, 248] on div "Remove Item" at bounding box center [770, 243] width 10 height 10
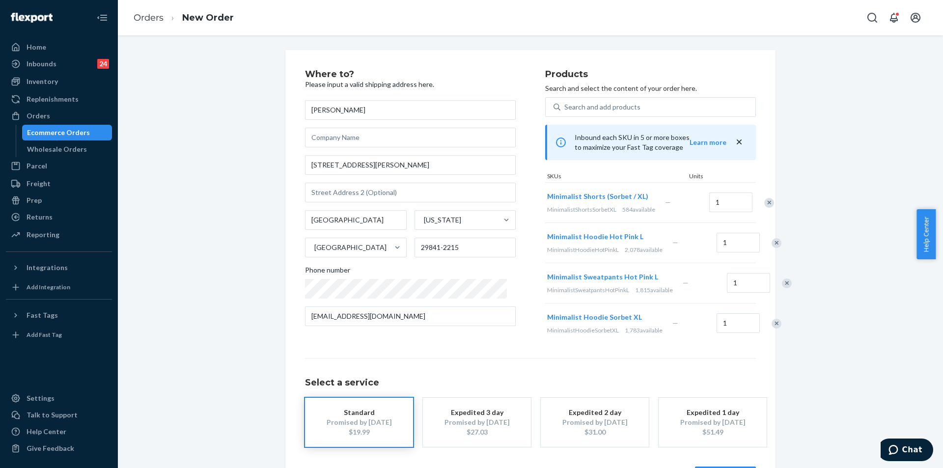
click at [771, 248] on div "Remove Item" at bounding box center [776, 243] width 10 height 10
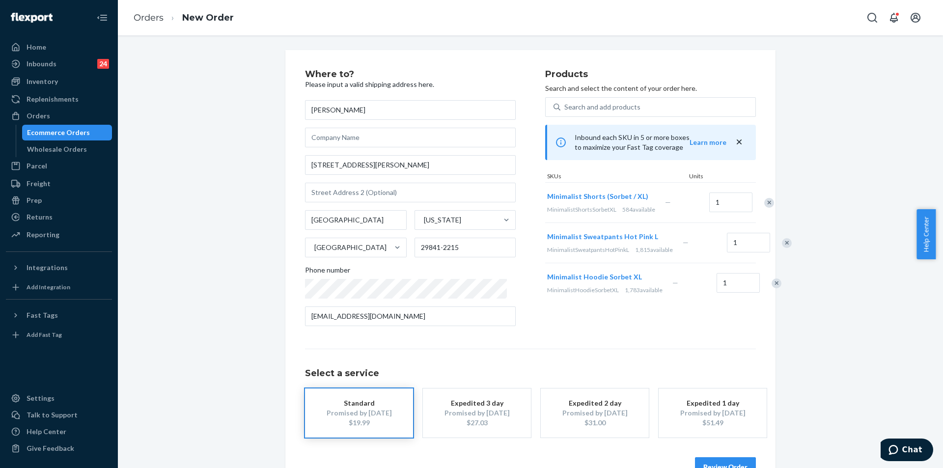
click at [769, 248] on div at bounding box center [781, 243] width 25 height 26
click at [782, 248] on div "Remove Item" at bounding box center [787, 243] width 10 height 10
click at [745, 252] on div "Minimalist Hoodie Sorbet XL MinimalistHoodieSorbetXL 1,783 available — 1" at bounding box center [650, 242] width 211 height 40
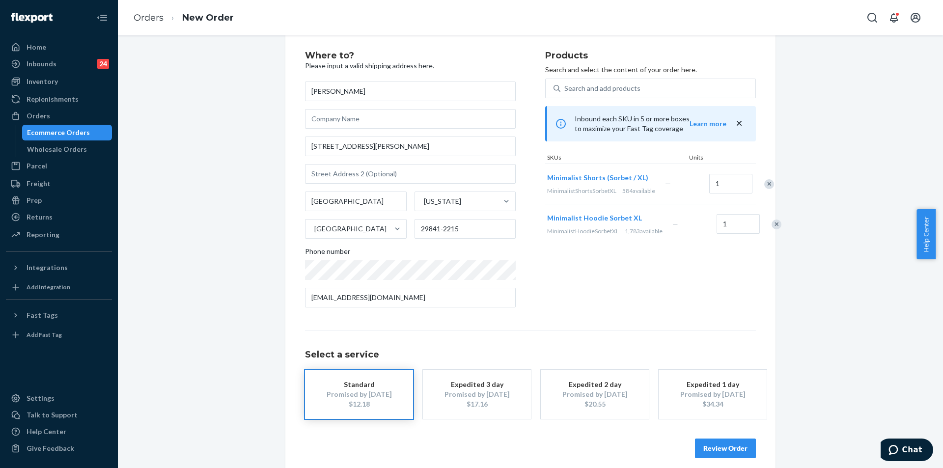
scroll to position [28, 0]
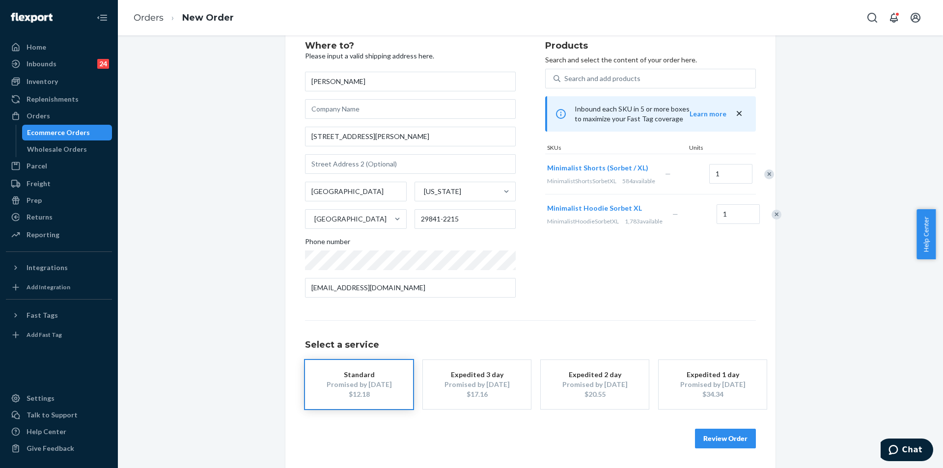
click at [771, 220] on div "Remove Item" at bounding box center [776, 215] width 10 height 10
click at [730, 433] on button "Review Order" at bounding box center [725, 439] width 61 height 20
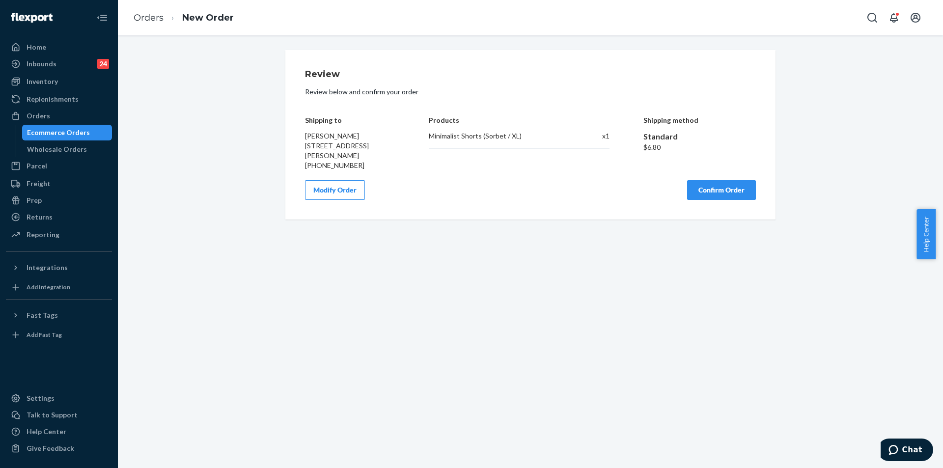
scroll to position [0, 0]
click at [727, 197] on button "Confirm Order" at bounding box center [721, 190] width 69 height 20
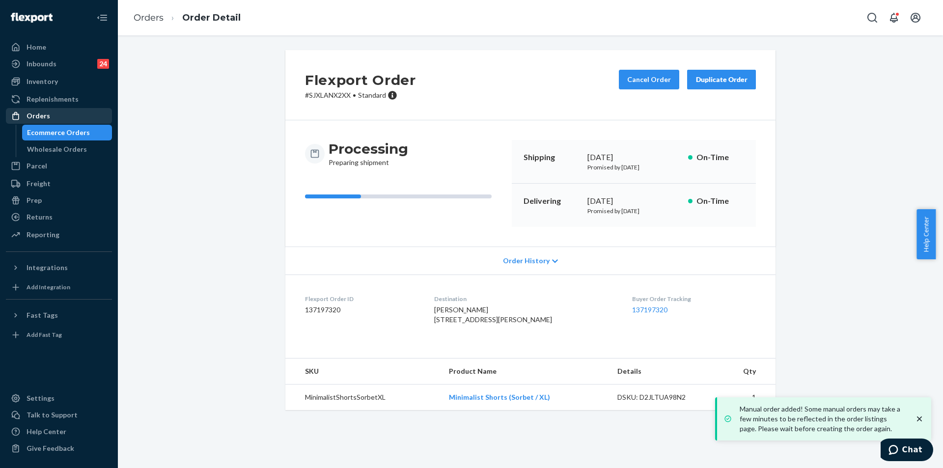
click at [64, 109] on div "Orders" at bounding box center [59, 116] width 104 height 14
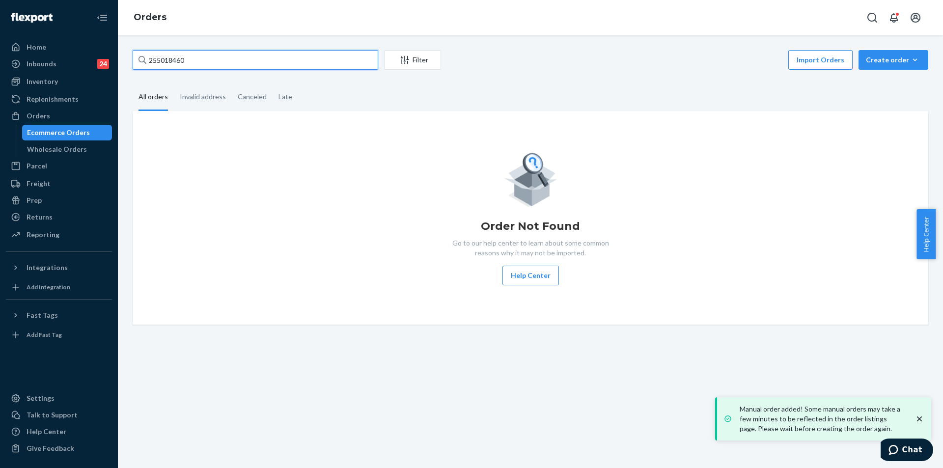
click at [235, 65] on input "255018460" at bounding box center [256, 60] width 246 height 20
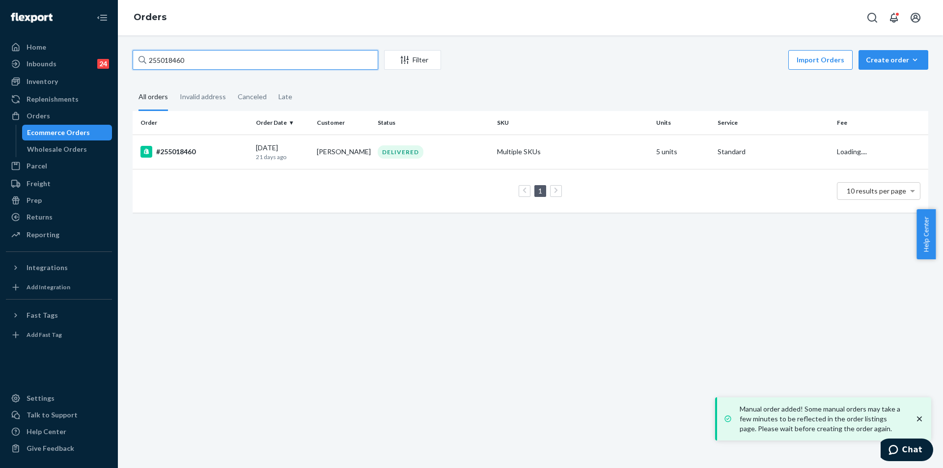
click at [235, 65] on input "255018460" at bounding box center [256, 60] width 246 height 20
paste input "mckaylarseiler@gmail.com"
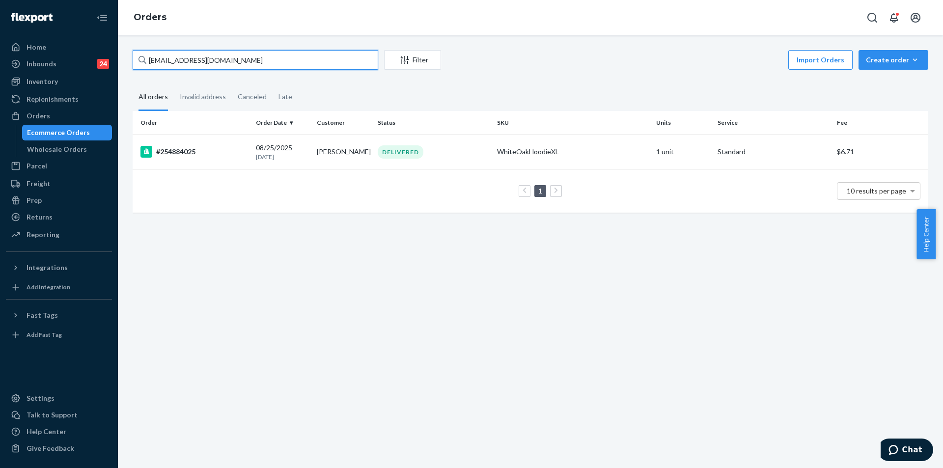
click at [252, 54] on input "mckaylarseiler@gmail.com" at bounding box center [256, 60] width 246 height 20
click at [252, 55] on input "mckaylarseiler@gmail.com" at bounding box center [256, 60] width 246 height 20
paste input "255226962"
type input "255226962"
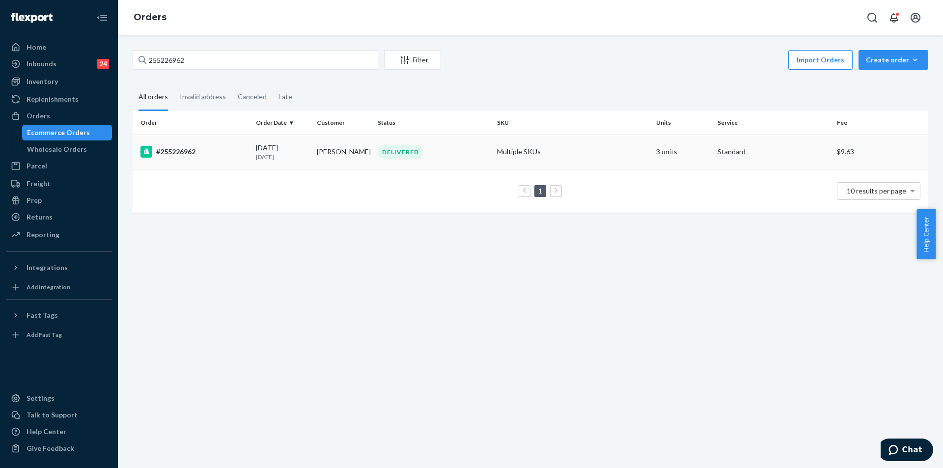
click at [619, 157] on td "Multiple SKUs" at bounding box center [572, 152] width 159 height 34
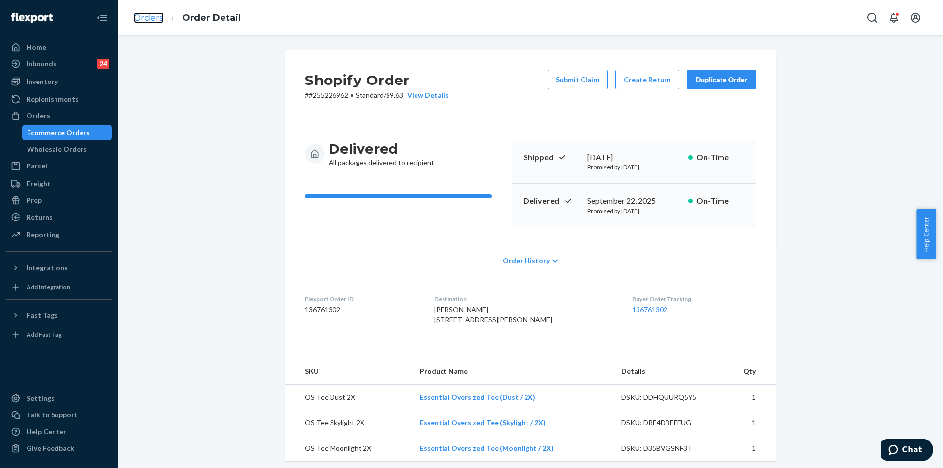
click at [140, 13] on link "Orders" at bounding box center [149, 17] width 30 height 11
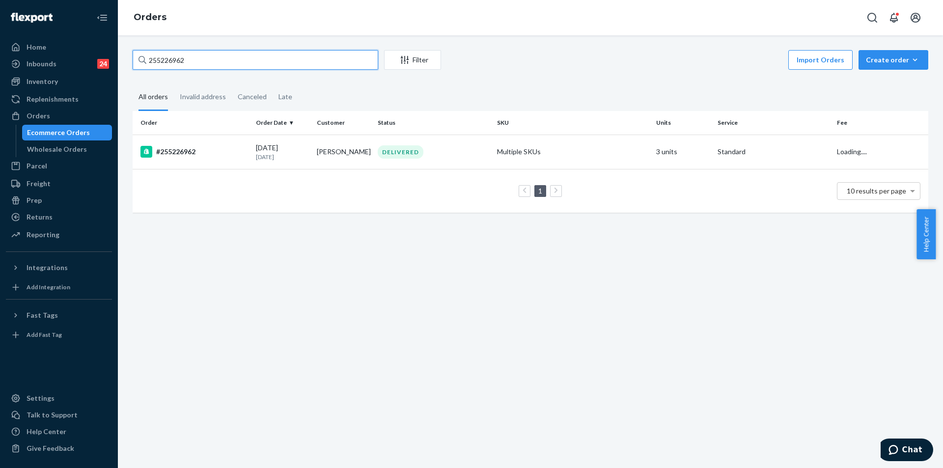
click at [270, 56] on input "255226962" at bounding box center [256, 60] width 246 height 20
paste input "McKayla Seiler"
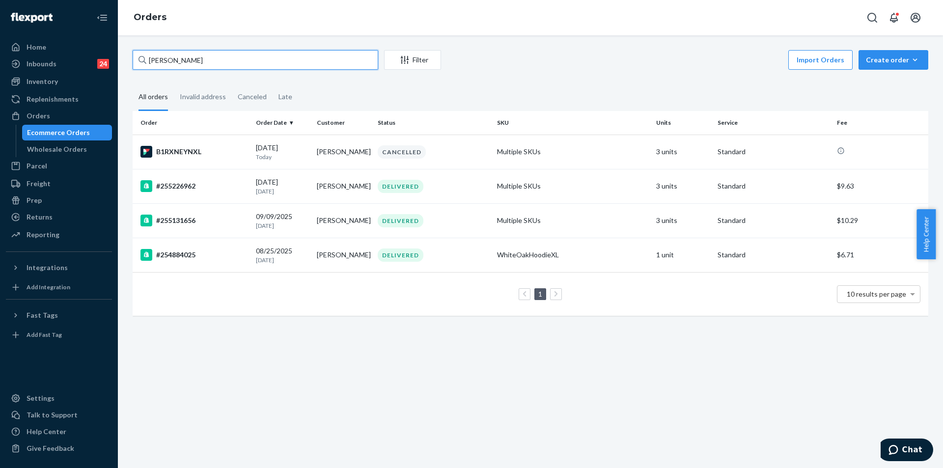
click at [288, 65] on input "McKayla Seiler" at bounding box center [256, 60] width 246 height 20
click at [287, 65] on input "McKayla Seiler" at bounding box center [256, 60] width 246 height 20
click at [285, 64] on input "McKayla Seiler" at bounding box center [256, 60] width 246 height 20
click at [285, 63] on input "McKayla Seiler" at bounding box center [256, 60] width 246 height 20
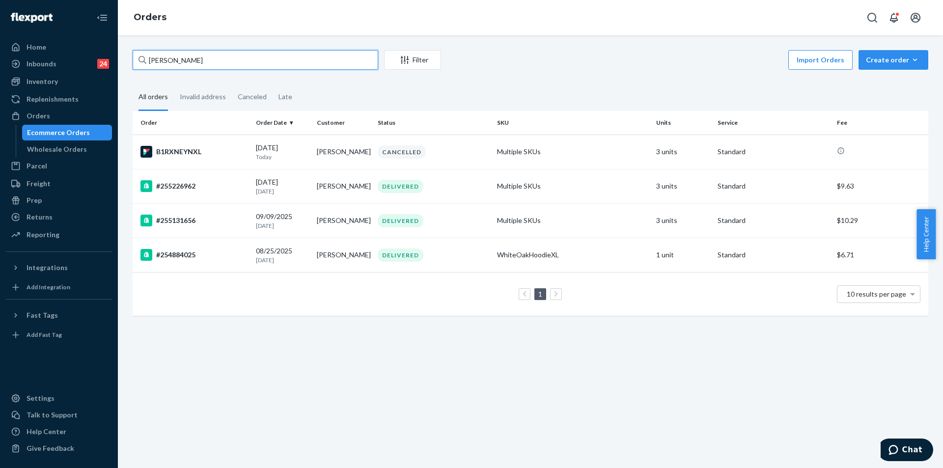
click at [285, 63] on input "McKayla Seiler" at bounding box center [256, 60] width 246 height 20
paste input "255226962"
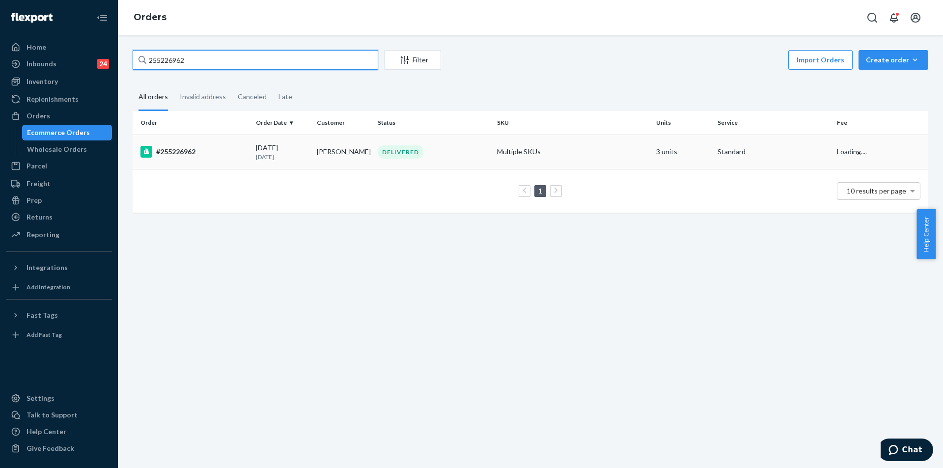
type input "255226962"
click at [625, 150] on td "Multiple SKUs" at bounding box center [572, 152] width 159 height 34
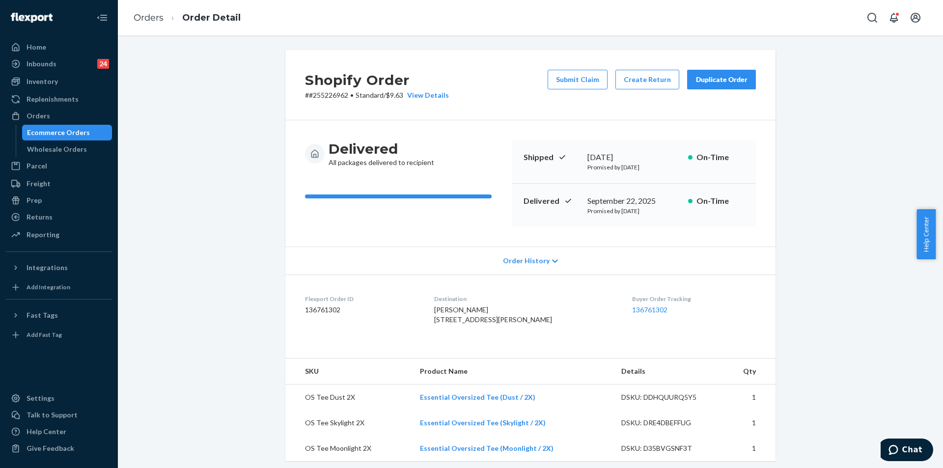
click at [714, 78] on div "Duplicate Order" at bounding box center [721, 80] width 52 height 10
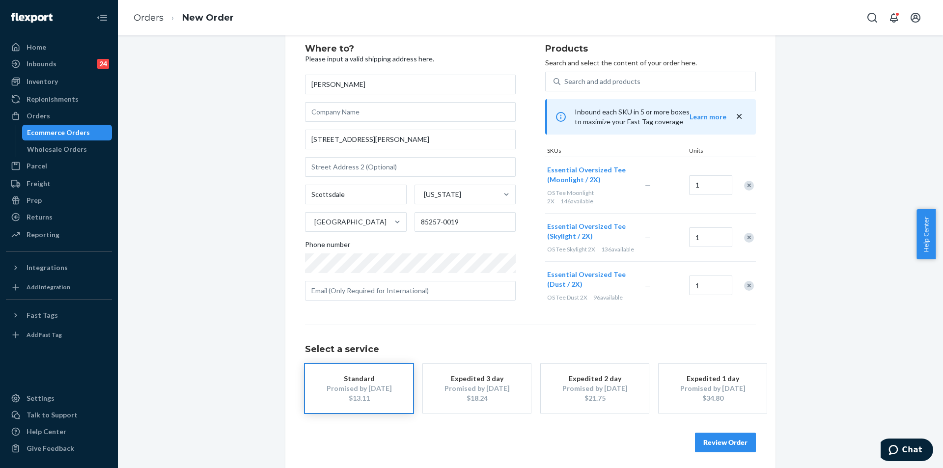
scroll to position [38, 0]
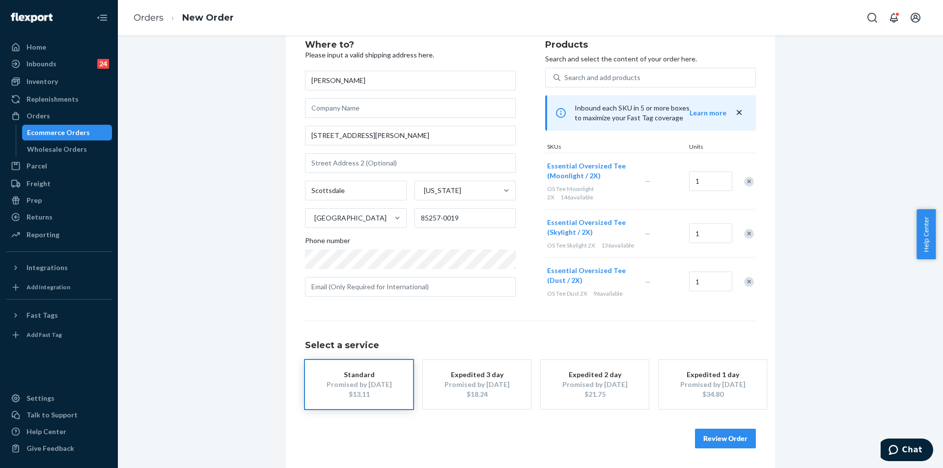
click at [732, 440] on button "Review Order" at bounding box center [725, 439] width 61 height 20
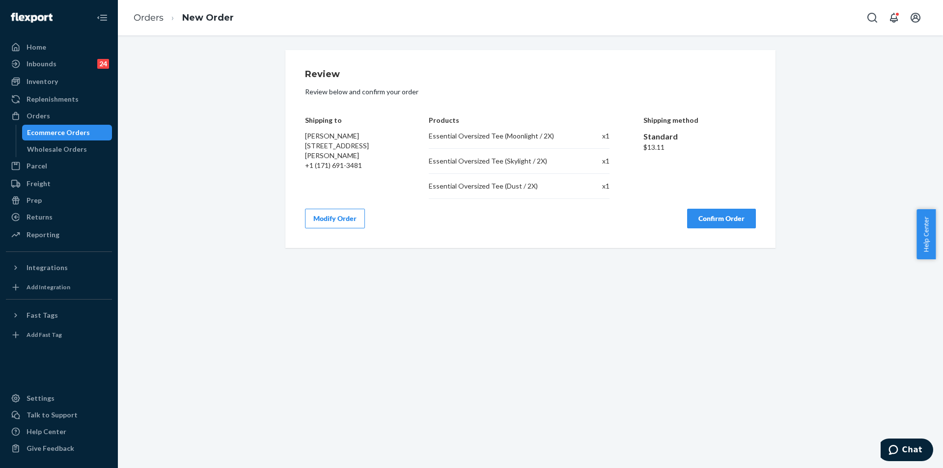
click at [737, 224] on button "Confirm Order" at bounding box center [721, 219] width 69 height 20
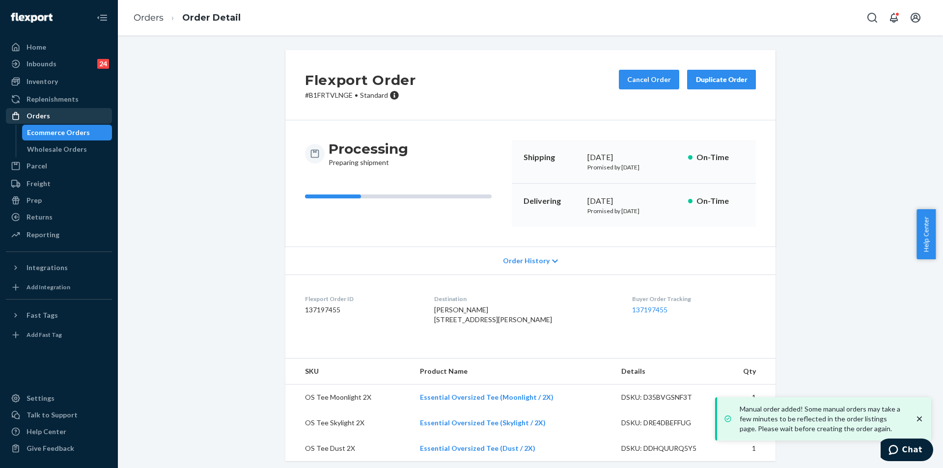
click at [49, 119] on div "Orders" at bounding box center [59, 116] width 104 height 14
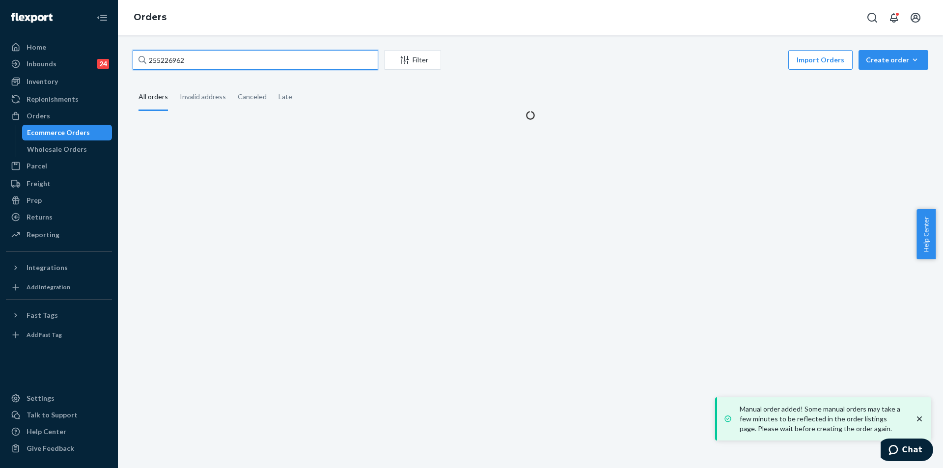
click at [261, 62] on input "255226962" at bounding box center [256, 60] width 246 height 20
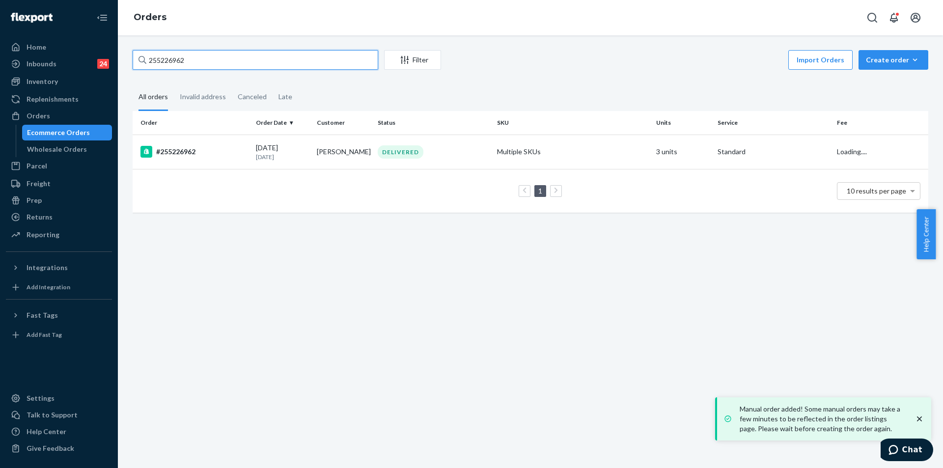
click at [261, 62] on input "255226962" at bounding box center [256, 60] width 246 height 20
paste input "323546"
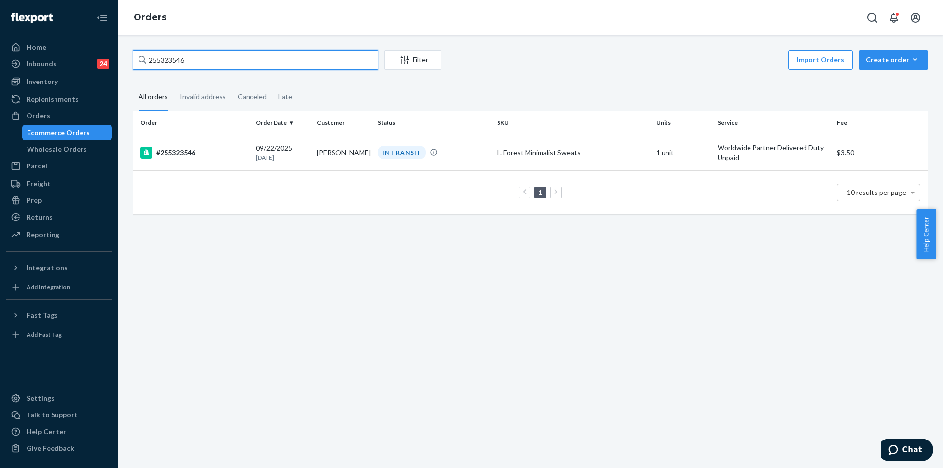
type input "255323546"
click at [222, 58] on input "255323546" at bounding box center [256, 60] width 246 height 20
click at [44, 222] on div "Returns" at bounding box center [59, 217] width 104 height 14
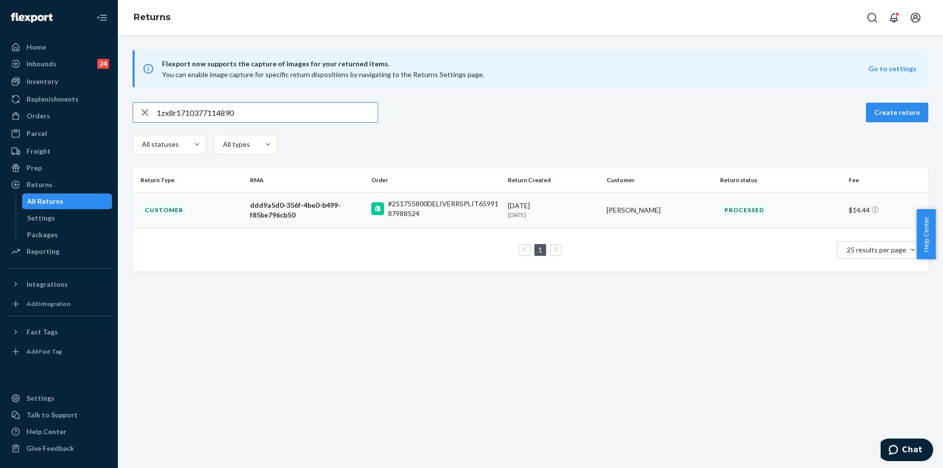
type input "1zx8r1710377114890"
click at [422, 202] on div "#251755800DELIVERRSPLIT6599187988524" at bounding box center [444, 209] width 112 height 20
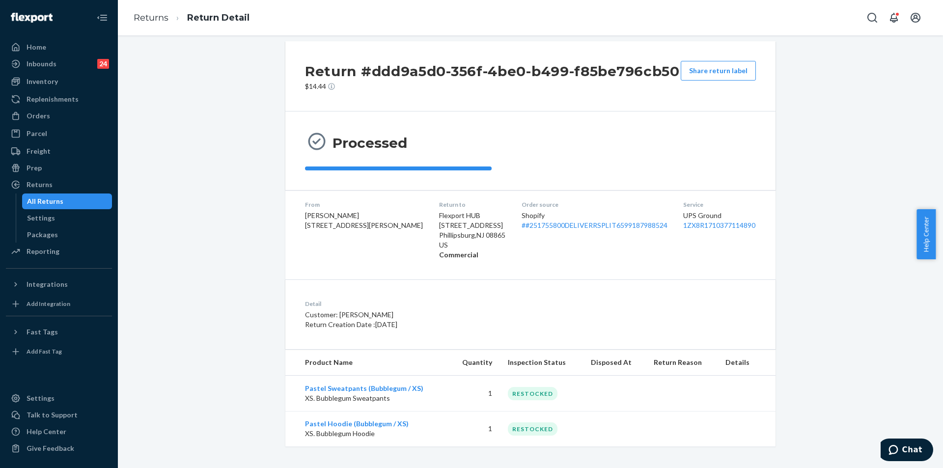
scroll to position [12, 0]
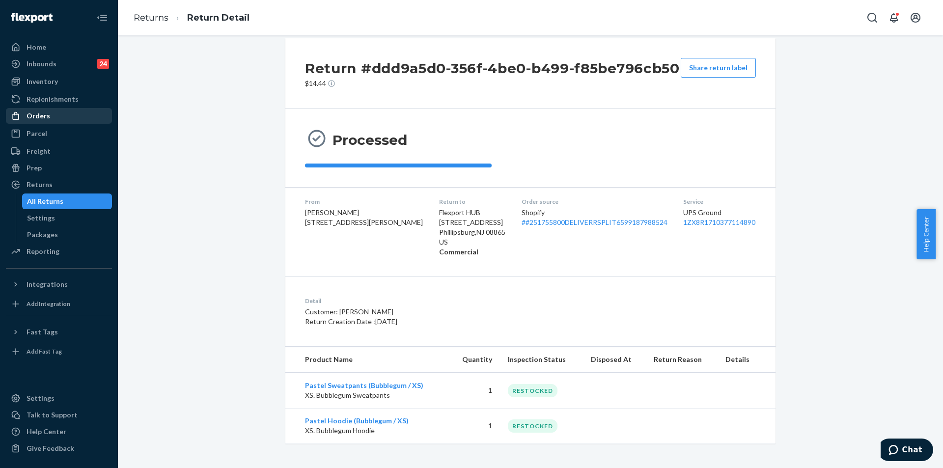
click at [52, 119] on div "Orders" at bounding box center [59, 116] width 104 height 14
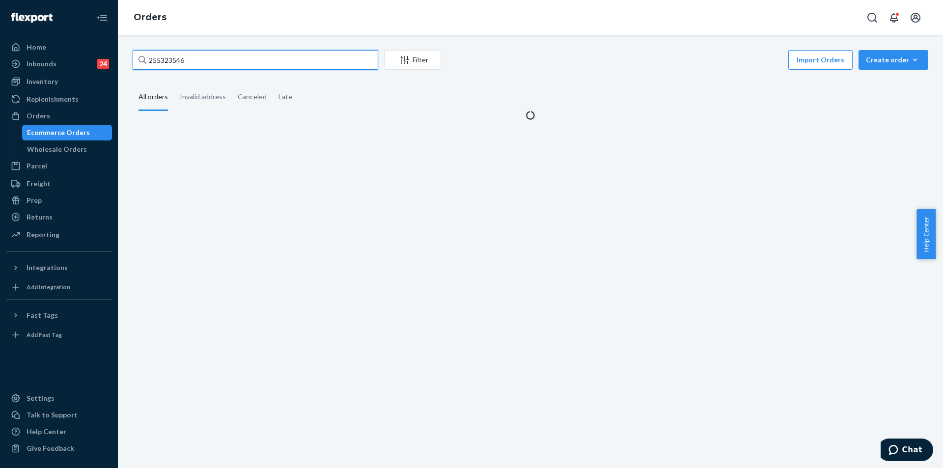
click at [266, 60] on input "255323546" at bounding box center [256, 60] width 246 height 20
paste input "37489"
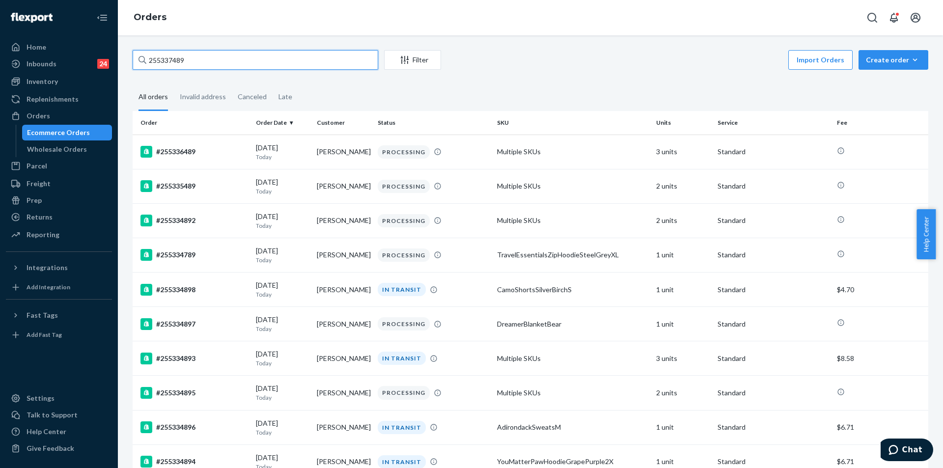
click at [299, 67] on input "255337489" at bounding box center [256, 60] width 246 height 20
paste input "258613"
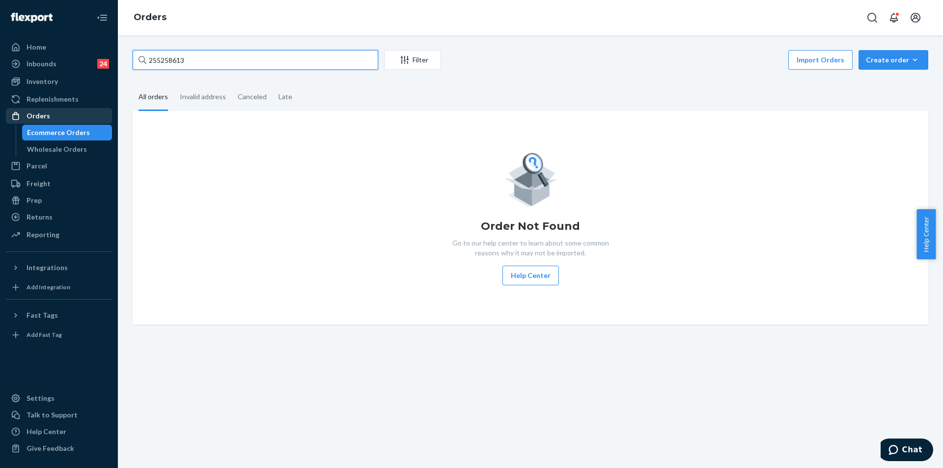
type input "255258613"
click at [72, 113] on div "Orders" at bounding box center [59, 116] width 104 height 14
click at [227, 59] on input "255258613" at bounding box center [256, 60] width 246 height 20
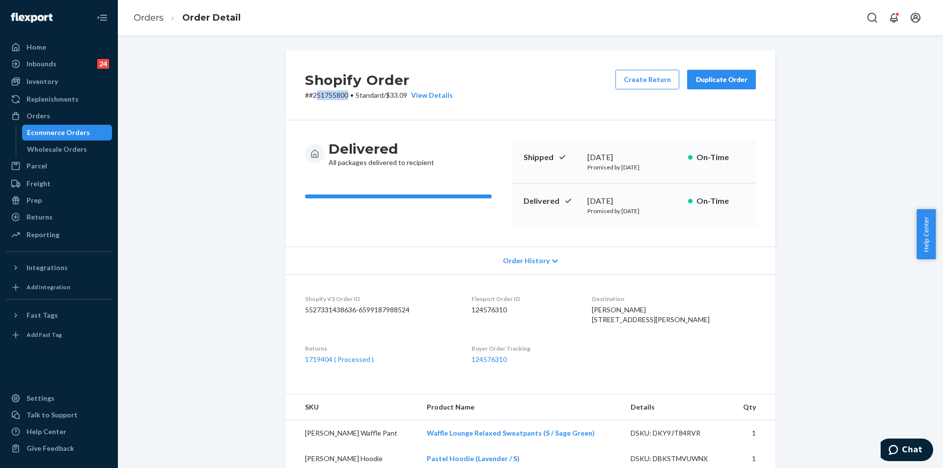
copy p "51755800"
copy p "251755800"
drag, startPoint x: 345, startPoint y: 94, endPoint x: 304, endPoint y: 93, distance: 40.8
click at [309, 93] on p "# #251755800 • Standard / $33.09 View Details" at bounding box center [379, 95] width 148 height 10
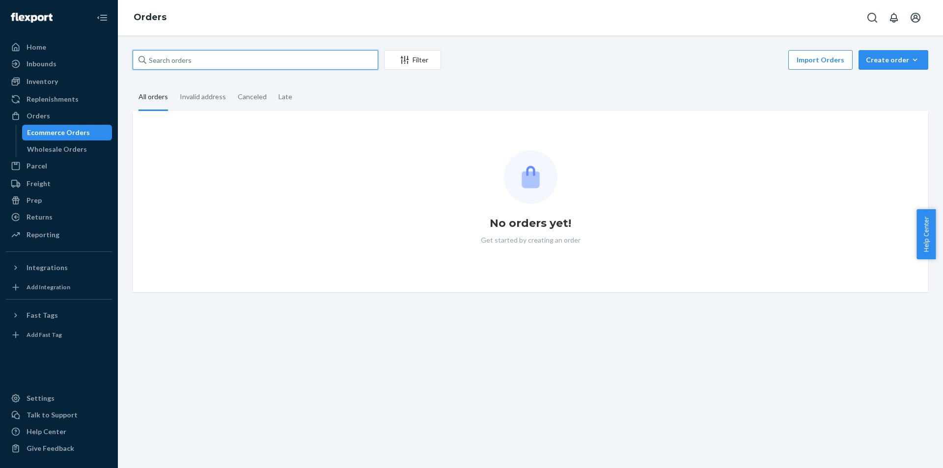
click at [298, 68] on input "text" at bounding box center [256, 60] width 246 height 20
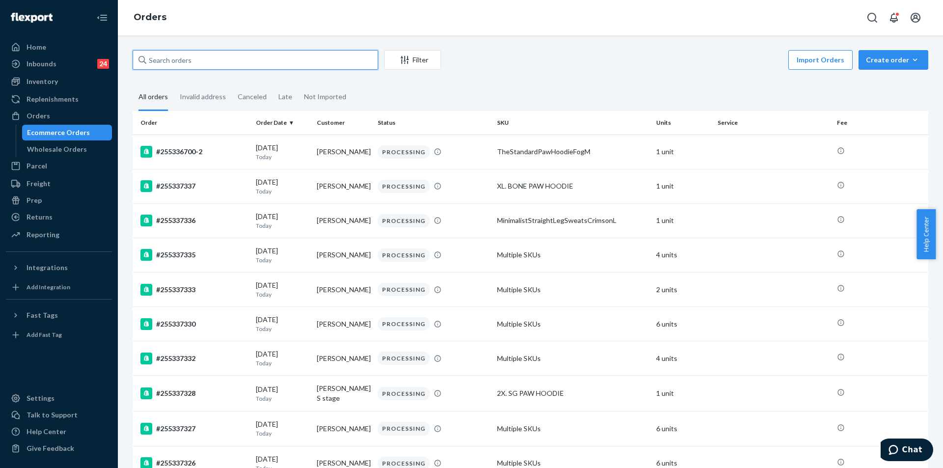
paste input "255258613"
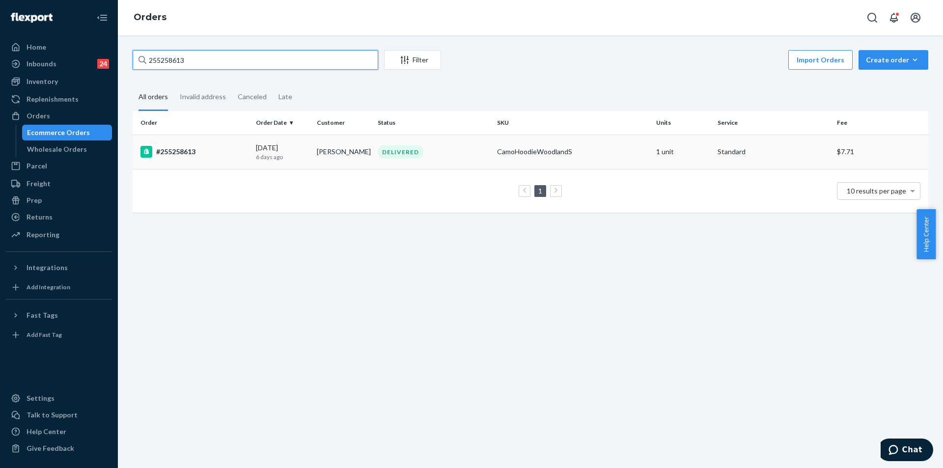
type input "255258613"
click at [468, 156] on div "DELIVERED" at bounding box center [433, 151] width 115 height 13
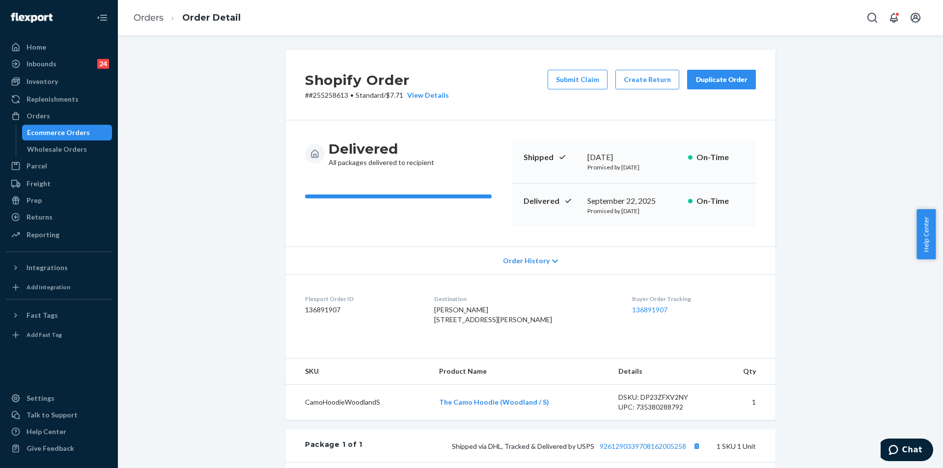
click at [176, 99] on div "Shopify Order # #255258613 • Standard / $7.71 View Details Submit Claim Create …" at bounding box center [530, 350] width 810 height 601
